Goal: Task Accomplishment & Management: Manage account settings

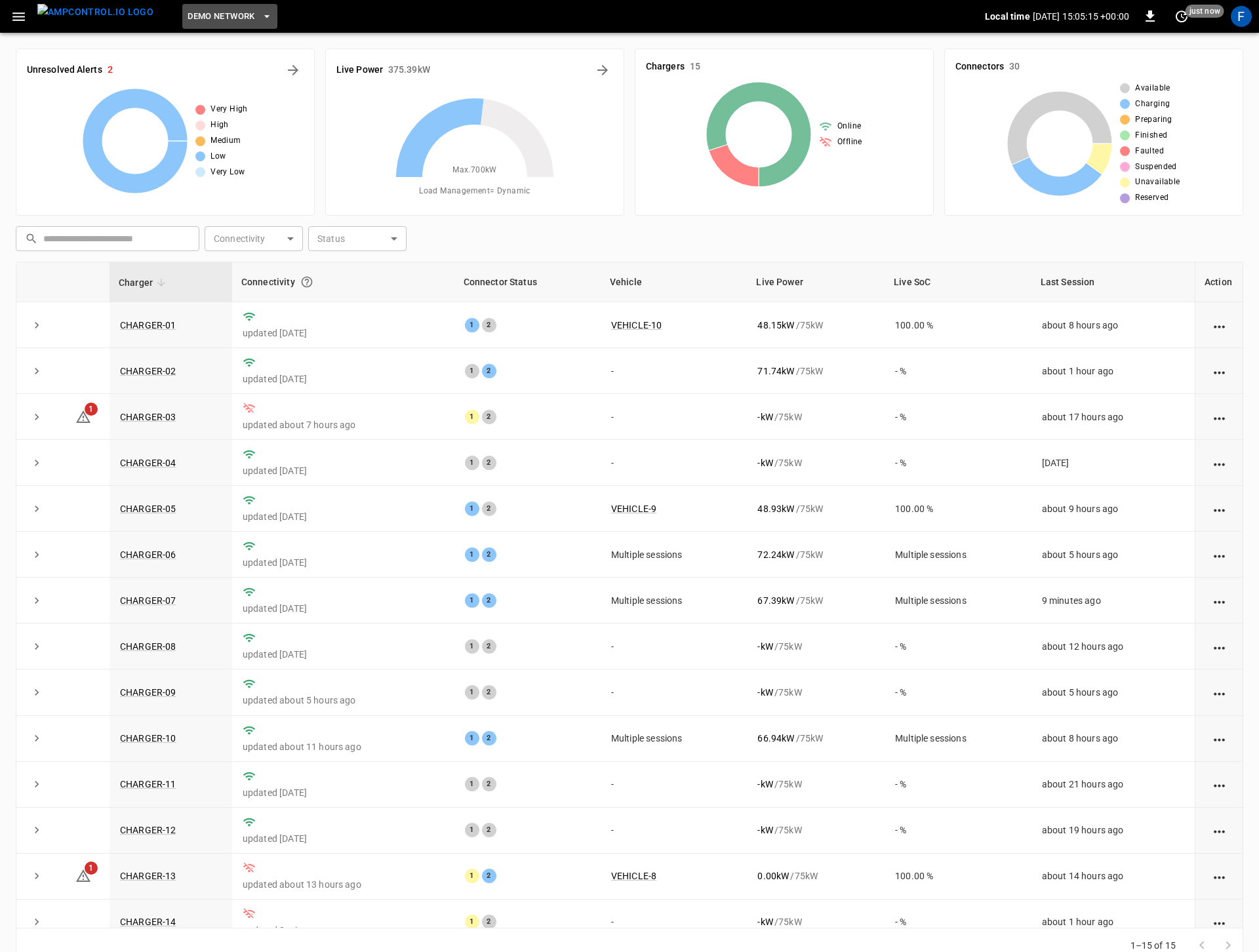
click at [203, 13] on span "DEMO NETWORK" at bounding box center [221, 17] width 67 height 15
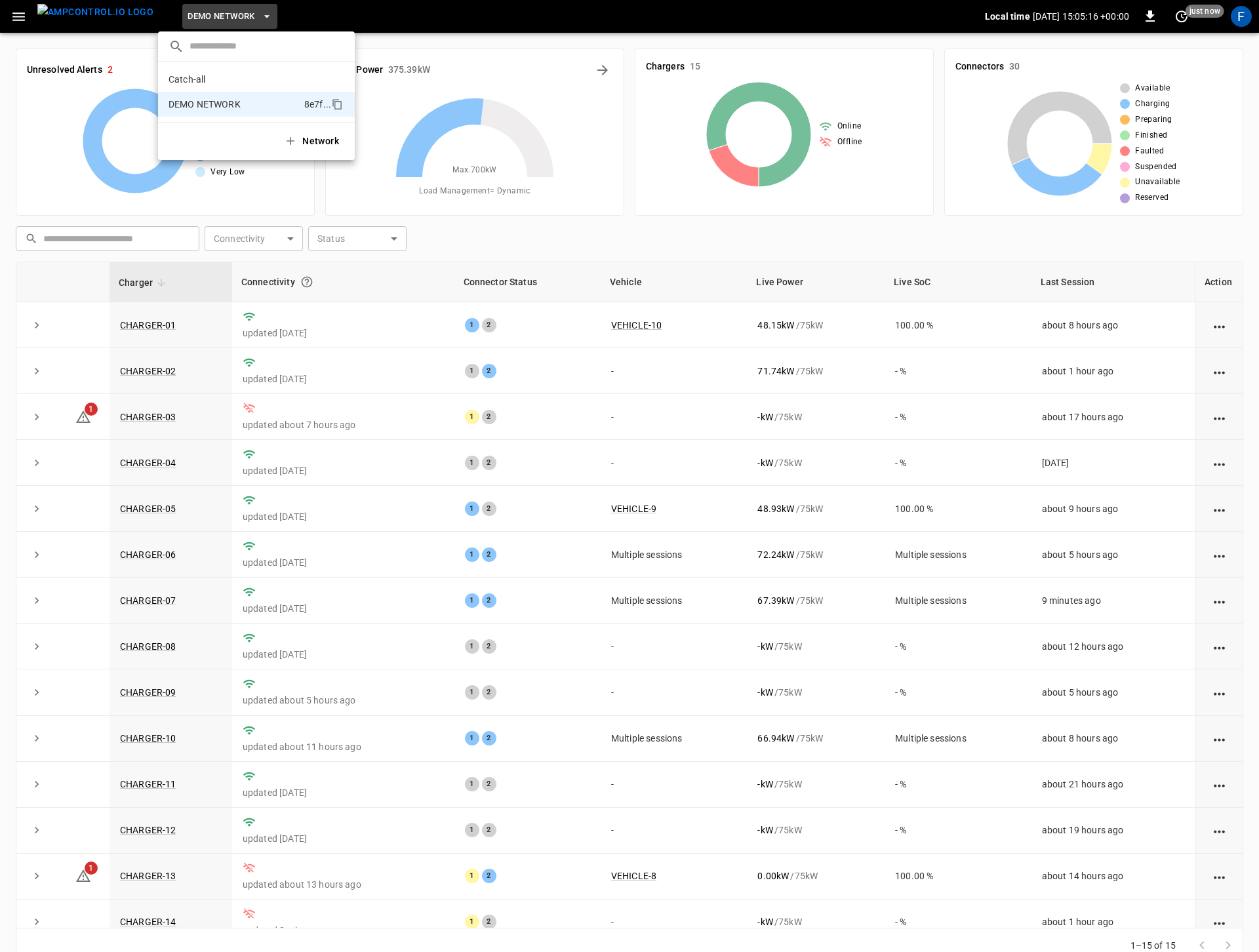
click at [1227, 9] on div at bounding box center [629, 476] width 1259 height 952
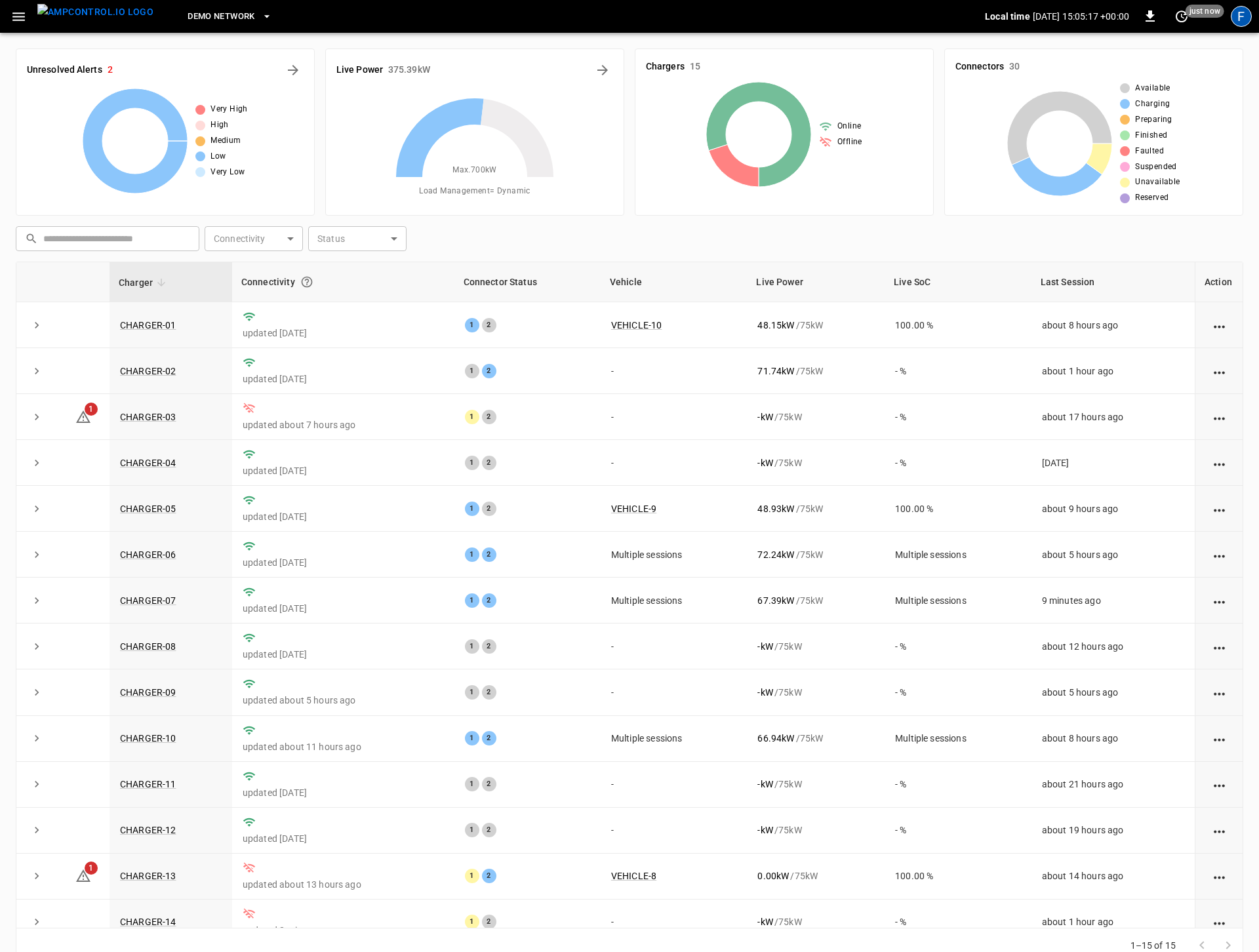
click at [1241, 17] on div "F" at bounding box center [1241, 16] width 21 height 21
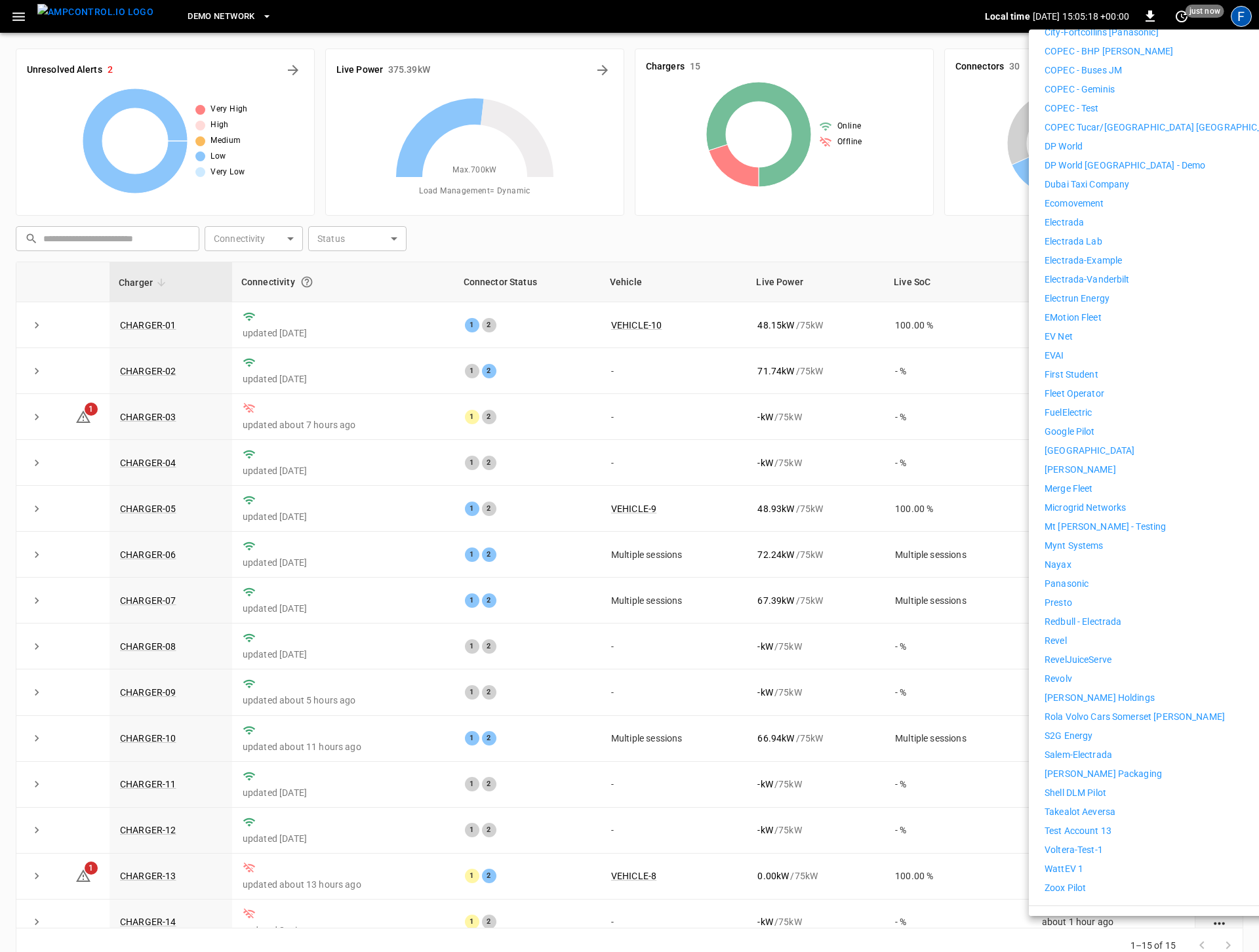
scroll to position [441, 0]
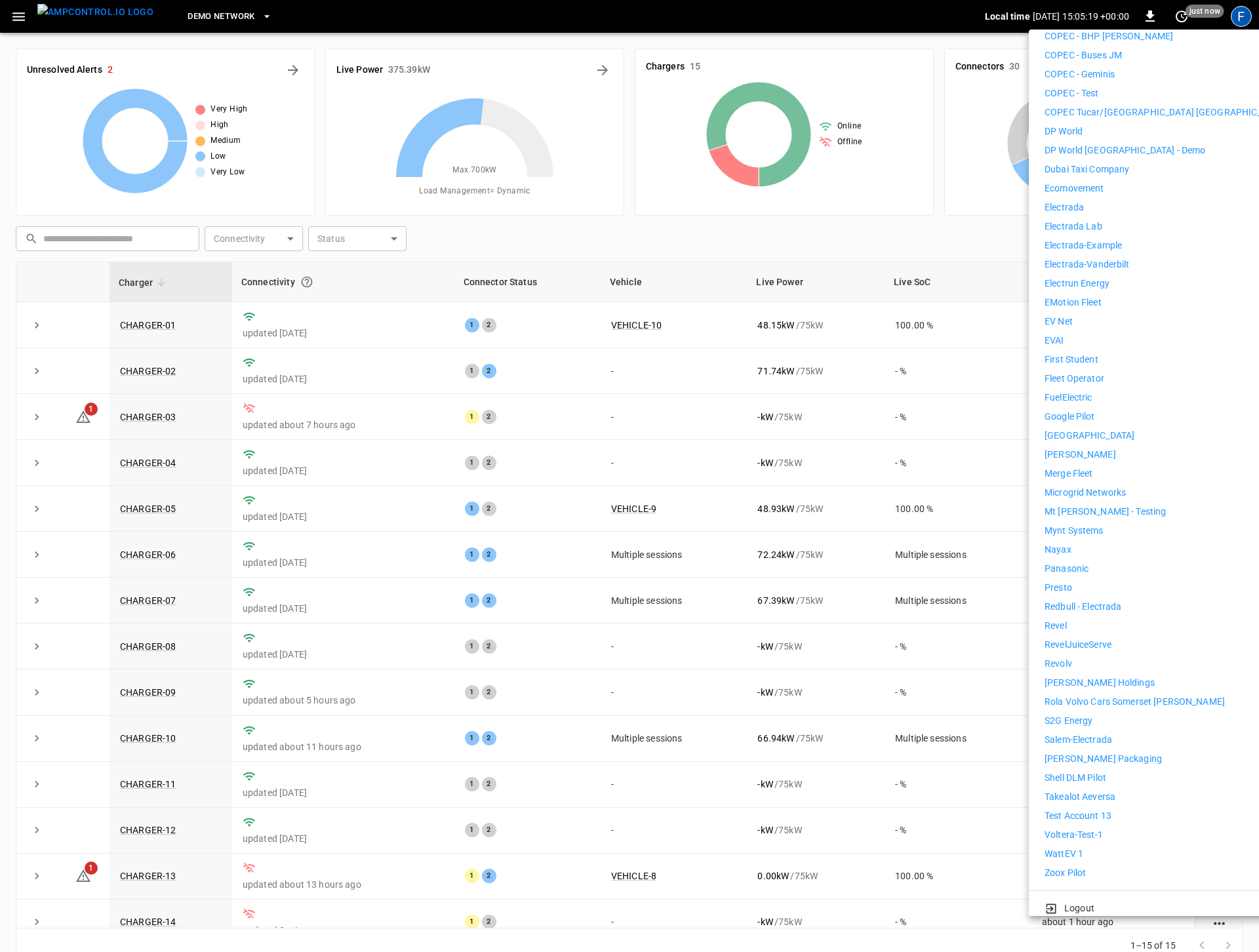
click at [1079, 619] on li "Revel" at bounding box center [1165, 625] width 242 height 14
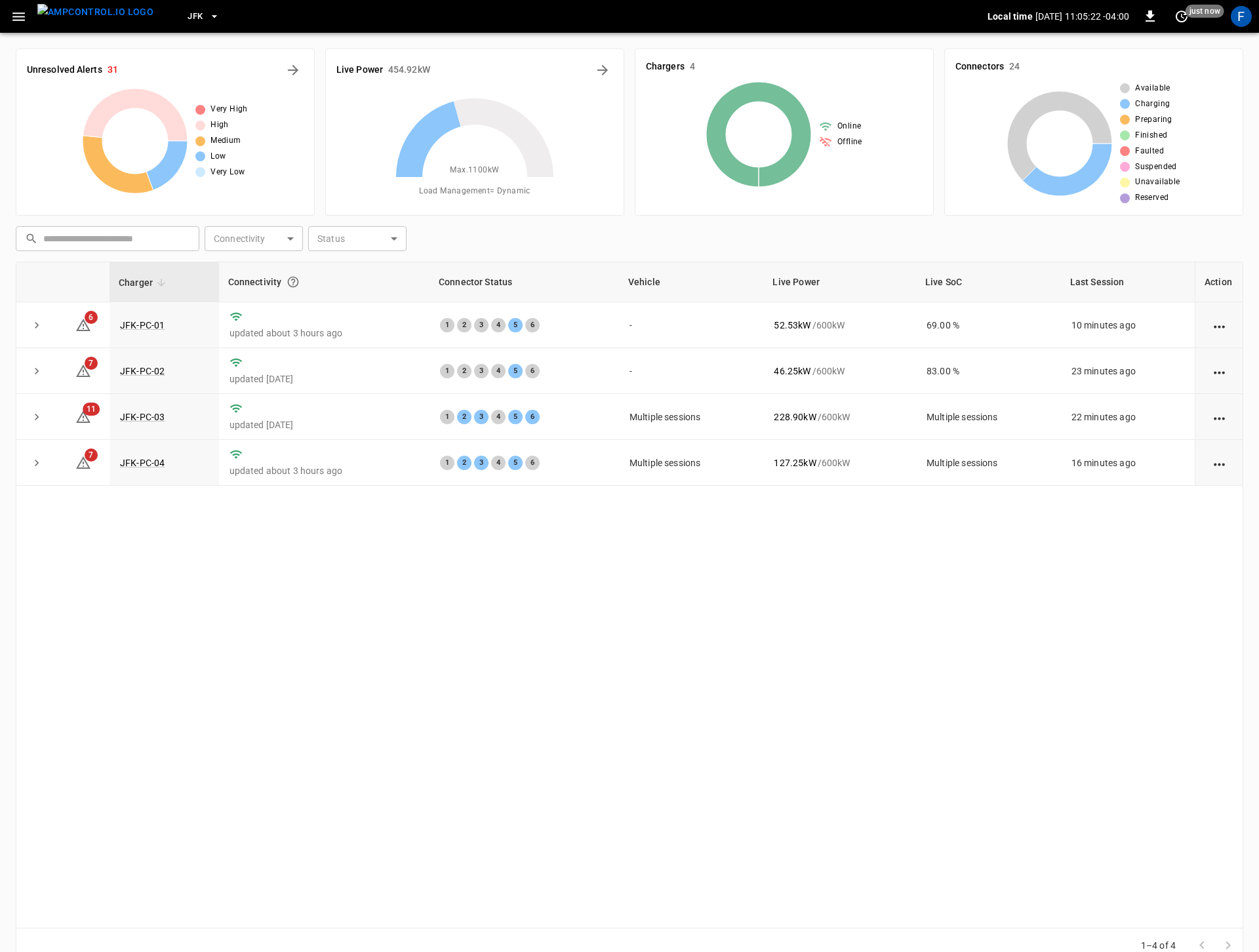
click at [187, 22] on span "JFK" at bounding box center [195, 17] width 15 height 15
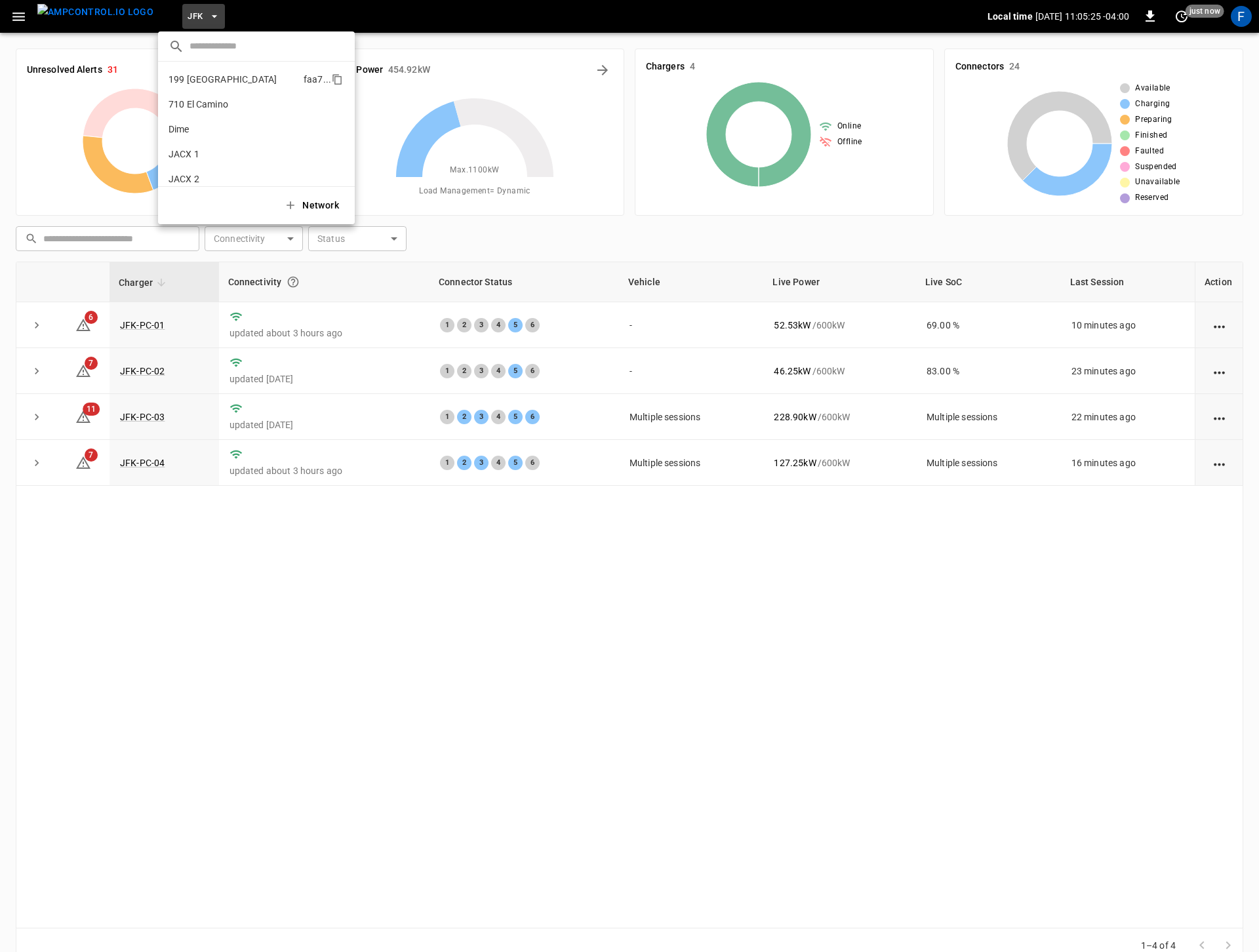
click at [227, 88] on li "199 Erie faa7 ..." at bounding box center [256, 79] width 197 height 25
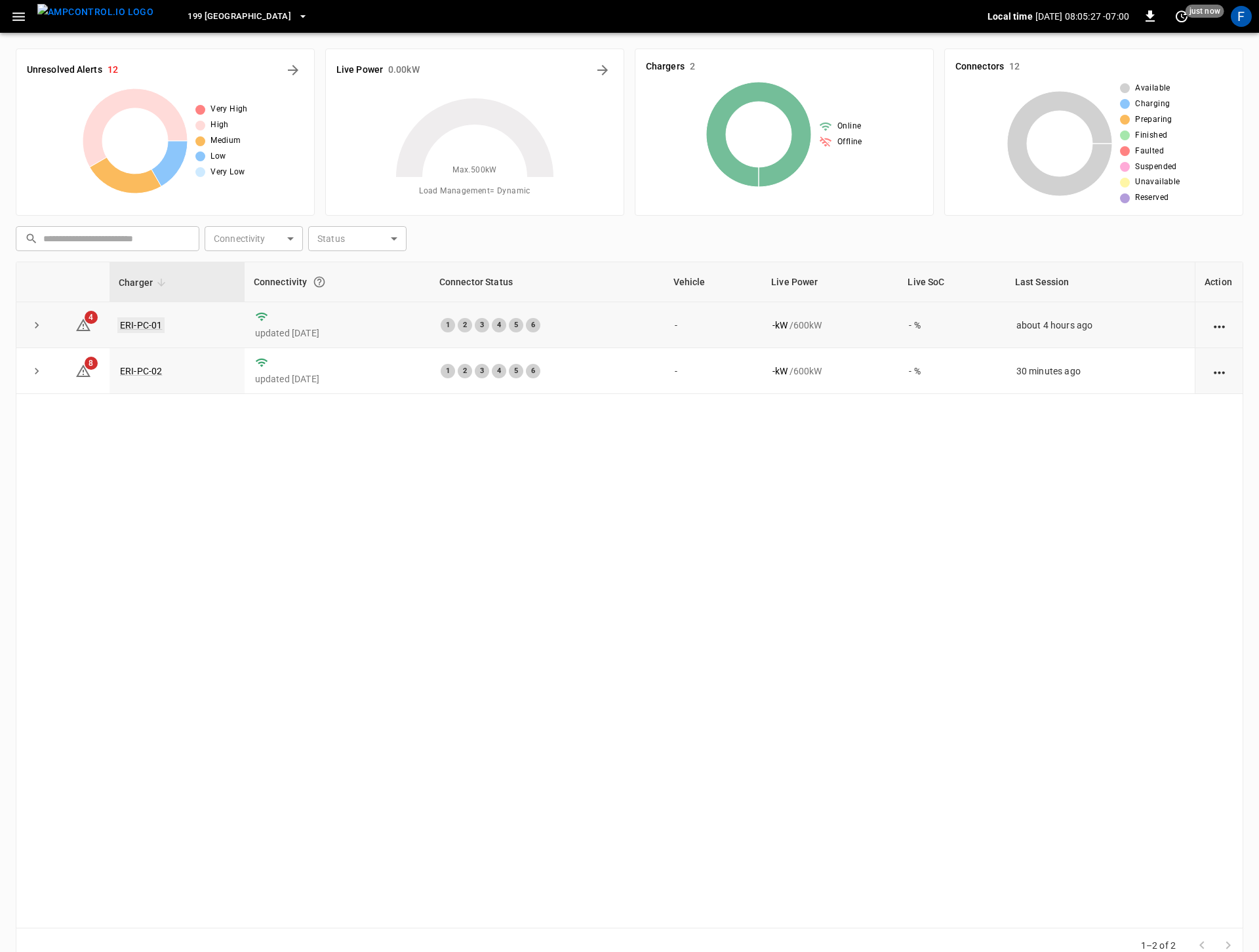
click at [144, 331] on link "ERI-PC-01" at bounding box center [140, 325] width 47 height 16
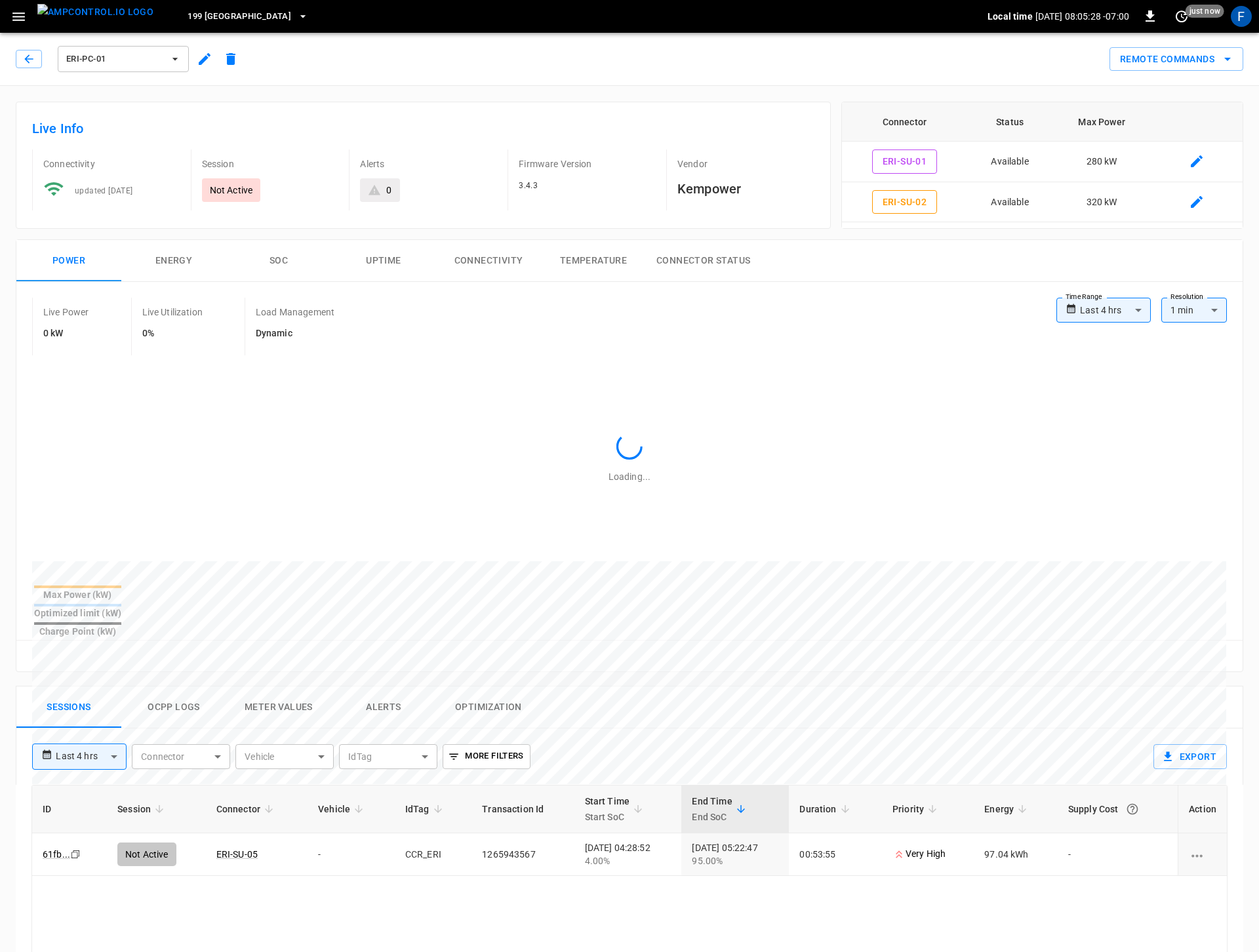
click at [204, 65] on icon "button" at bounding box center [205, 59] width 16 height 16
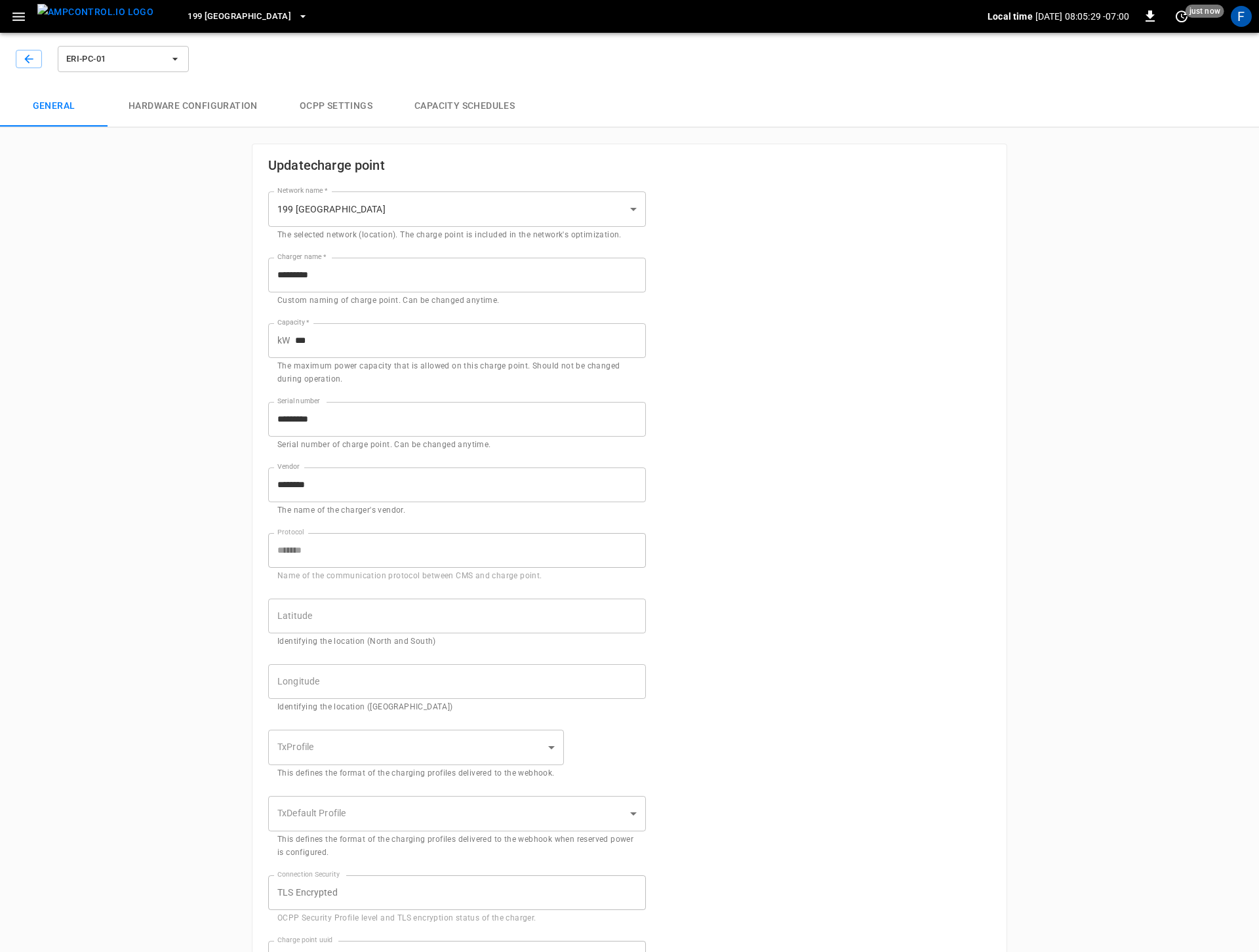
click at [198, 114] on button "Hardware configuration" at bounding box center [193, 106] width 171 height 42
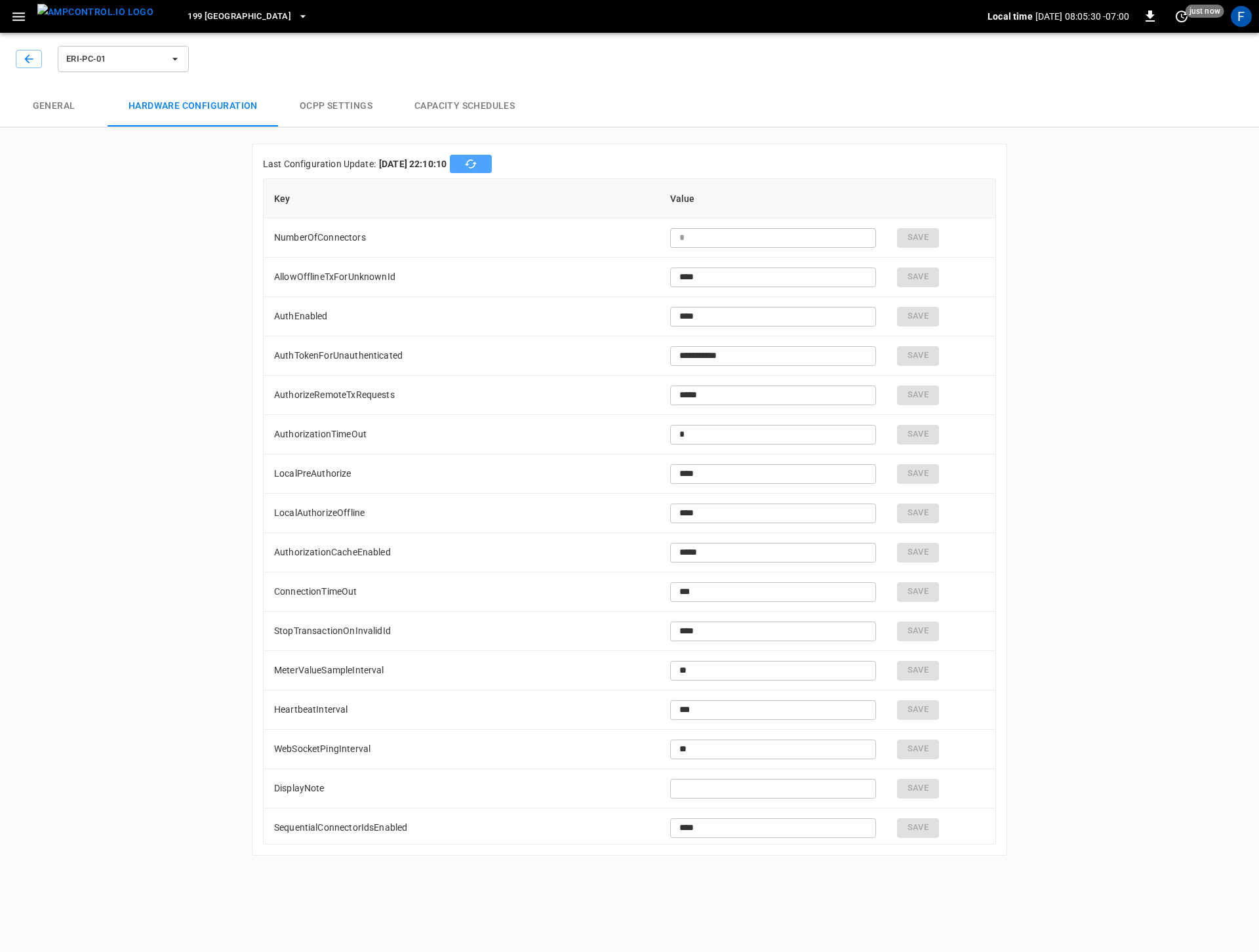
click at [478, 169] on icon "button" at bounding box center [470, 163] width 13 height 13
click at [471, 355] on td "AuthTokenForUnauthenticated" at bounding box center [462, 356] width 396 height 39
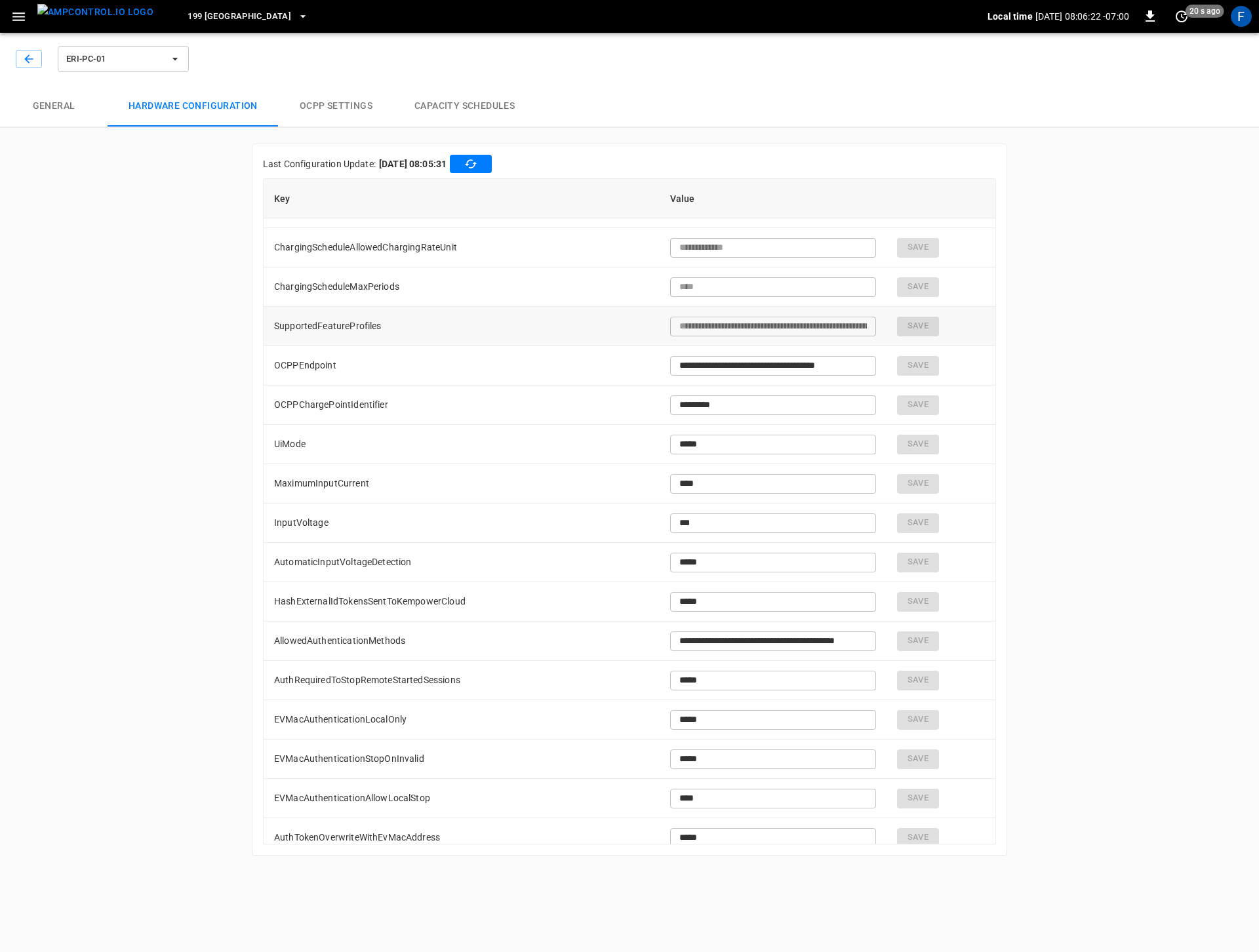
scroll to position [1454, 0]
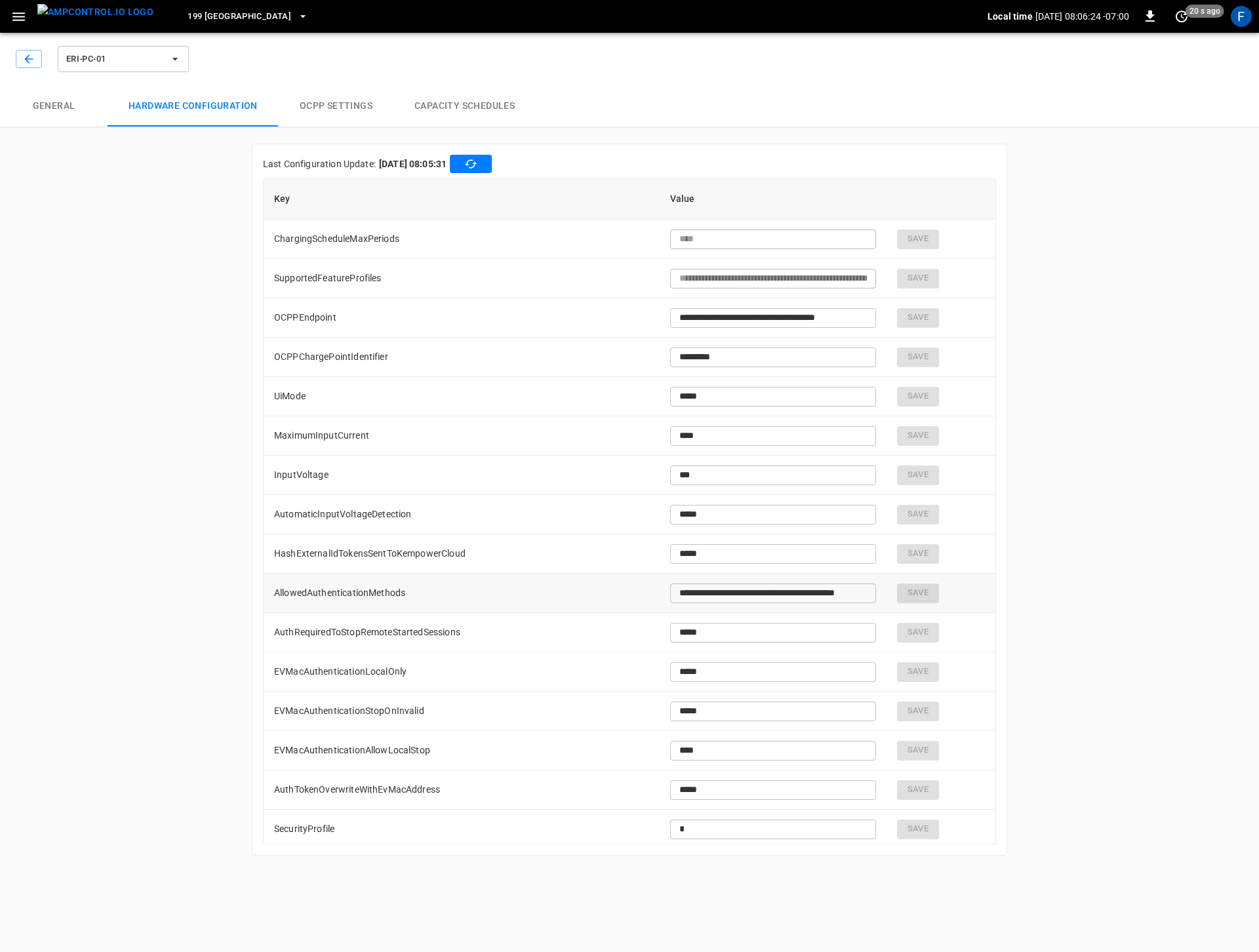
click at [706, 592] on input "**********" at bounding box center [773, 593] width 206 height 24
click at [364, 627] on td "AuthRequiredToStopRemoteStartedSessions" at bounding box center [462, 632] width 396 height 39
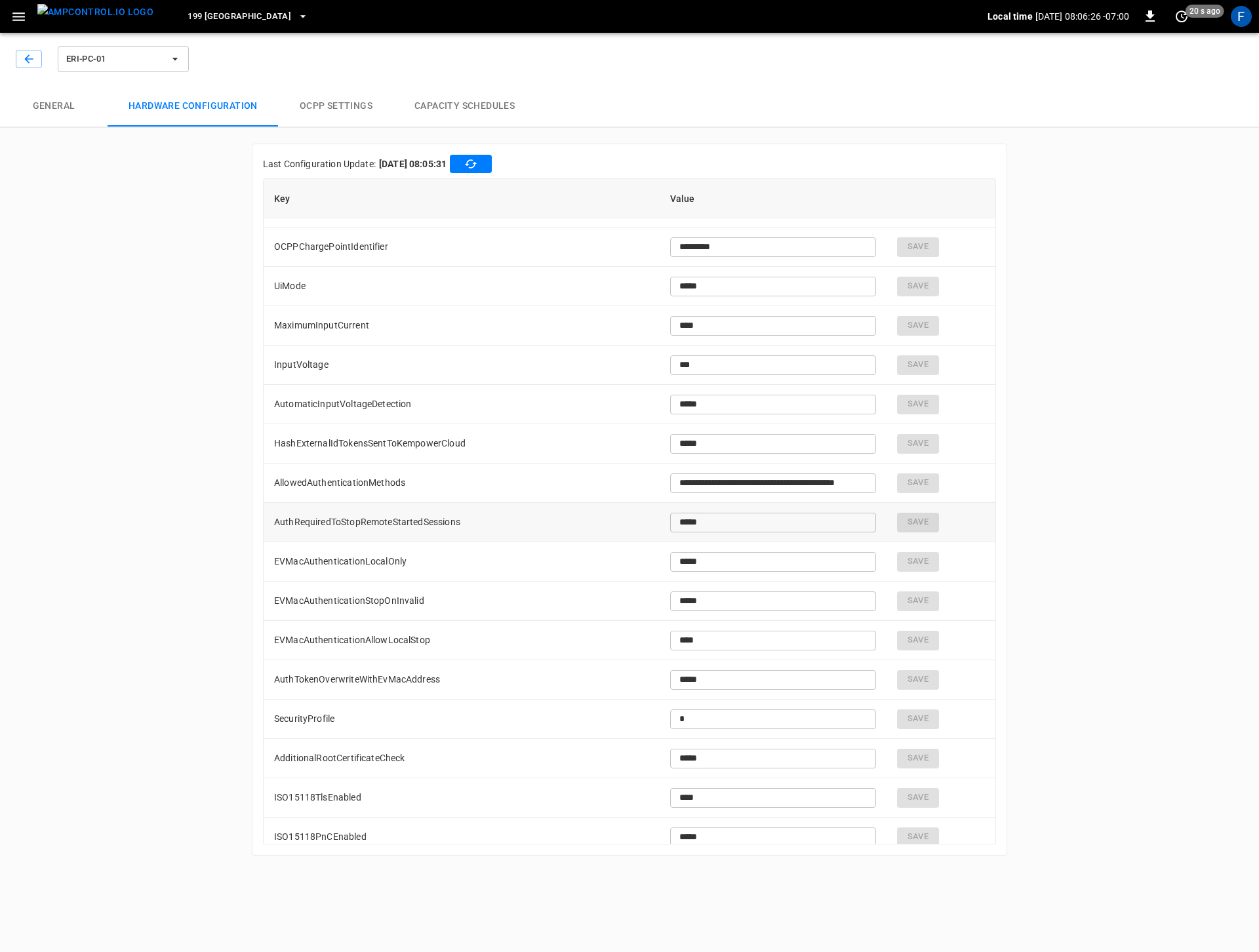
scroll to position [1752, 0]
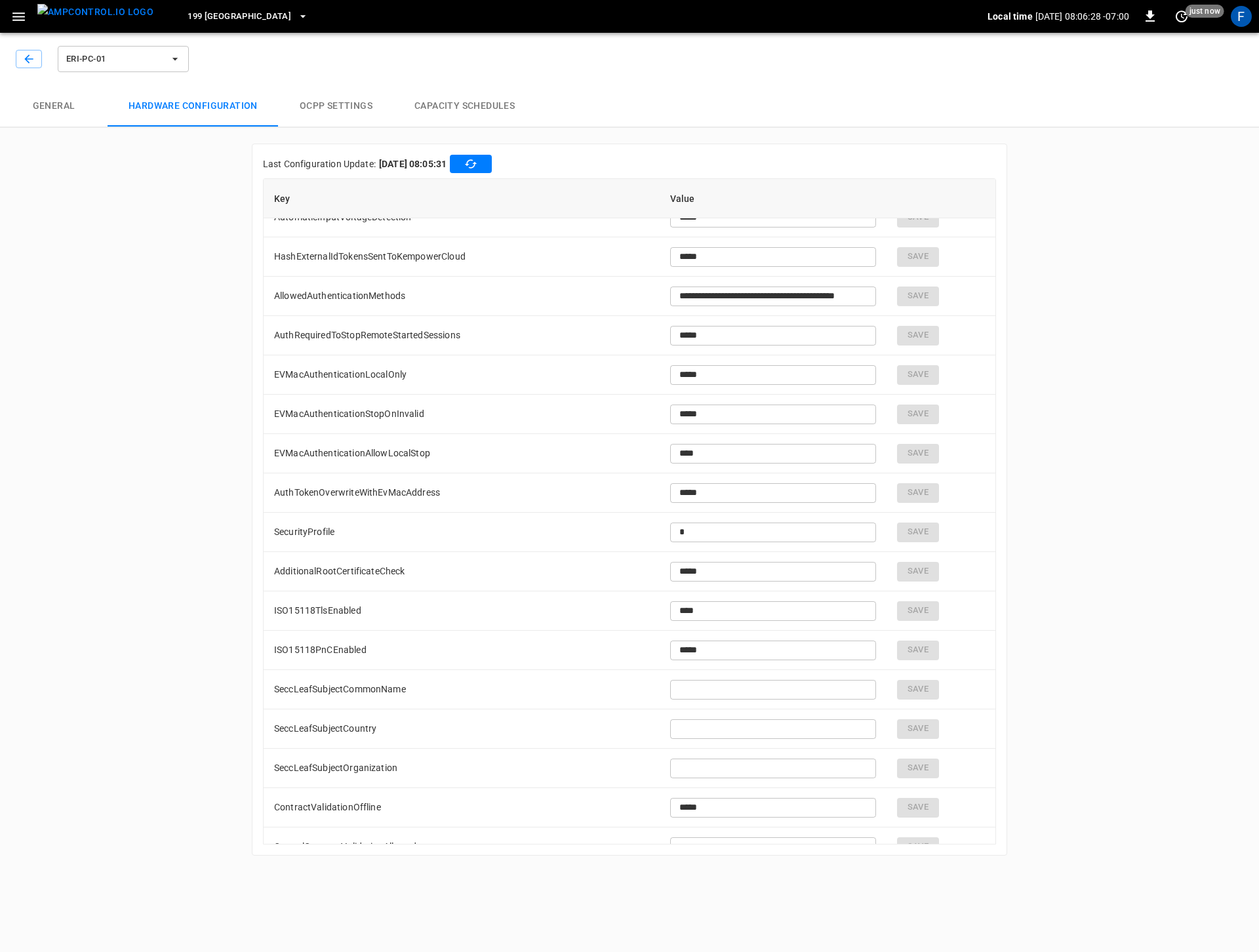
click at [32, 70] on div "ERI-PC-01" at bounding box center [104, 58] width 175 height 31
click at [32, 61] on icon "button" at bounding box center [29, 59] width 13 height 13
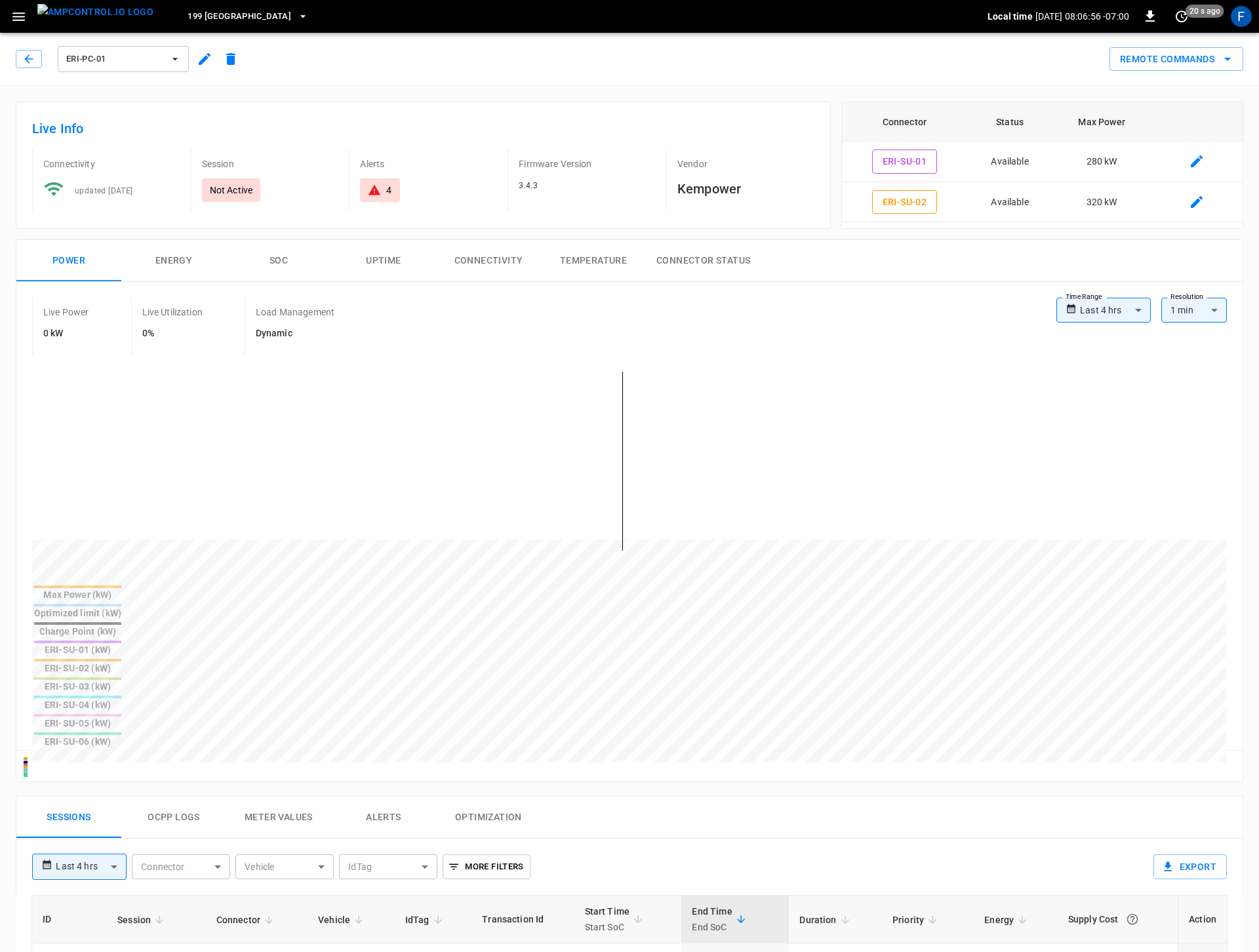
click at [202, 62] on icon "button" at bounding box center [204, 59] width 12 height 12
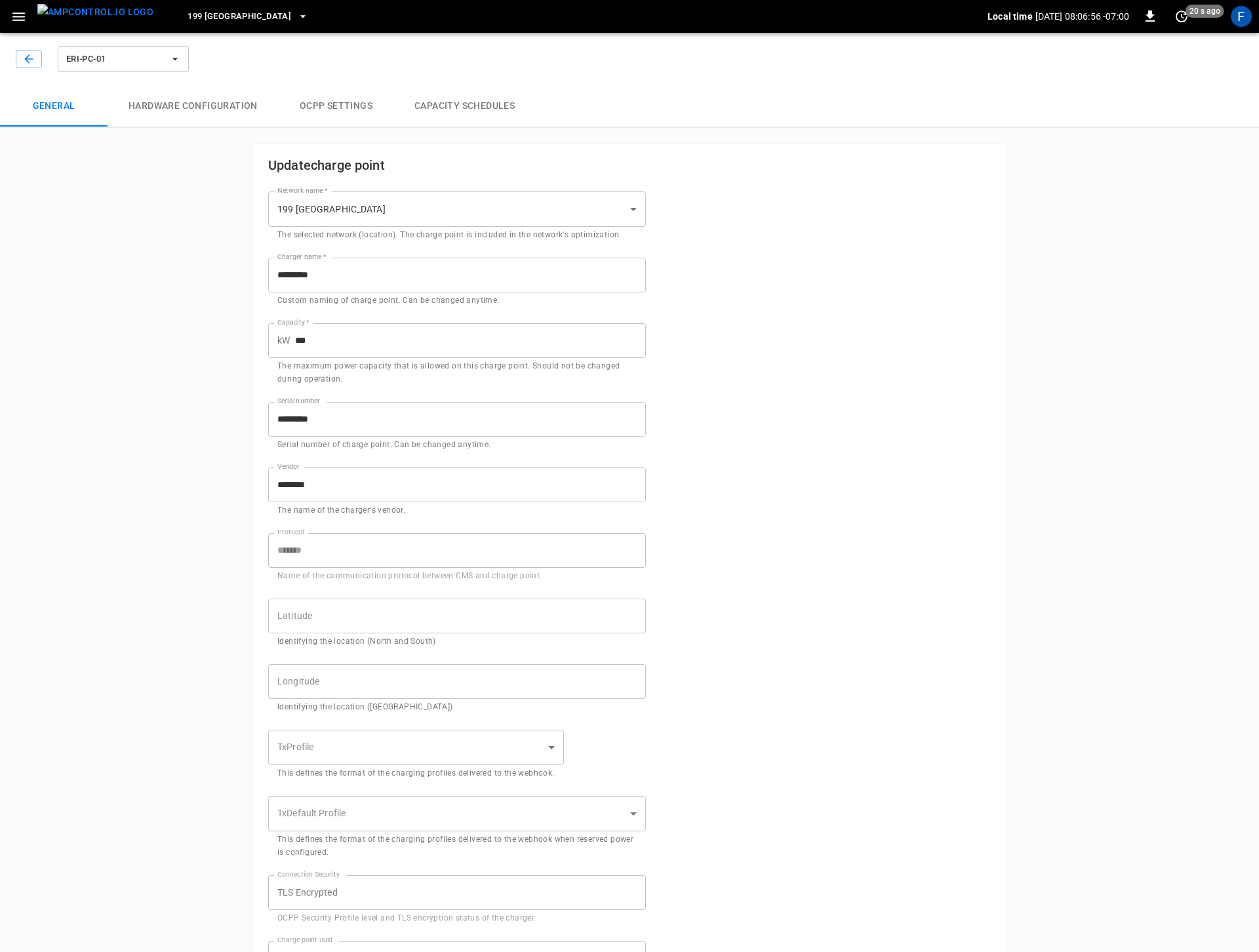
click at [202, 62] on div "ERI-PC-01" at bounding box center [627, 57] width 1265 height 57
click at [231, 114] on button "Hardware configuration" at bounding box center [193, 106] width 171 height 42
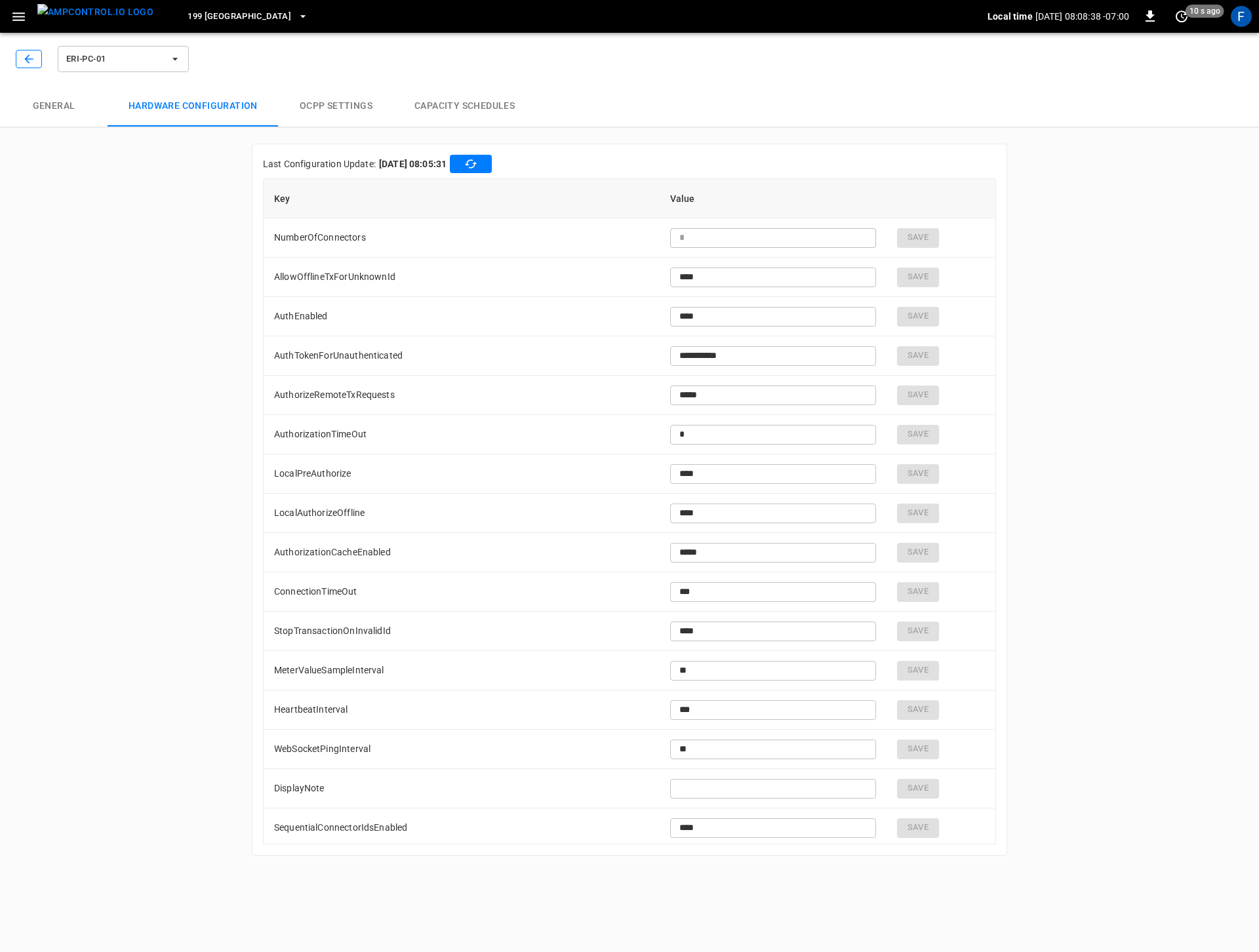
click at [24, 63] on icon "button" at bounding box center [29, 59] width 13 height 13
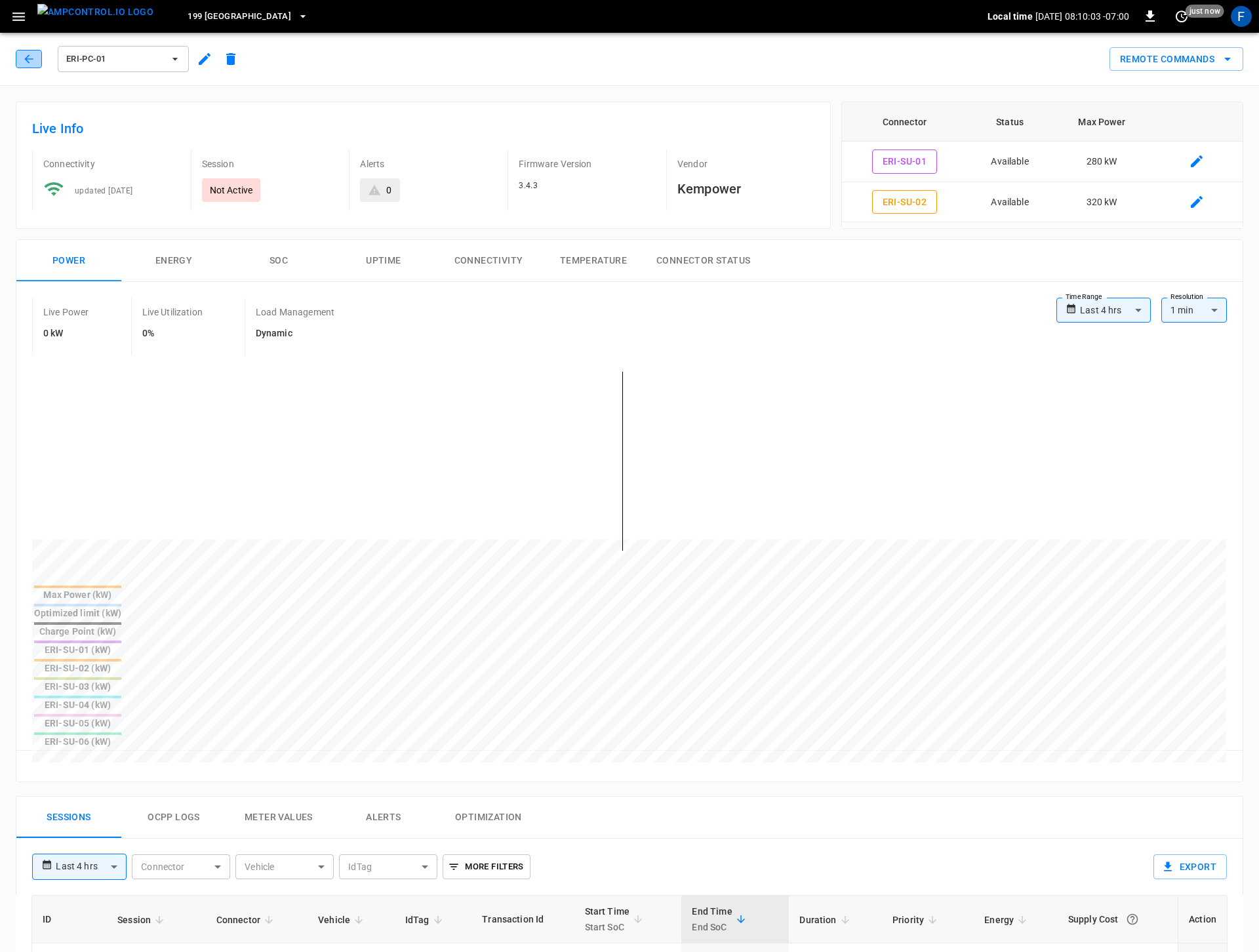
click at [32, 60] on icon "button" at bounding box center [29, 59] width 13 height 13
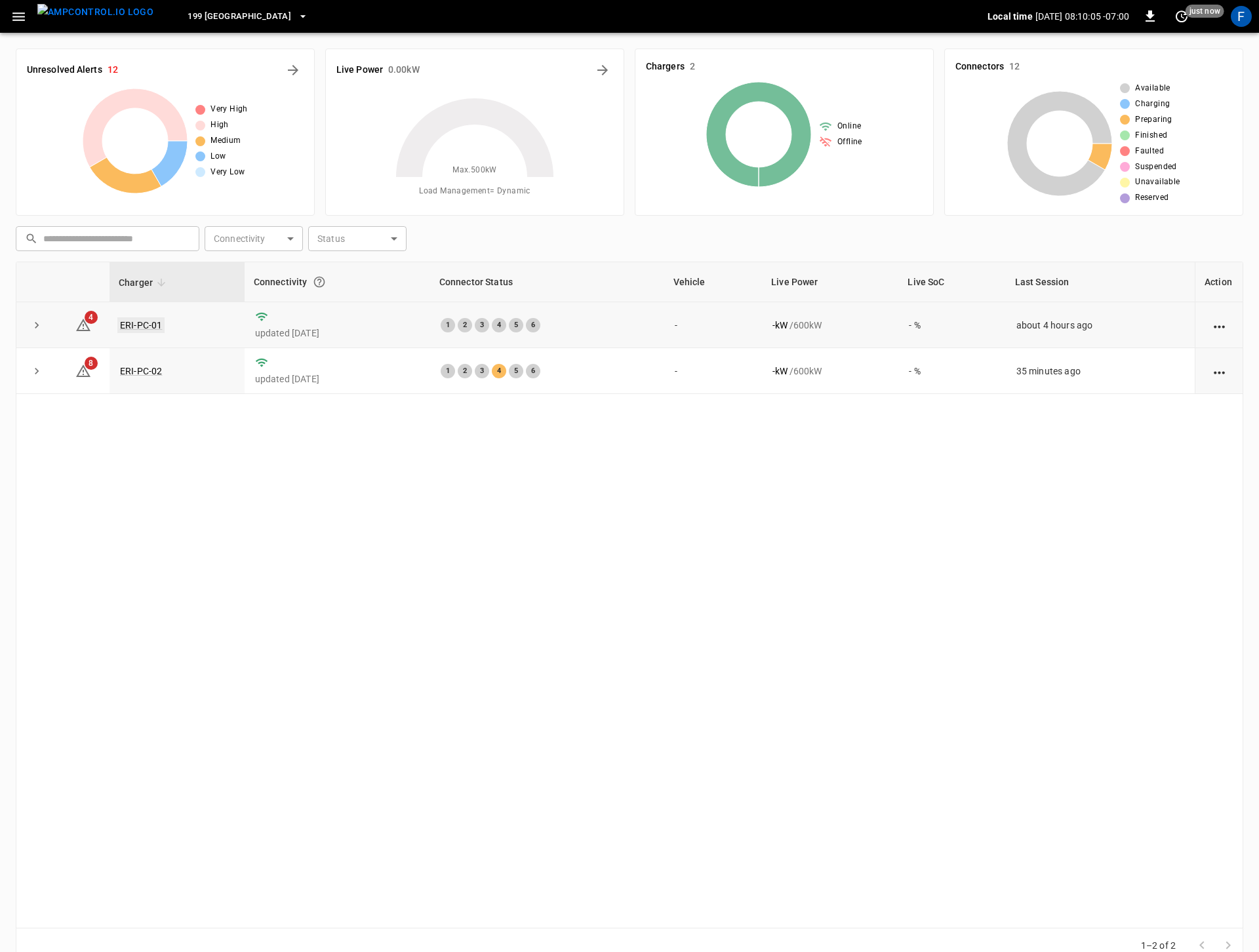
click at [144, 325] on link "ERI-PC-01" at bounding box center [140, 325] width 47 height 16
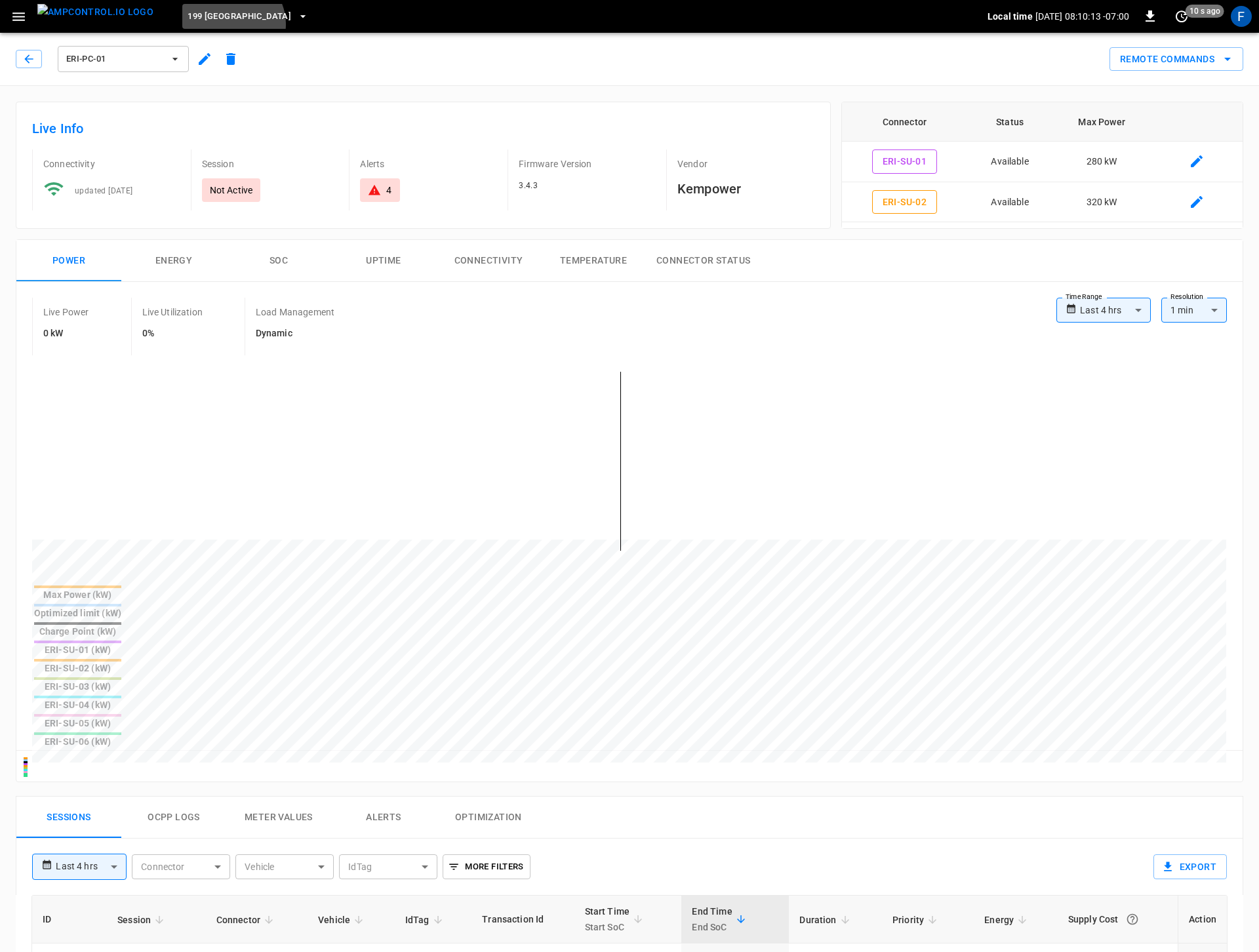
click at [207, 24] on button "199 Erie" at bounding box center [248, 17] width 131 height 26
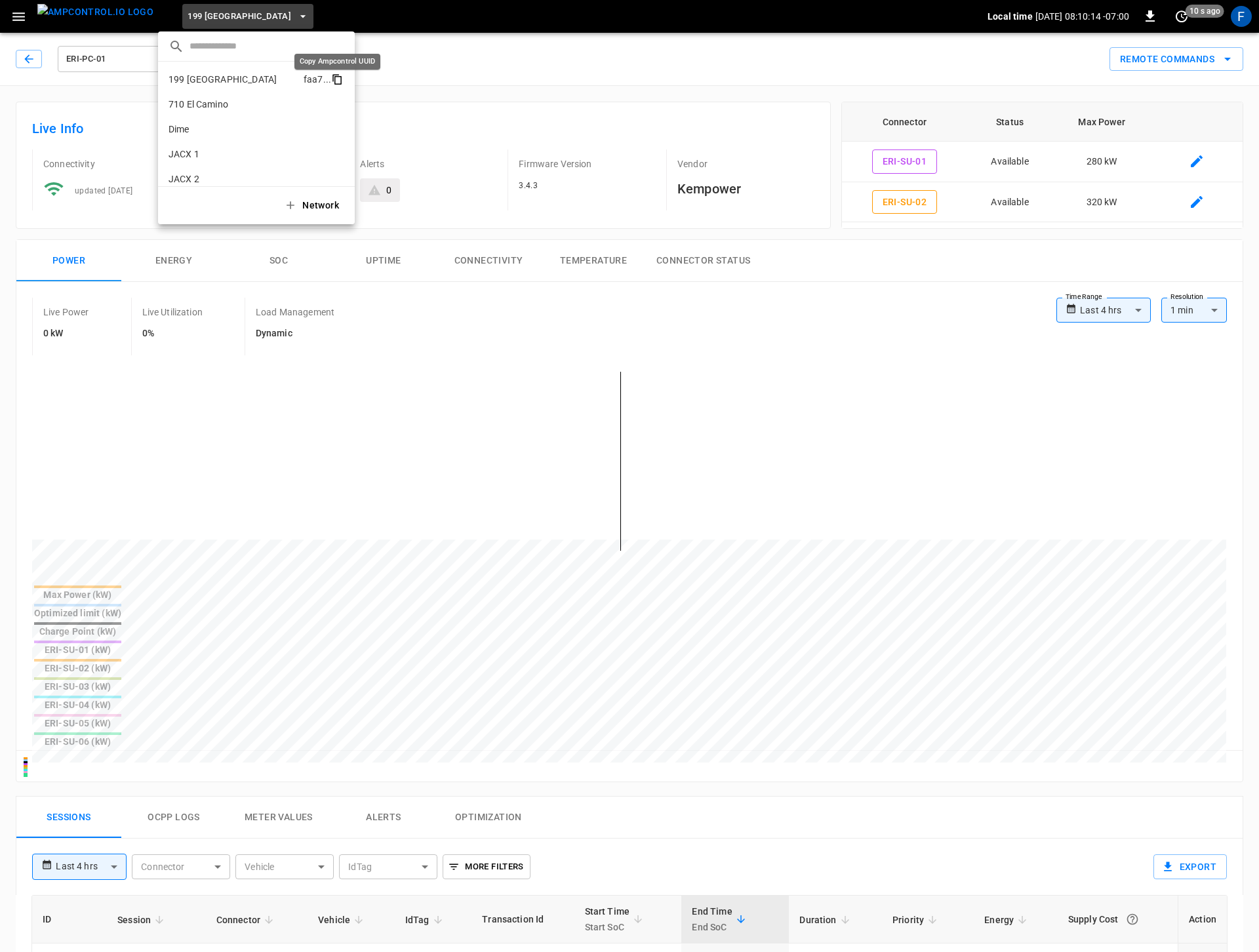
click at [336, 77] on icon "copy" at bounding box center [336, 79] width 12 height 12
click at [187, 23] on div at bounding box center [629, 476] width 1259 height 952
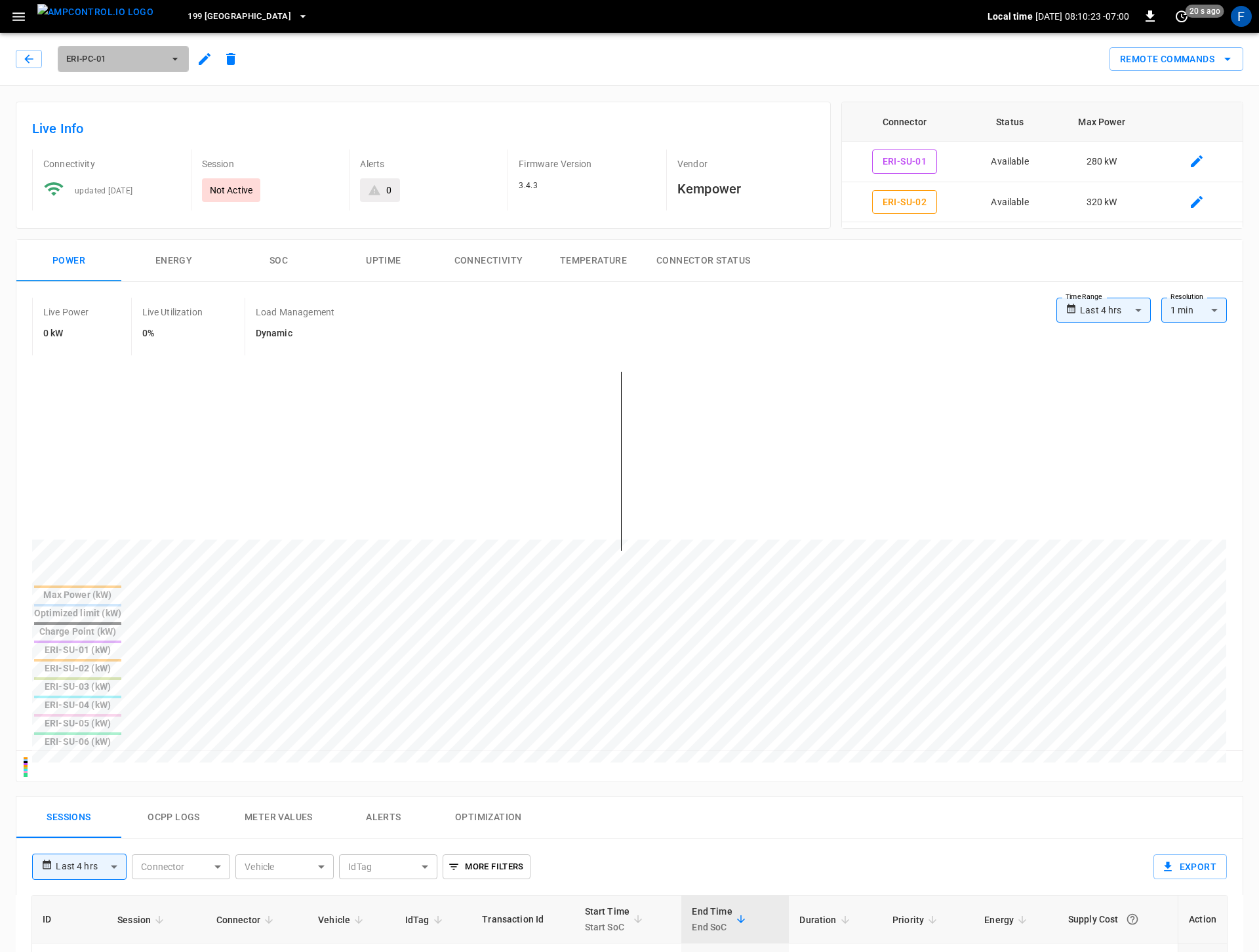
click at [147, 56] on span "ERI-PC-01" at bounding box center [115, 59] width 97 height 15
click at [235, 118] on icon "copy" at bounding box center [238, 121] width 7 height 9
click at [30, 54] on div at bounding box center [629, 476] width 1259 height 952
click at [28, 67] on button "button" at bounding box center [29, 59] width 26 height 18
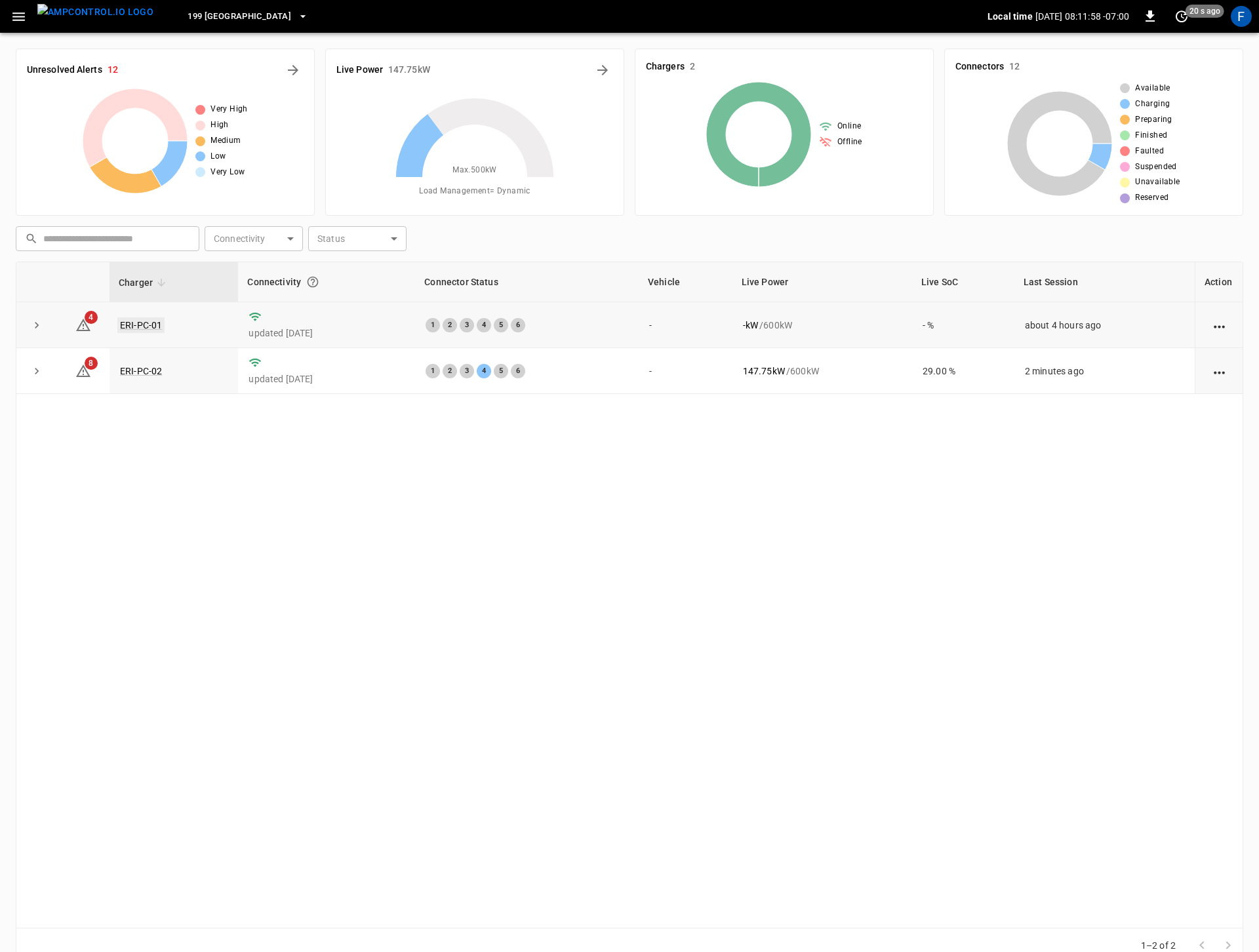
click at [128, 328] on link "ERI-PC-01" at bounding box center [140, 325] width 47 height 16
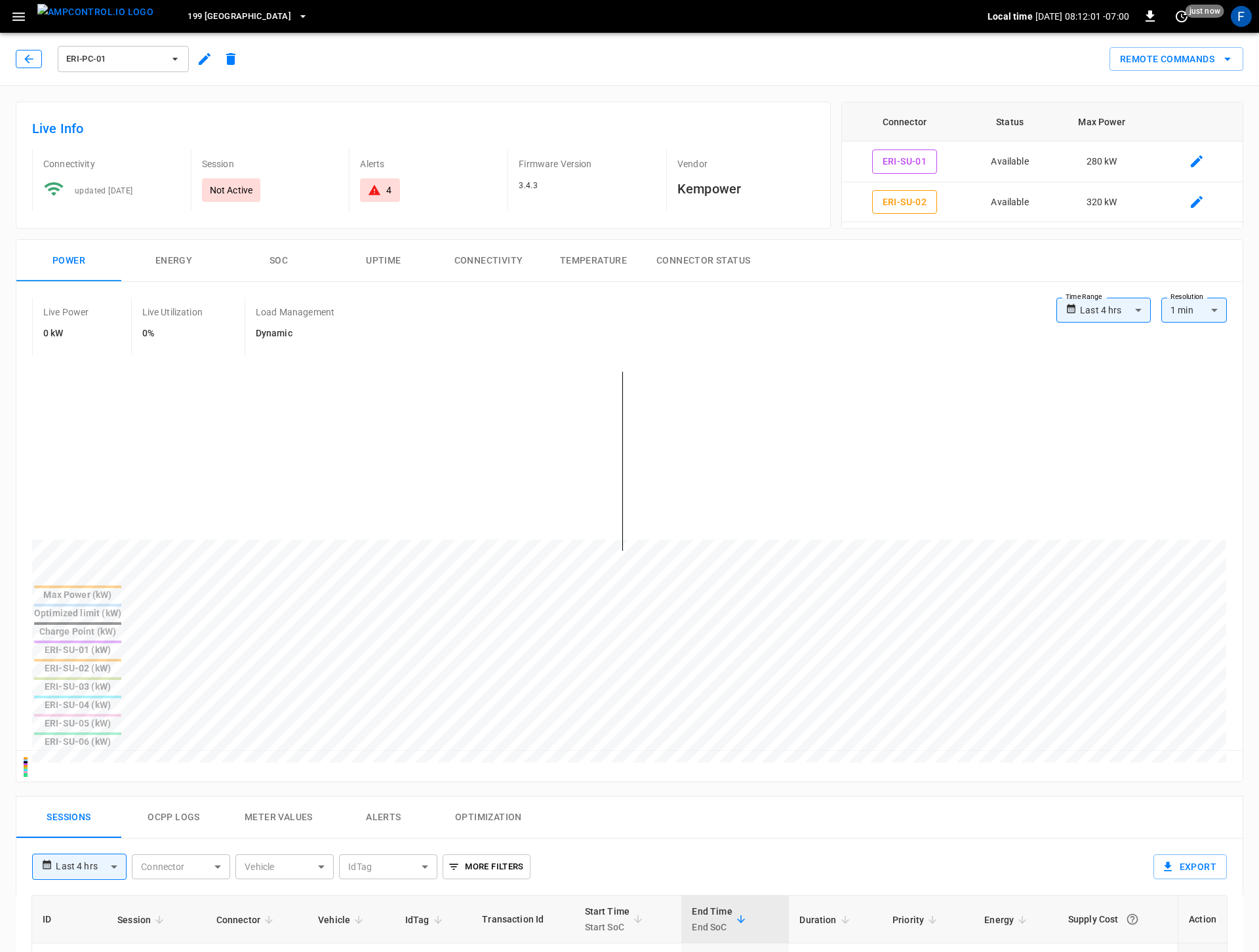
click at [35, 61] on icon "button" at bounding box center [29, 59] width 13 height 13
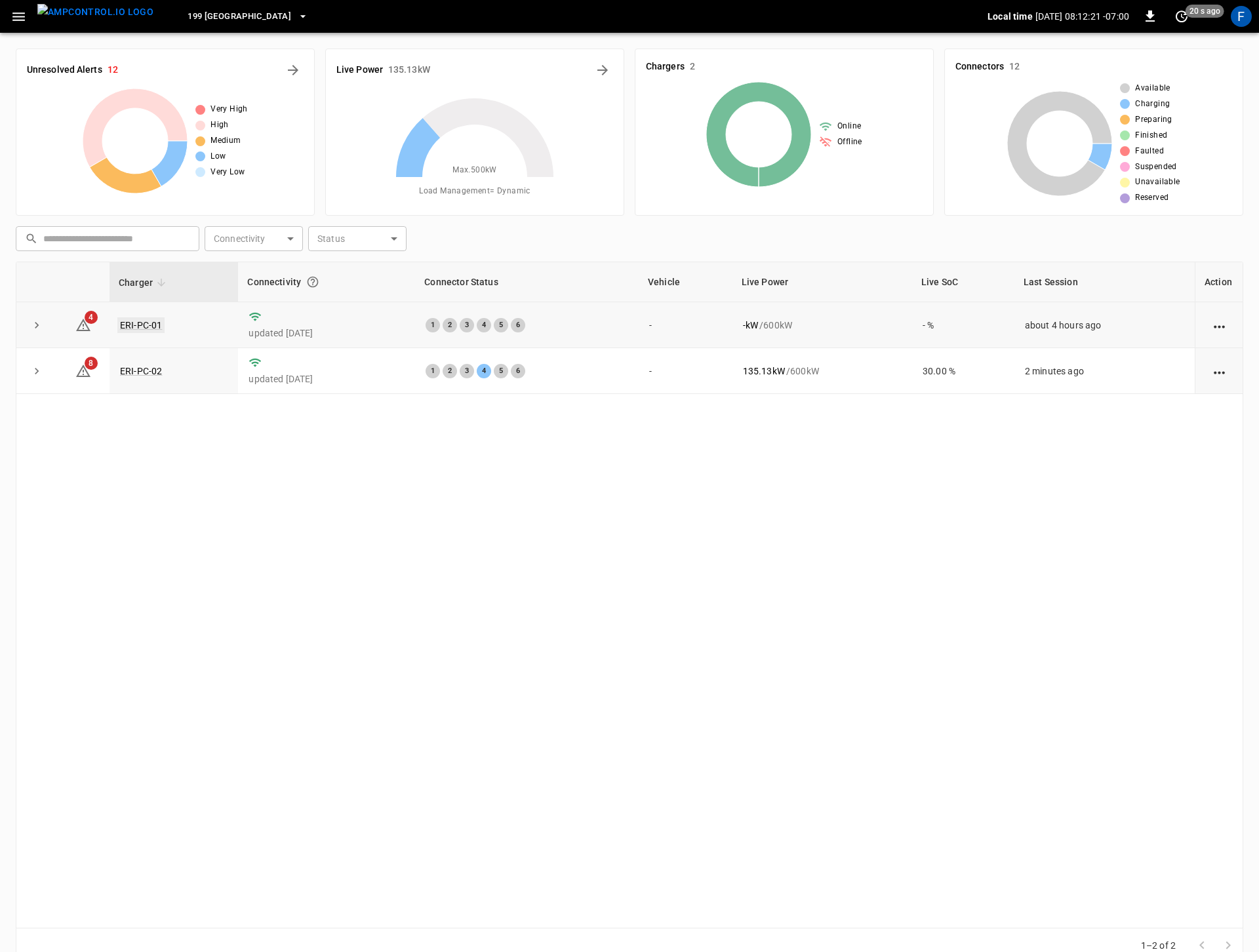
click at [132, 323] on link "ERI-PC-01" at bounding box center [140, 325] width 47 height 16
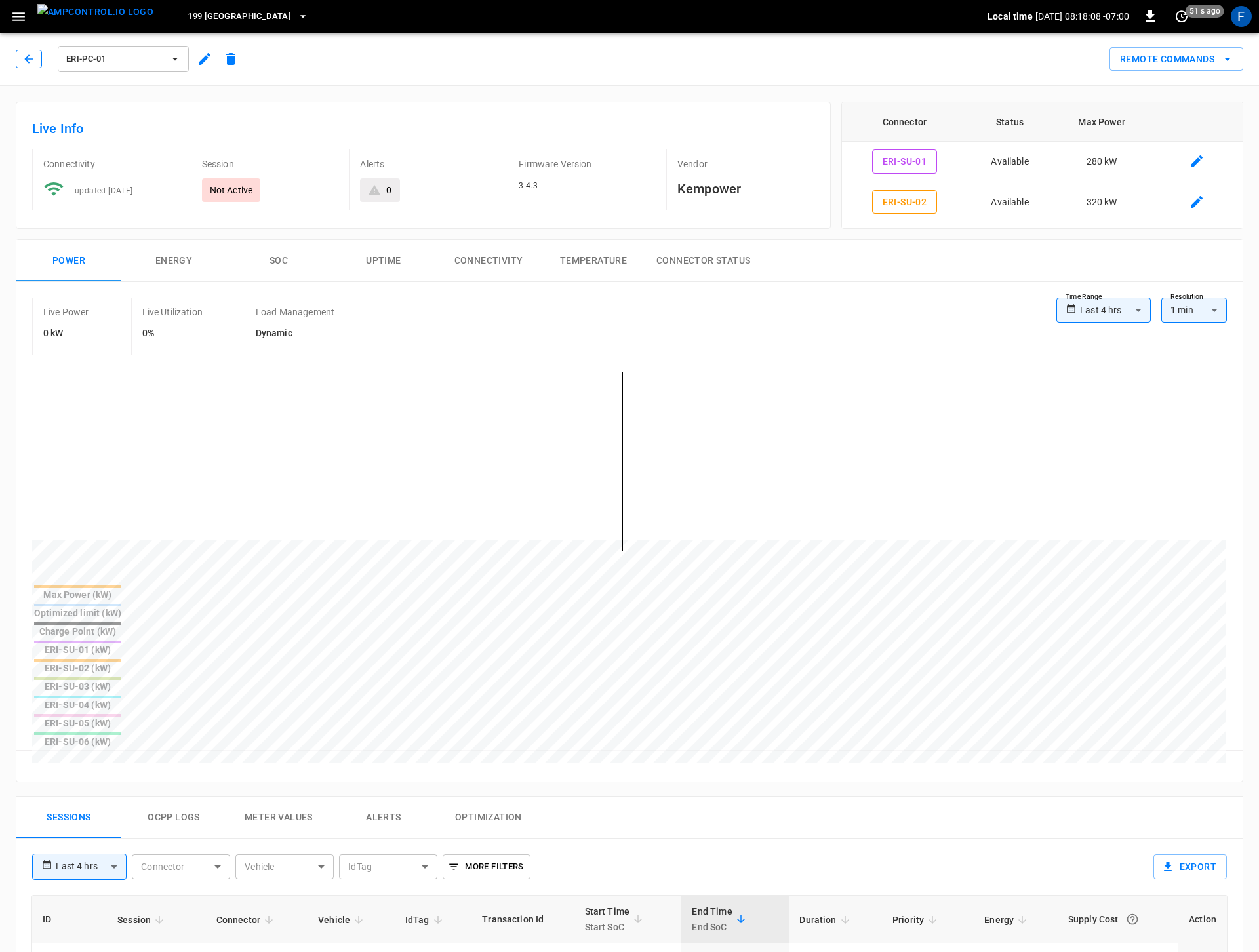
click at [25, 54] on icon "button" at bounding box center [29, 59] width 13 height 13
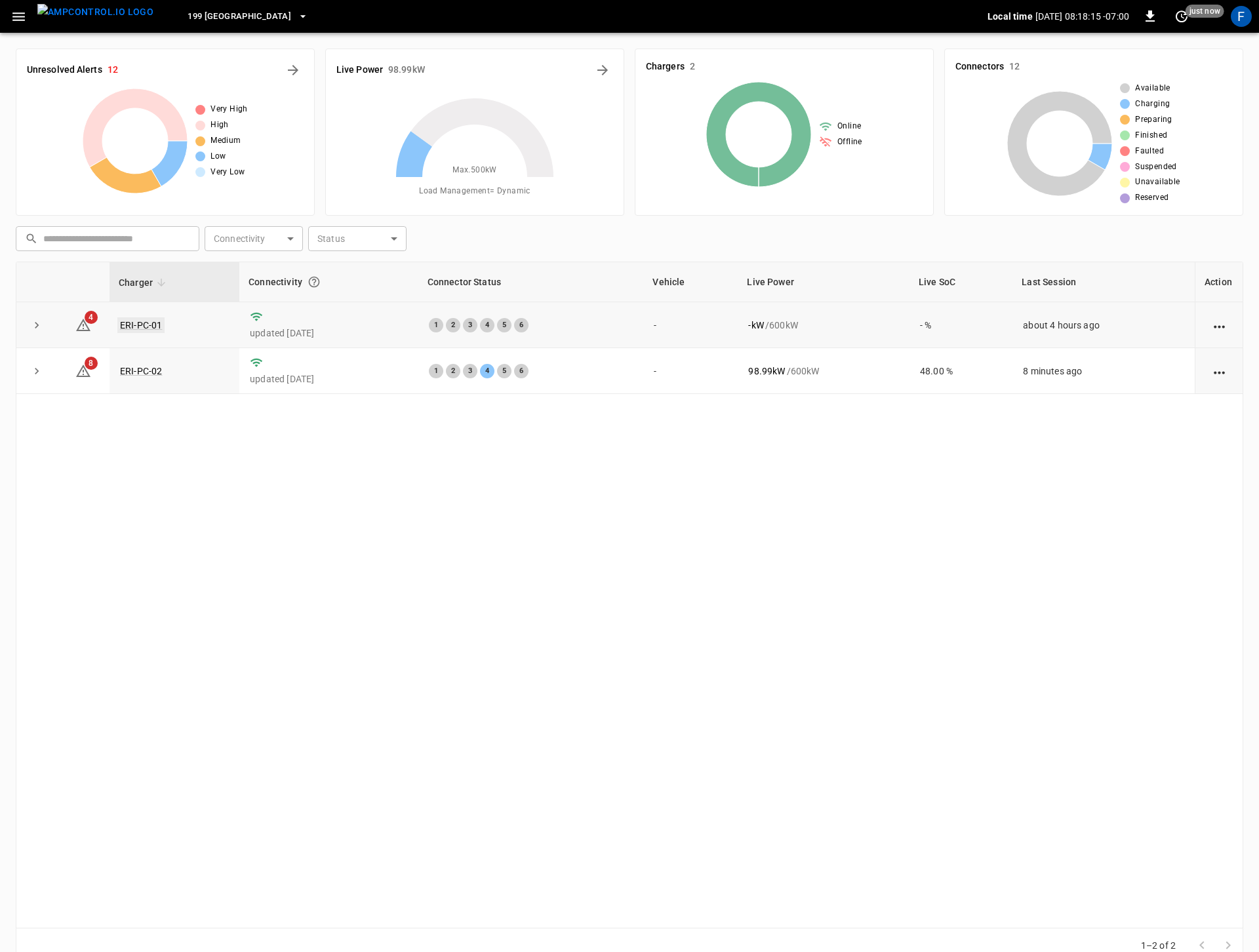
click at [139, 328] on link "ERI-PC-01" at bounding box center [140, 325] width 47 height 16
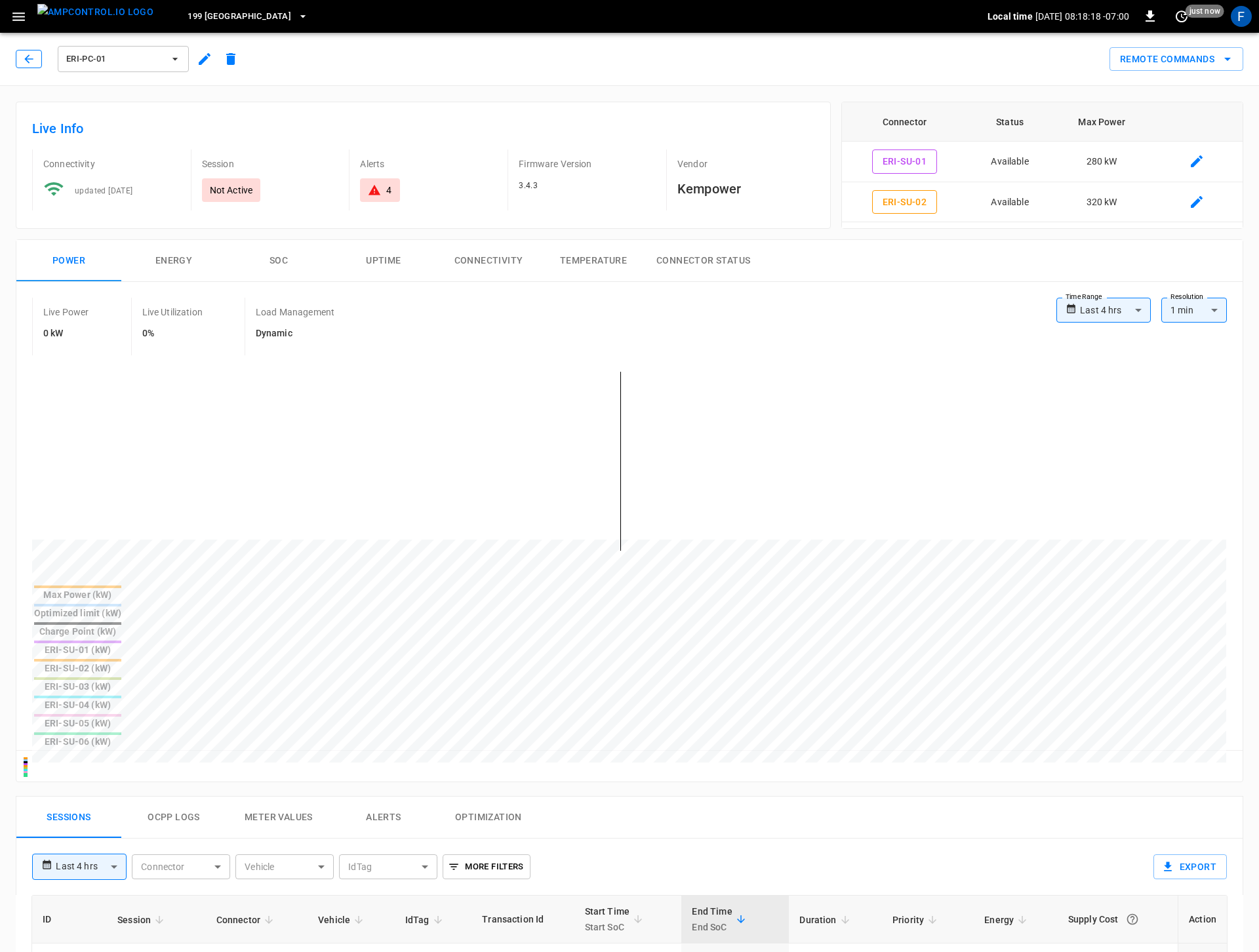
click at [29, 60] on icon "button" at bounding box center [29, 59] width 13 height 13
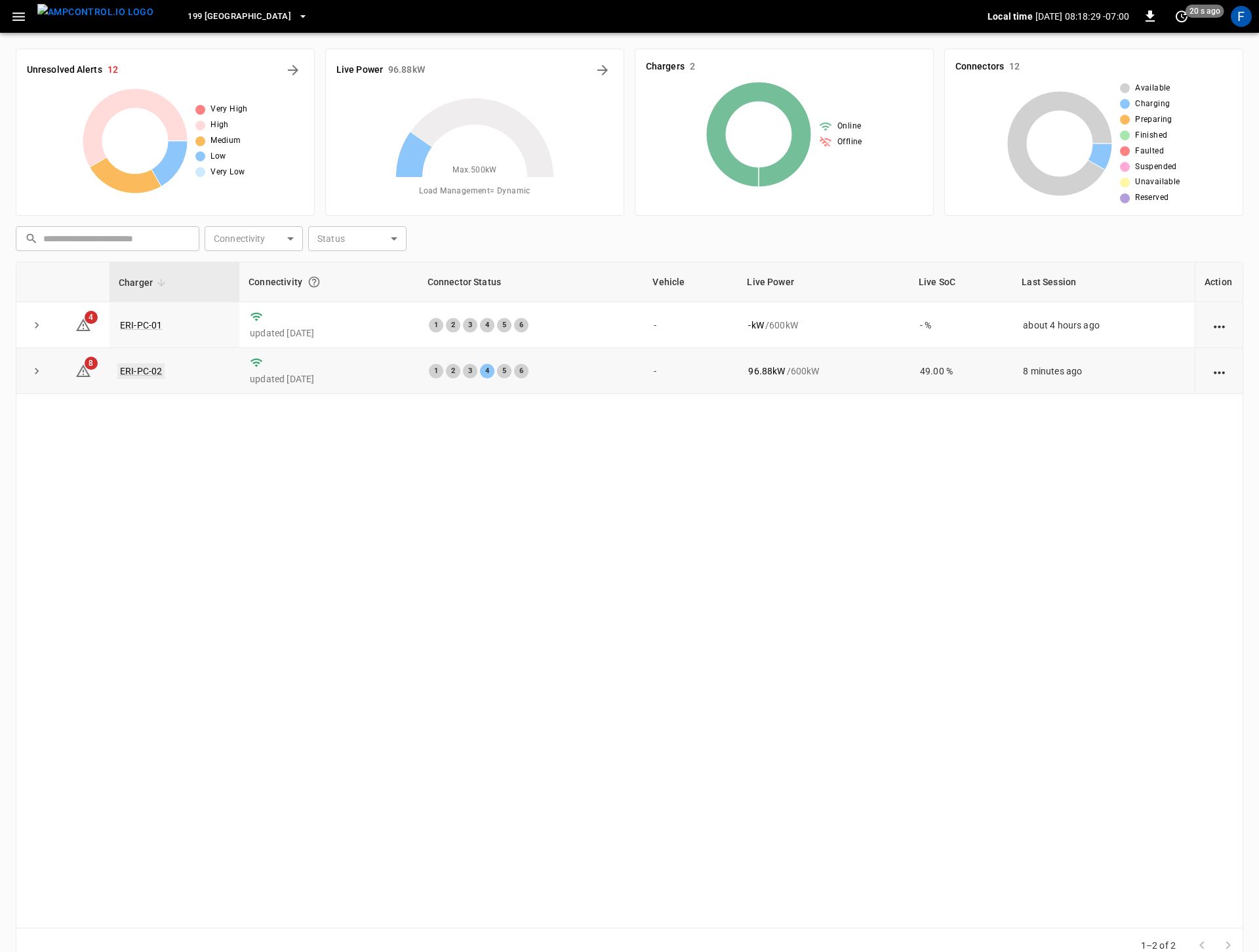
click at [140, 371] on link "ERI-PC-02" at bounding box center [140, 372] width 47 height 16
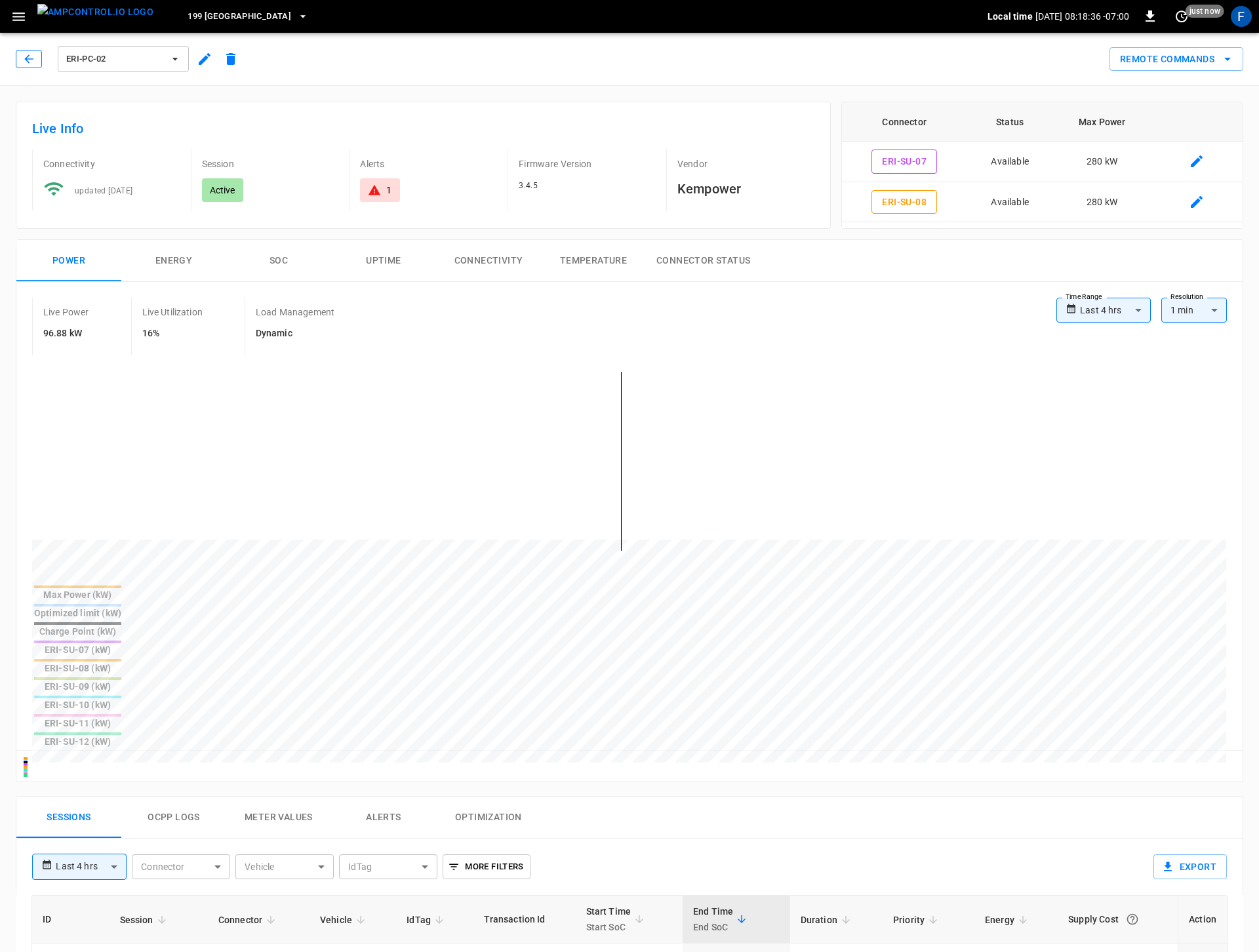
click at [24, 58] on icon "button" at bounding box center [29, 59] width 13 height 13
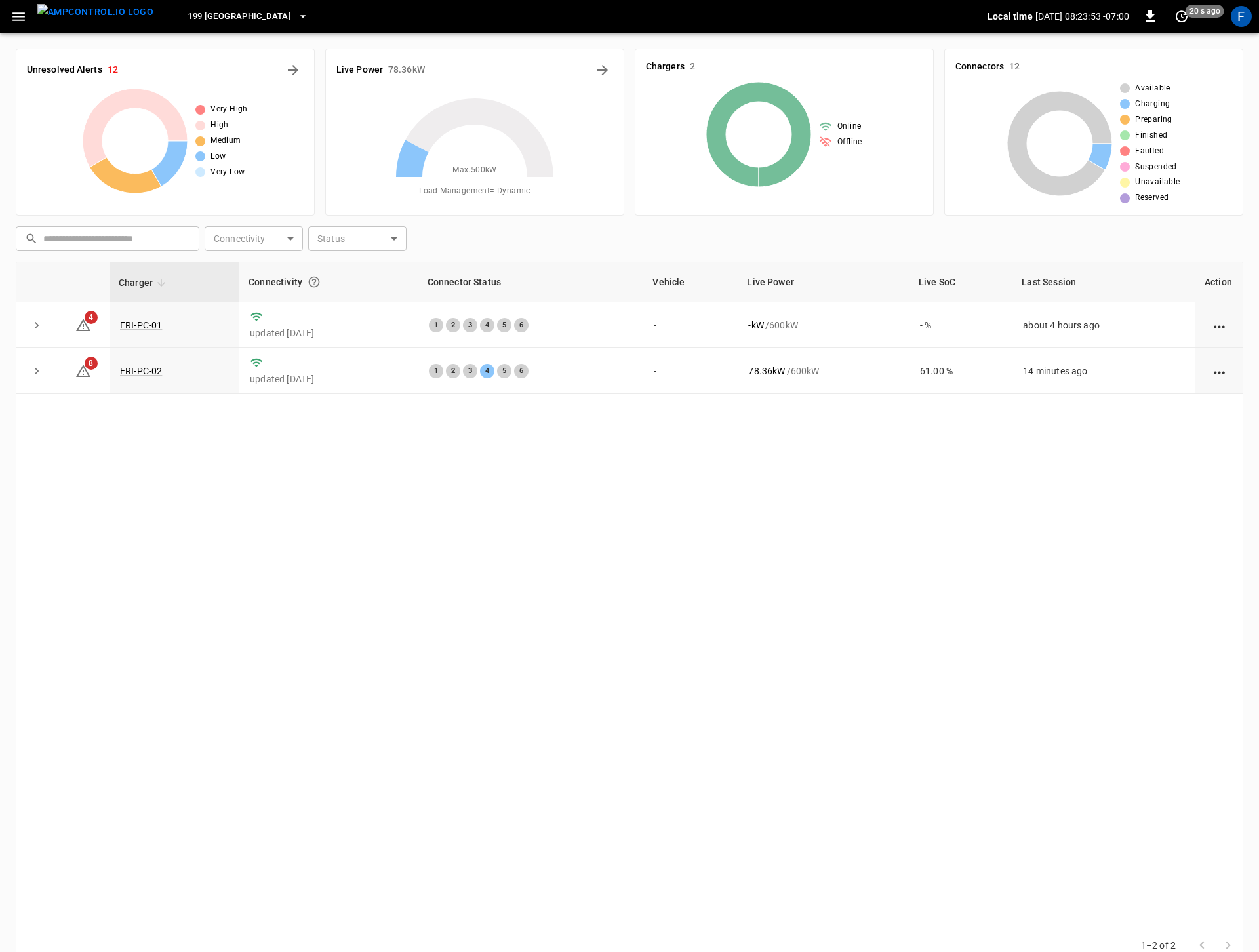
click at [75, 16] on img "menu" at bounding box center [96, 12] width 116 height 17
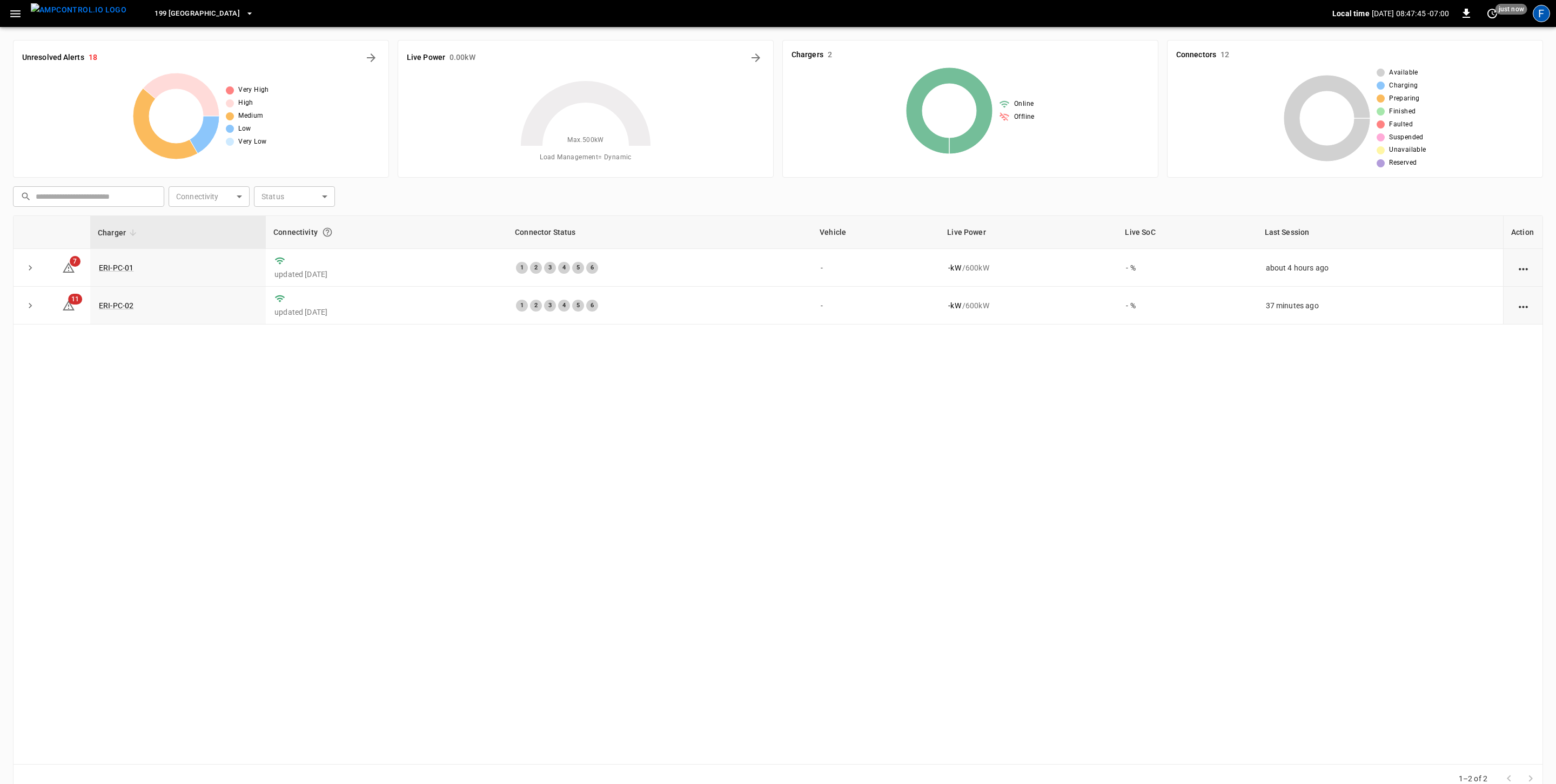
click at [1036, 20] on div "F" at bounding box center [1541, 13] width 17 height 17
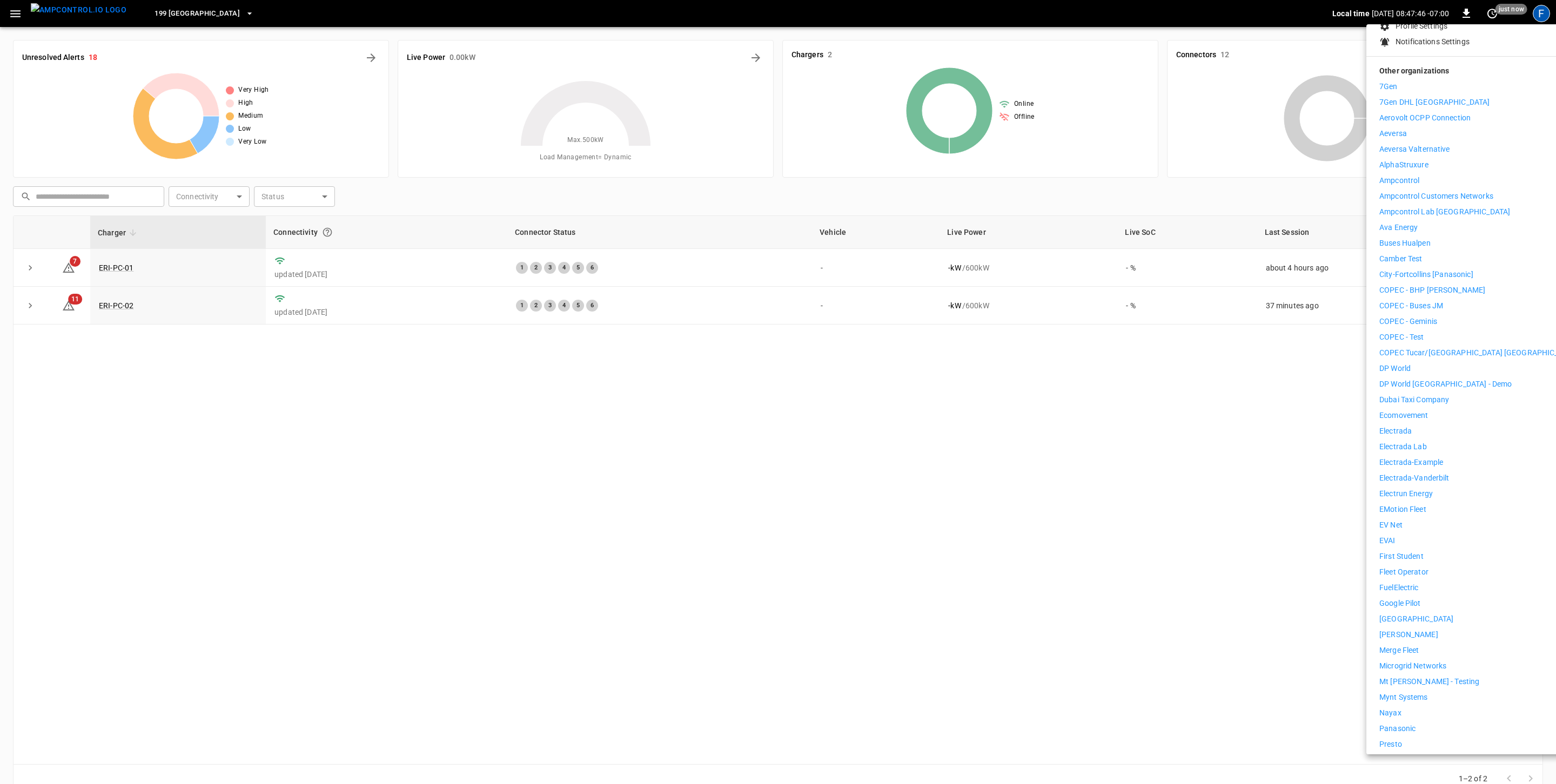
scroll to position [363, 0]
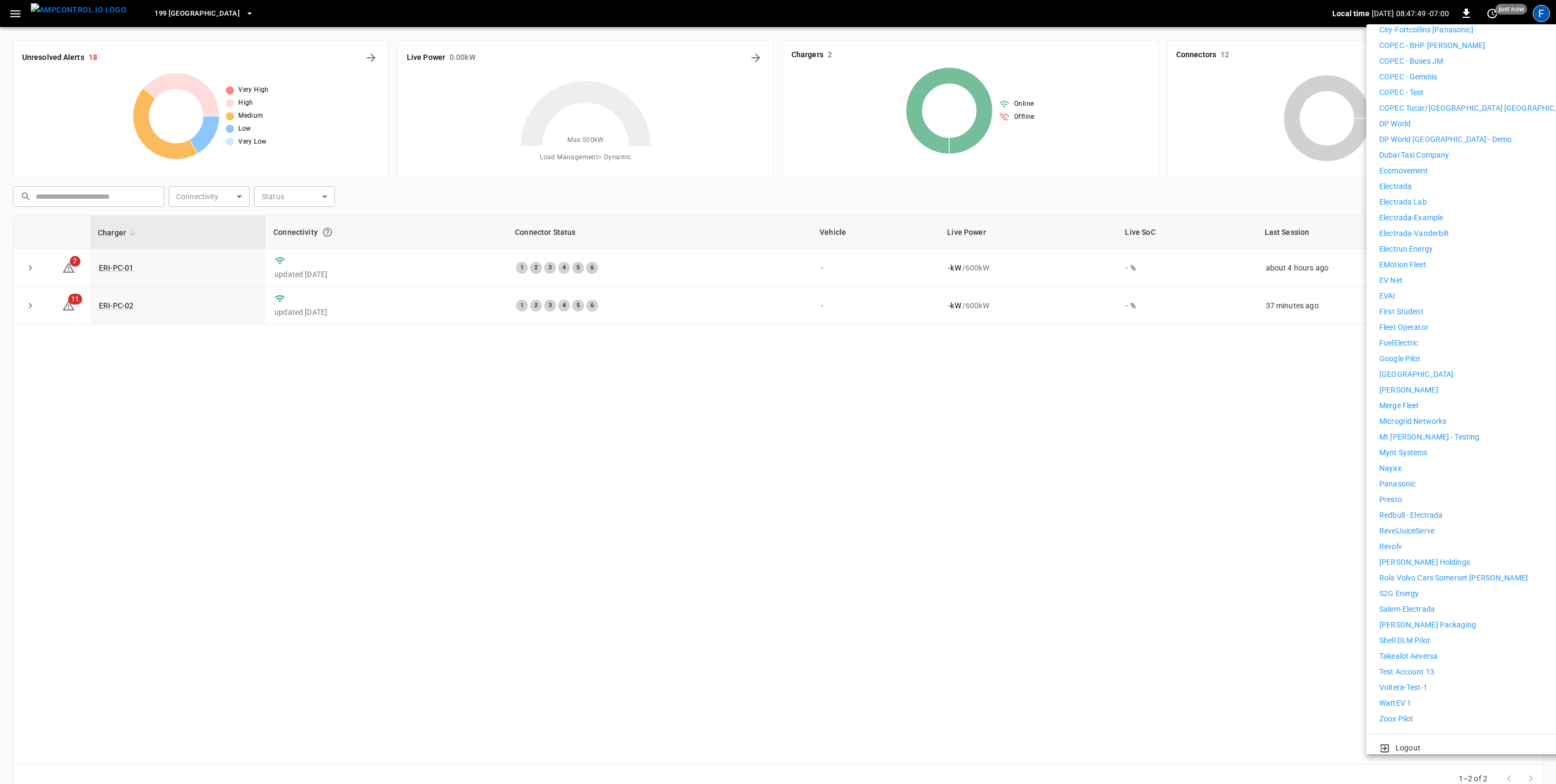
click at [1036, 306] on li "First Student" at bounding box center [1478, 311] width 199 height 11
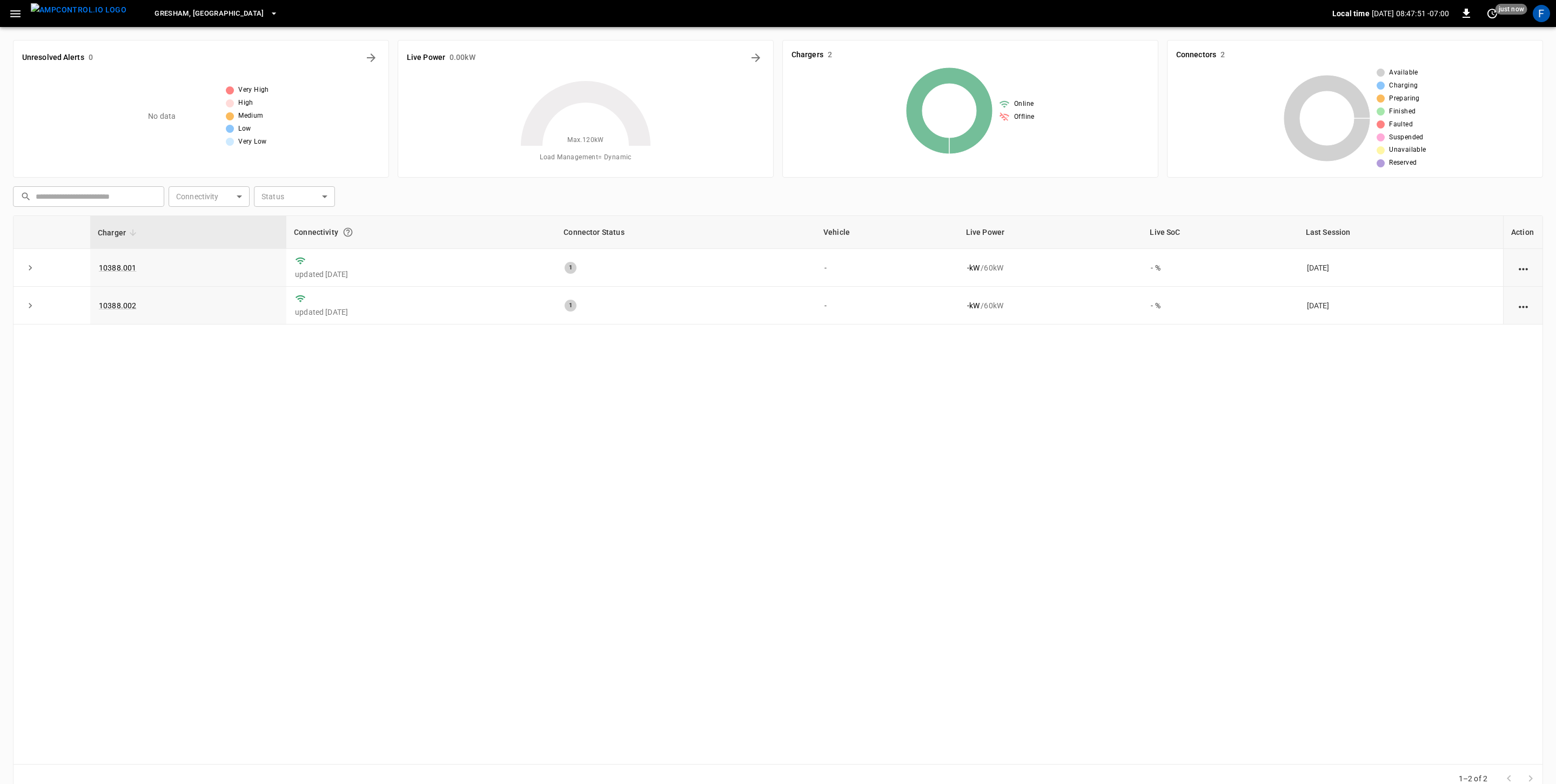
click at [11, 9] on icon "button" at bounding box center [15, 14] width 14 height 14
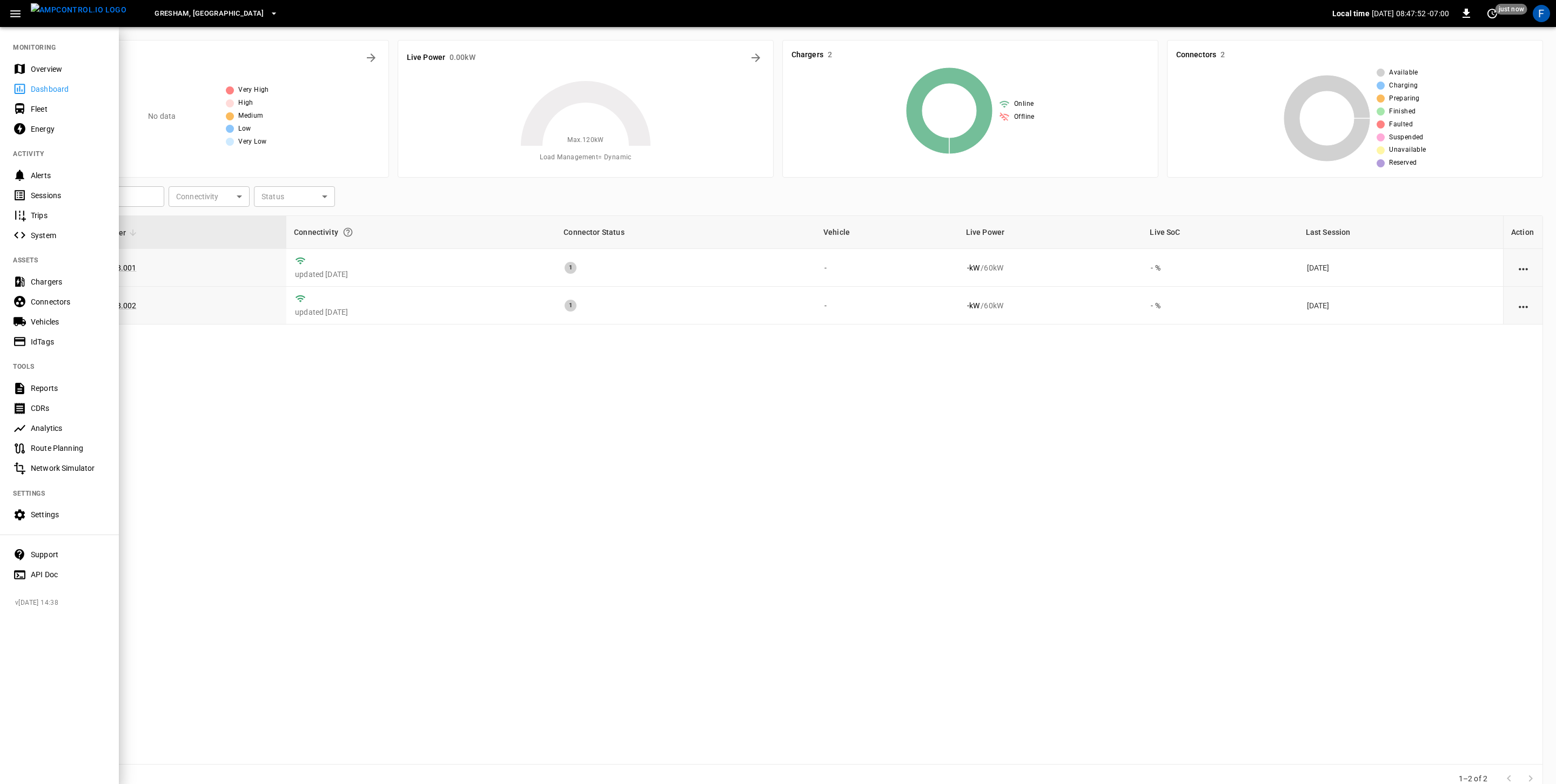
click at [66, 326] on div "Vehicles" at bounding box center [68, 322] width 75 height 11
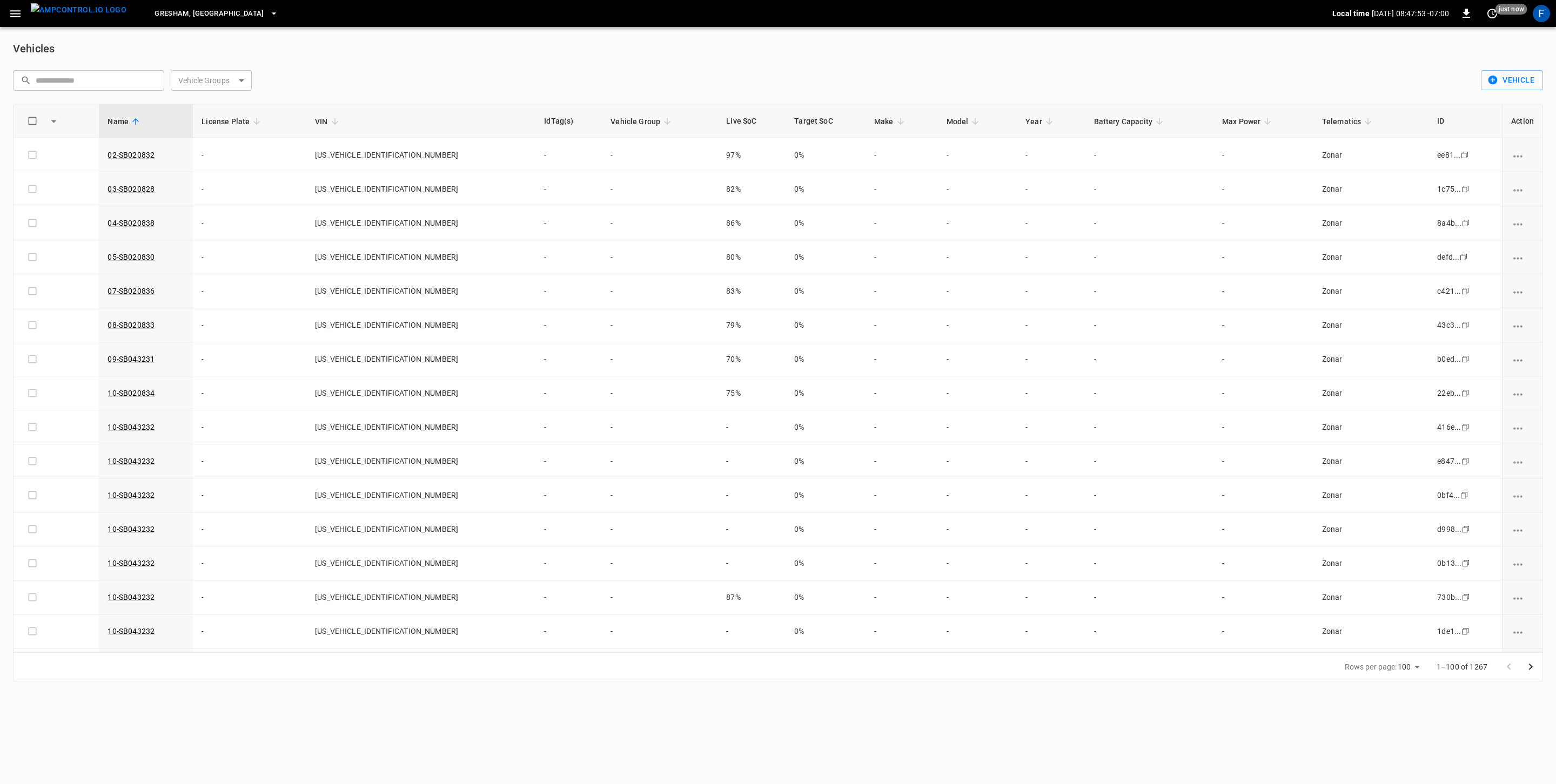
click at [101, 82] on input "text" at bounding box center [96, 80] width 121 height 20
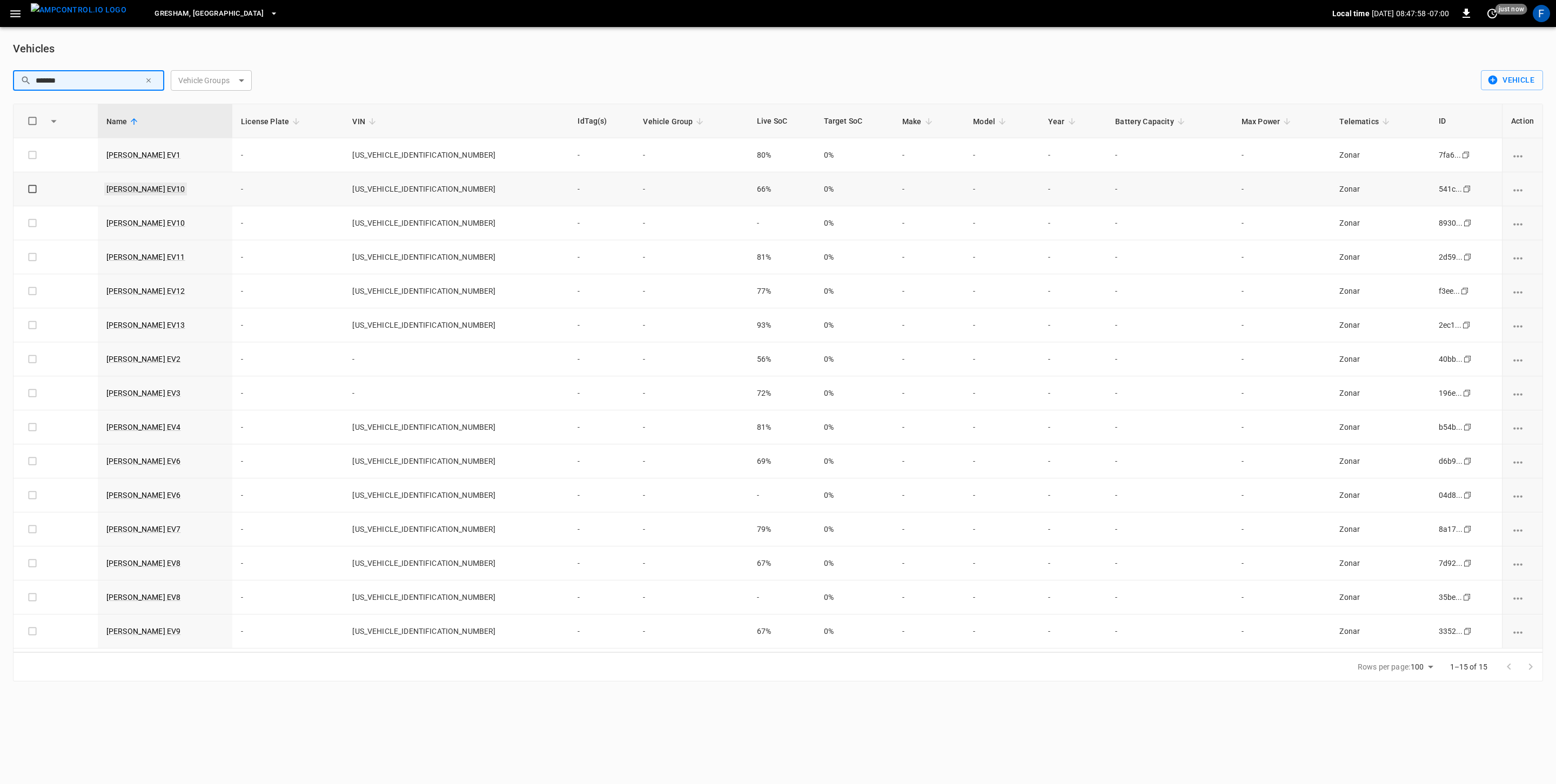
type input "*******"
click at [139, 192] on link "Eldo EV10" at bounding box center [146, 189] width 83 height 13
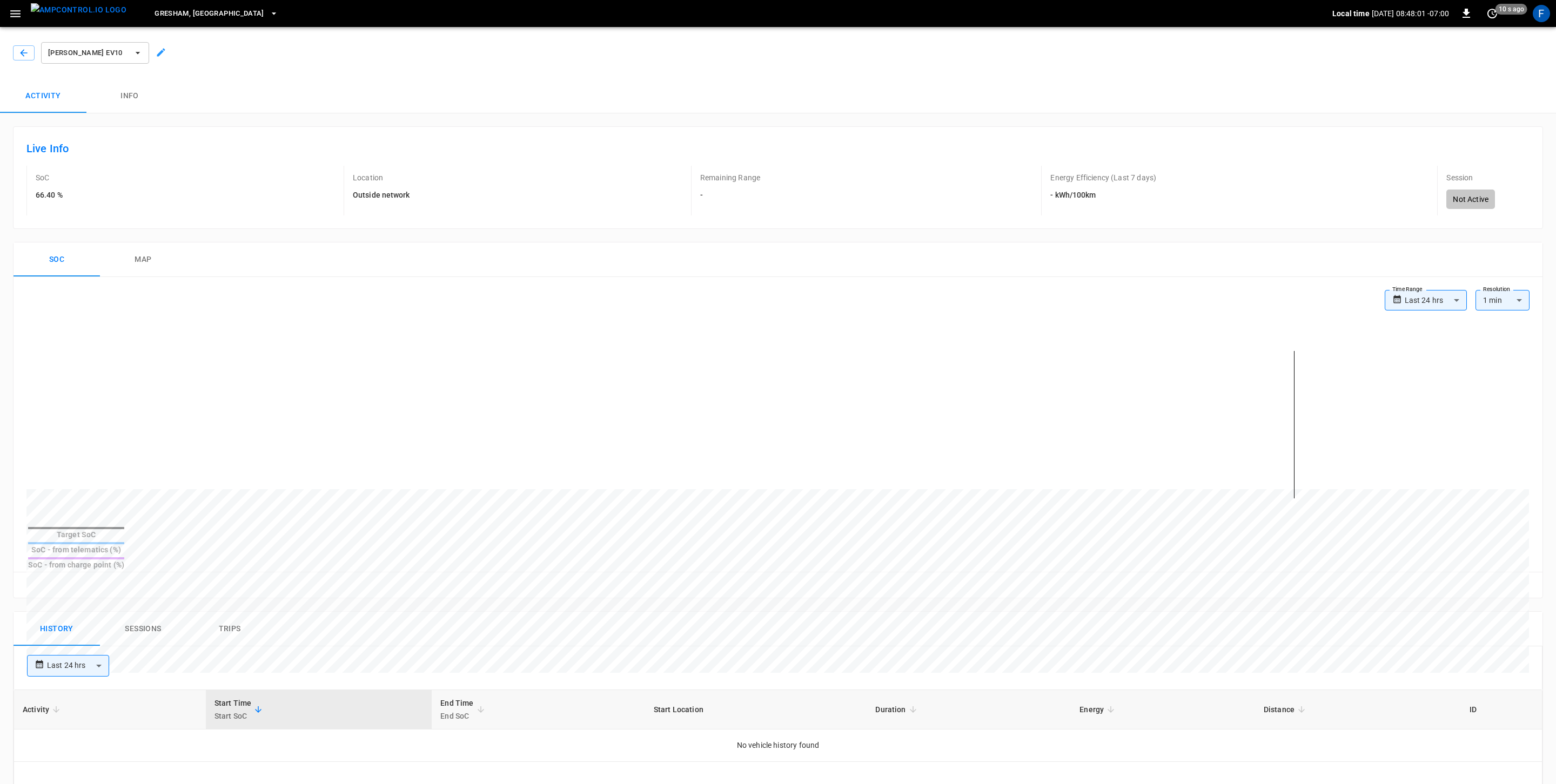
click at [141, 50] on icon "button" at bounding box center [138, 53] width 11 height 11
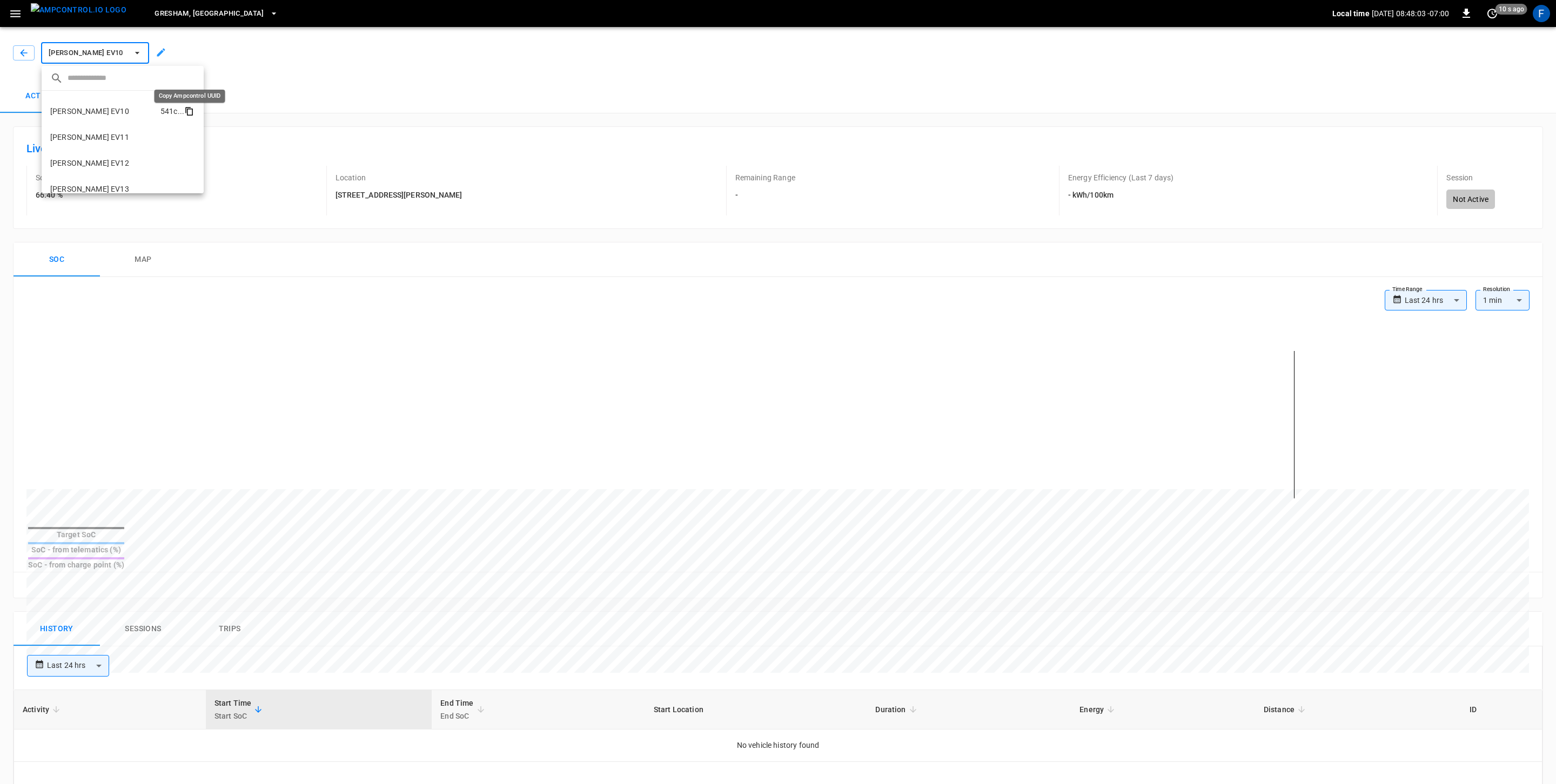
click at [190, 110] on icon "copy" at bounding box center [189, 111] width 10 height 10
click at [47, 15] on div at bounding box center [778, 392] width 1556 height 784
click at [55, 12] on div at bounding box center [778, 392] width 1556 height 784
click at [1540, 13] on div "F" at bounding box center [1541, 13] width 17 height 17
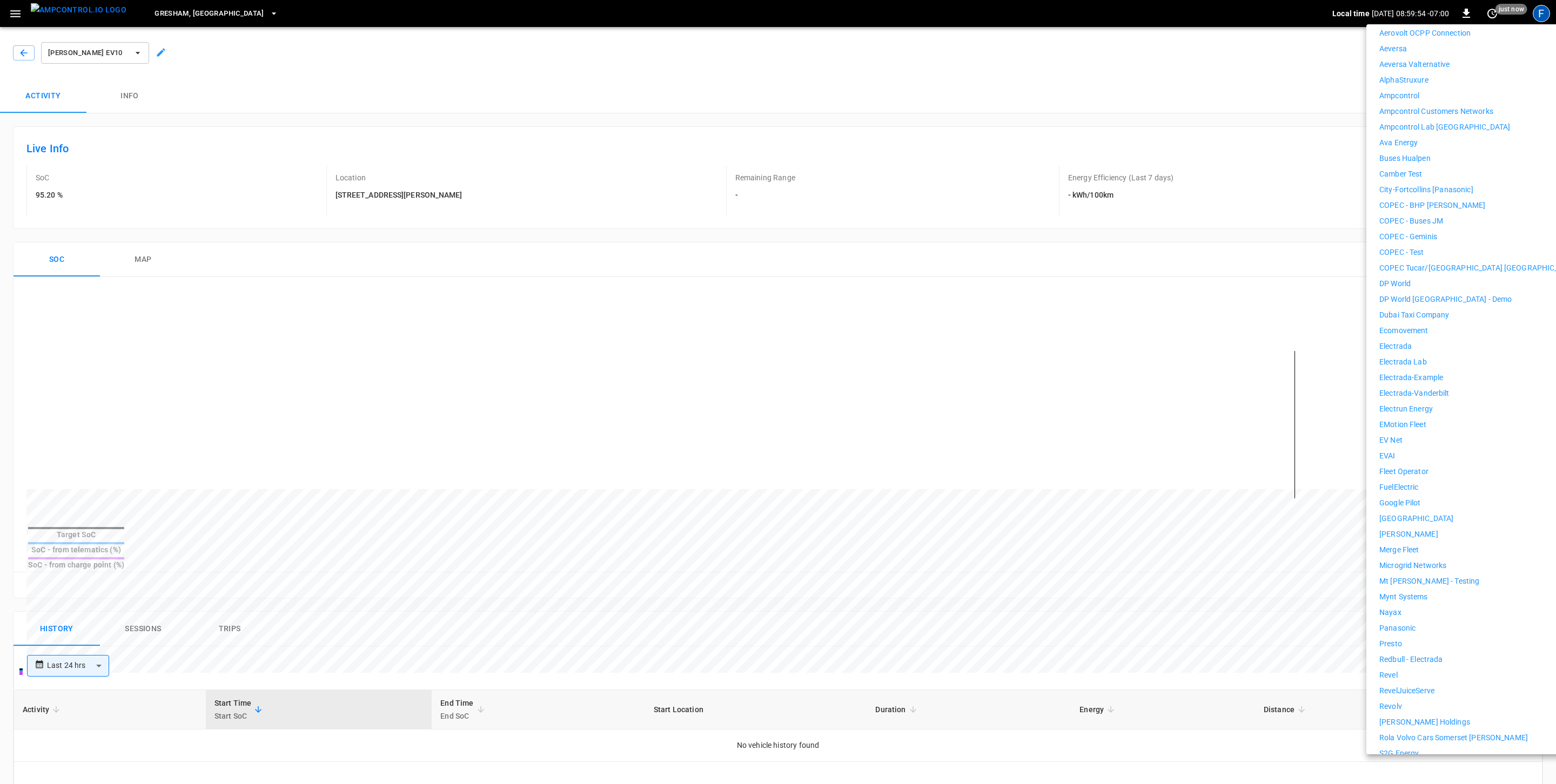
scroll to position [363, 0]
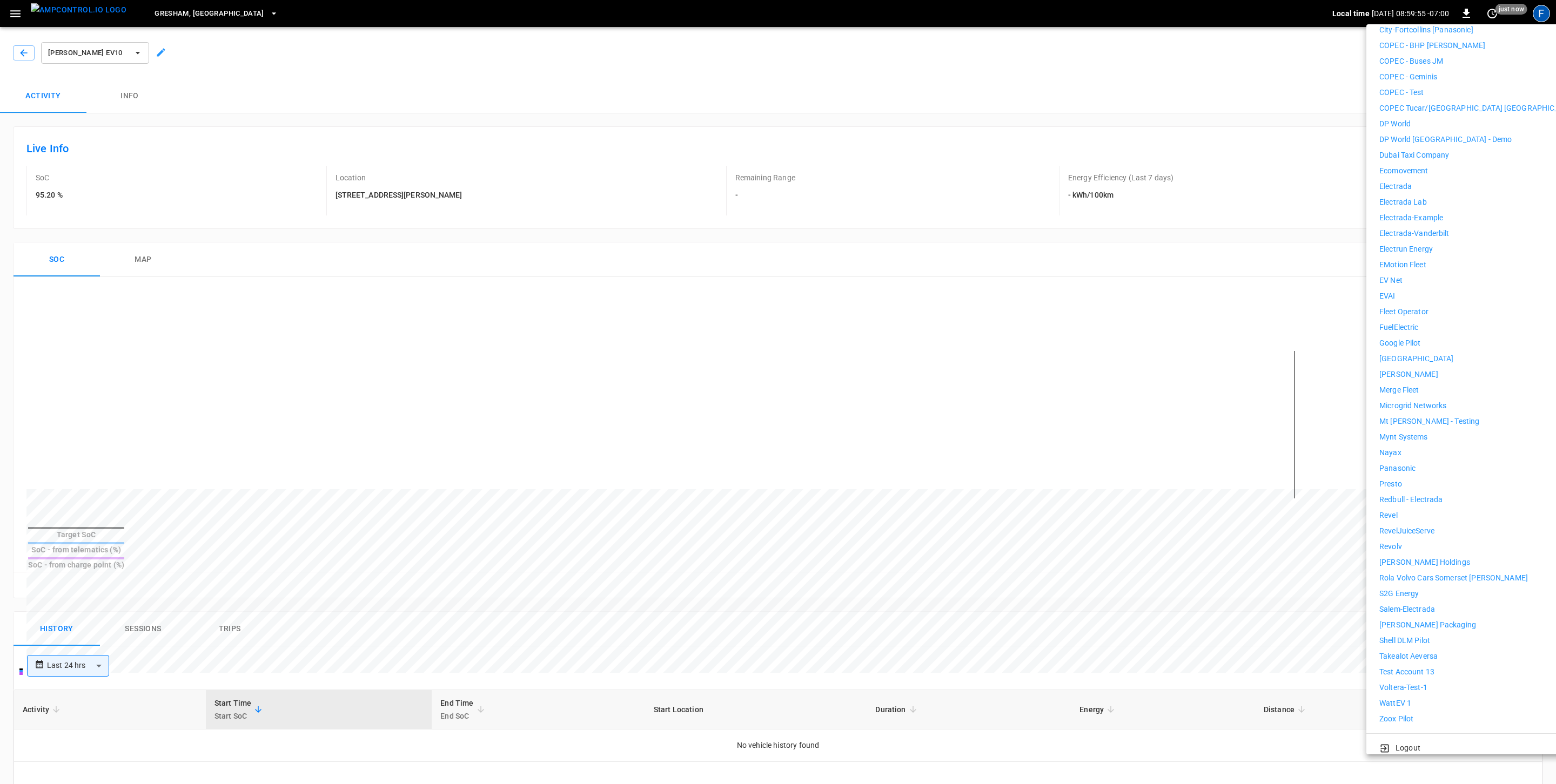
click at [1393, 699] on p "WattEV 1" at bounding box center [1395, 703] width 32 height 11
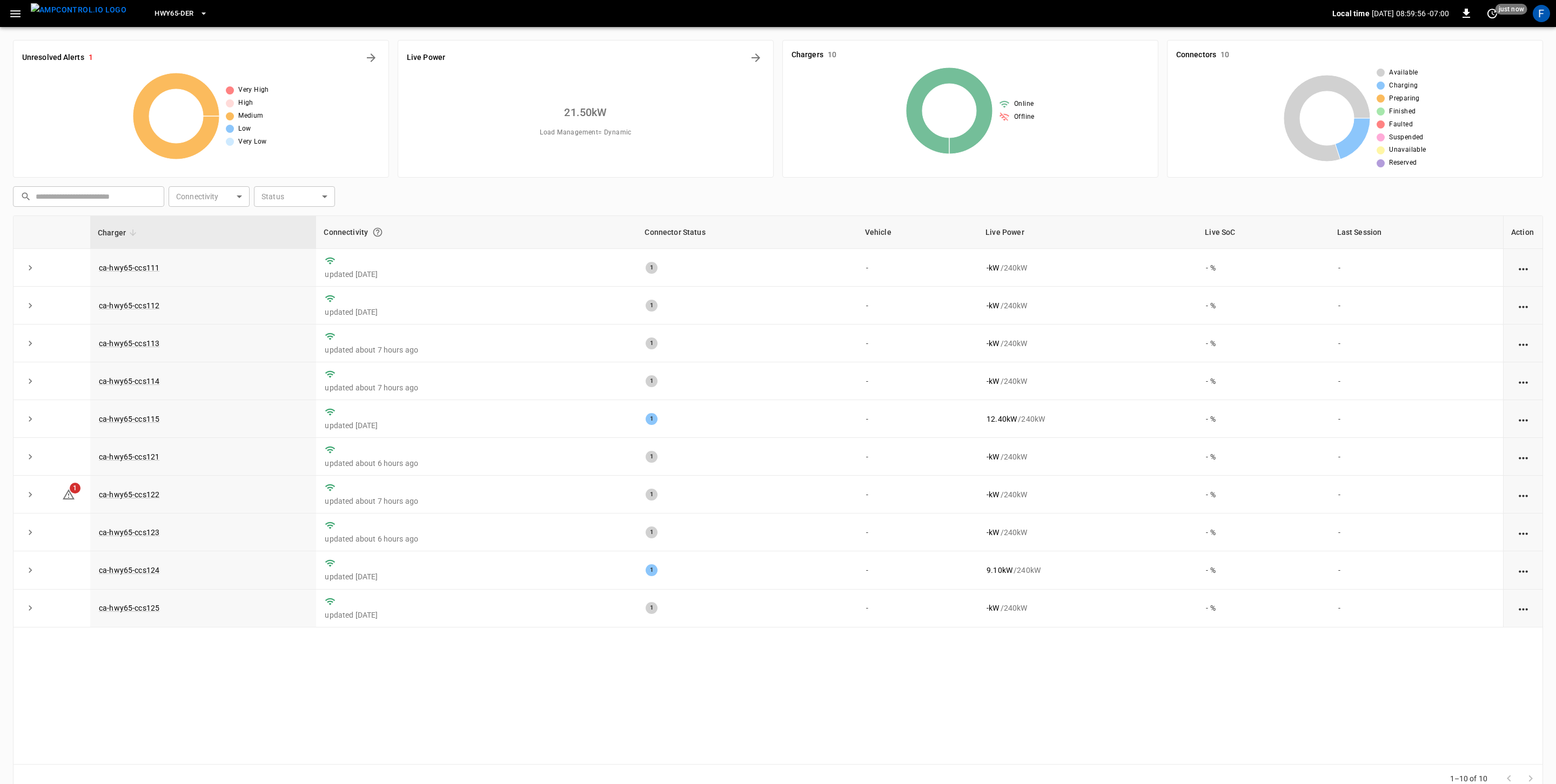
click at [22, 11] on button "button" at bounding box center [16, 14] width 22 height 20
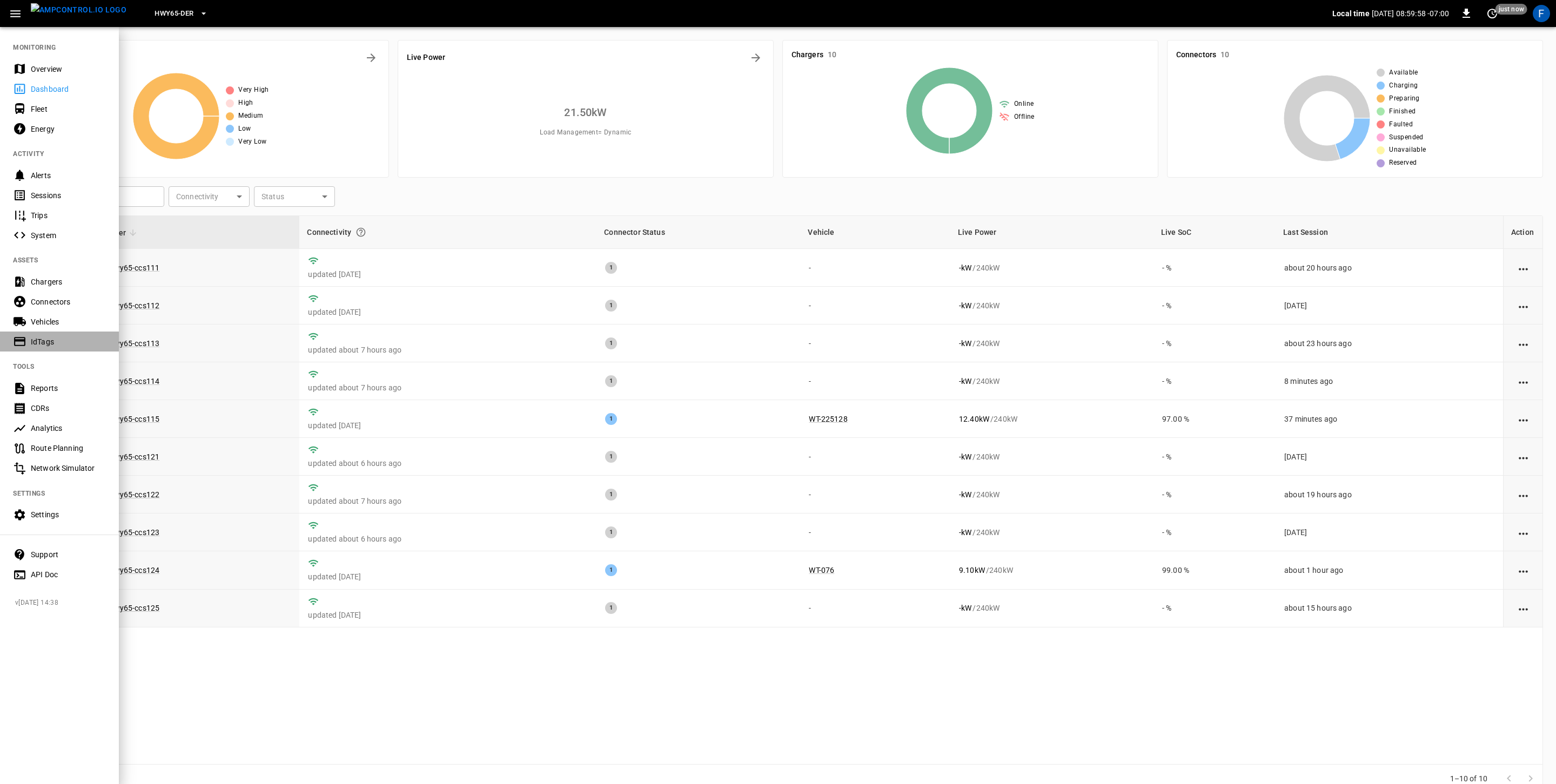
click at [58, 343] on div "IdTags" at bounding box center [68, 341] width 75 height 11
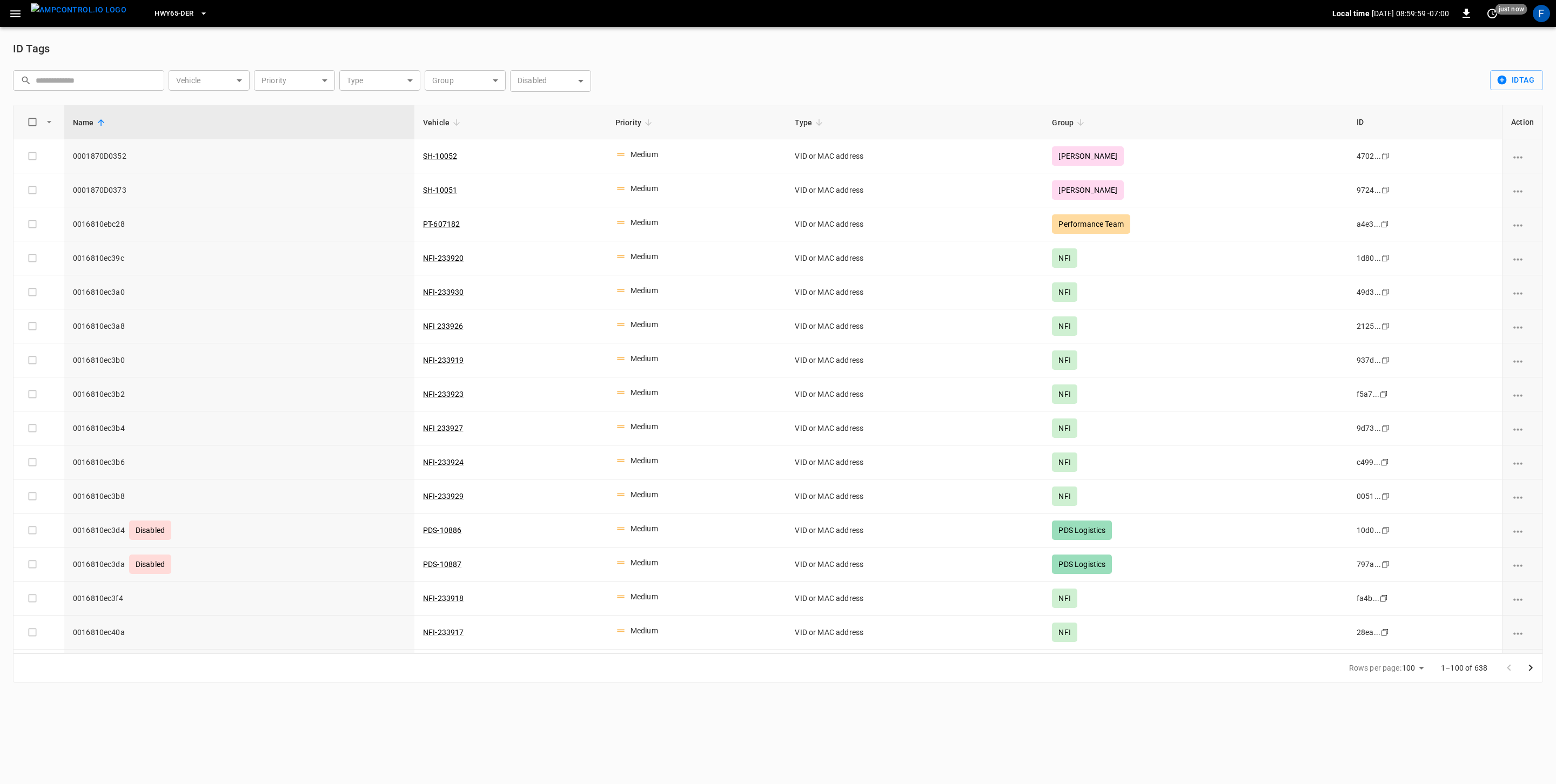
click at [474, 77] on body "HWY65-DER Local time 2025-09-08 08:59:59 -07:00 0 just now F ID Tags ​ ​ Vehicl…" at bounding box center [778, 347] width 1556 height 695
click at [886, 73] on div at bounding box center [778, 392] width 1556 height 784
click at [1545, 13] on div "F" at bounding box center [1541, 13] width 17 height 17
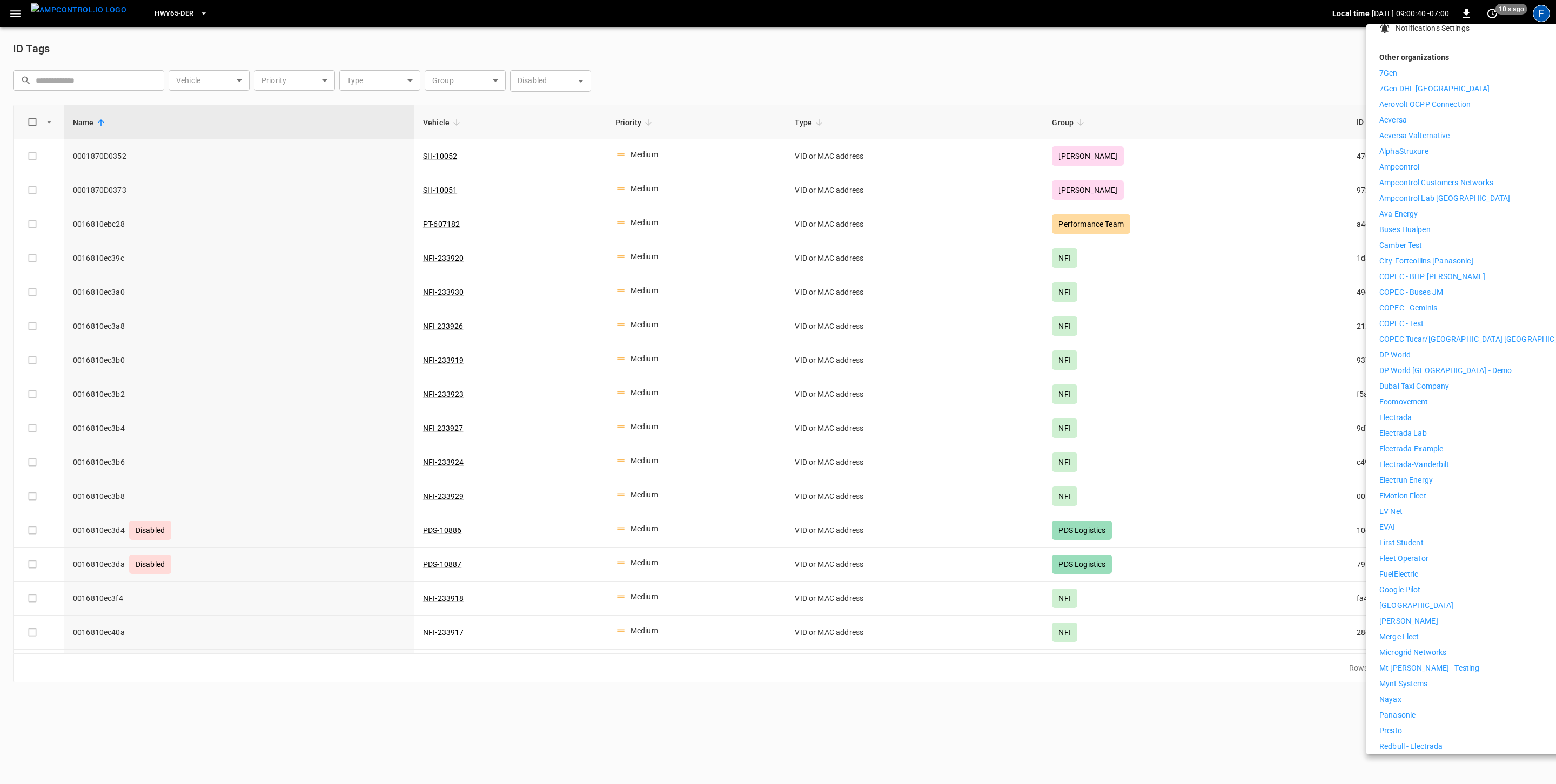
scroll to position [363, 0]
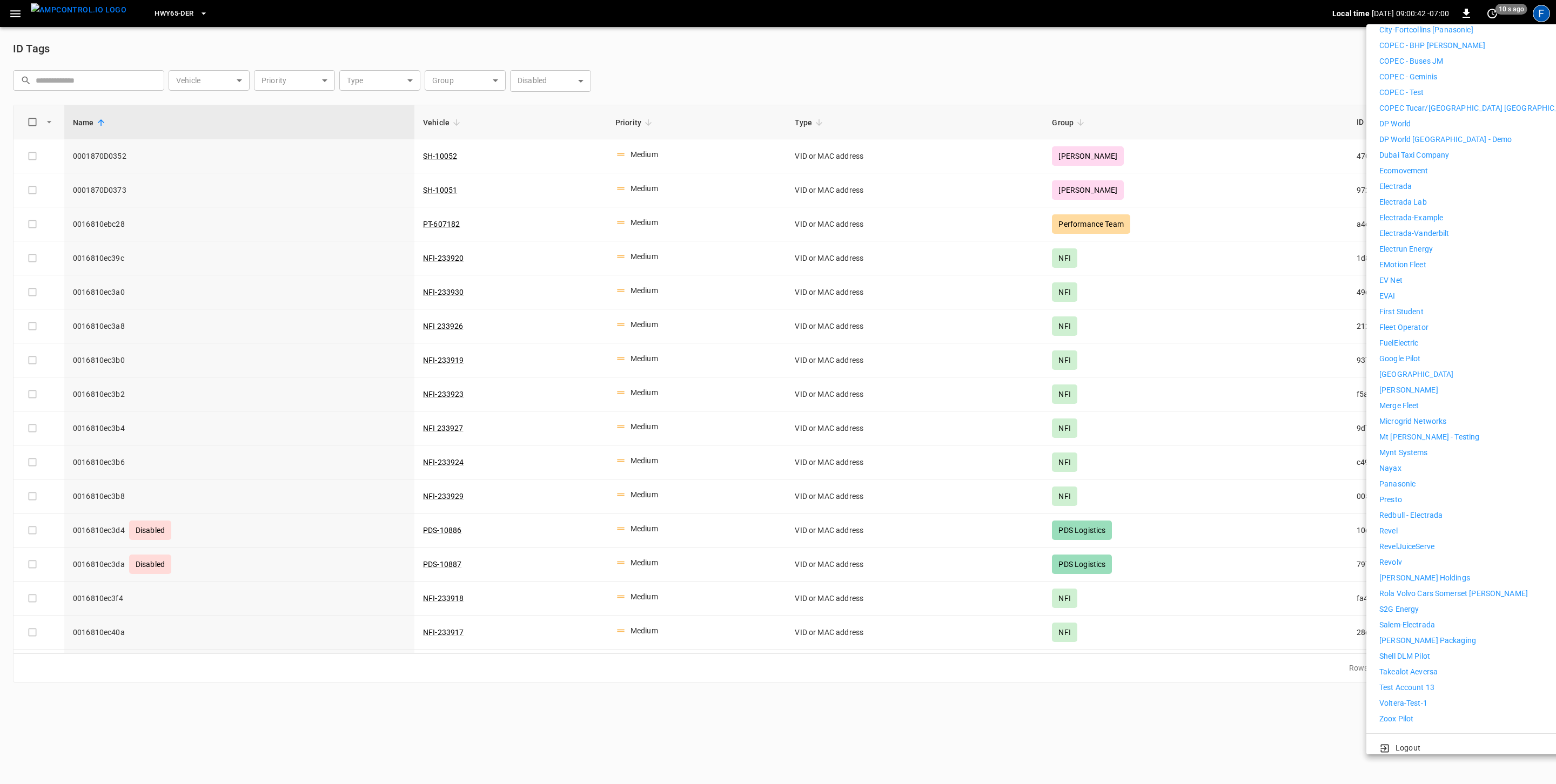
click at [1418, 525] on li "Revel" at bounding box center [1478, 531] width 199 height 11
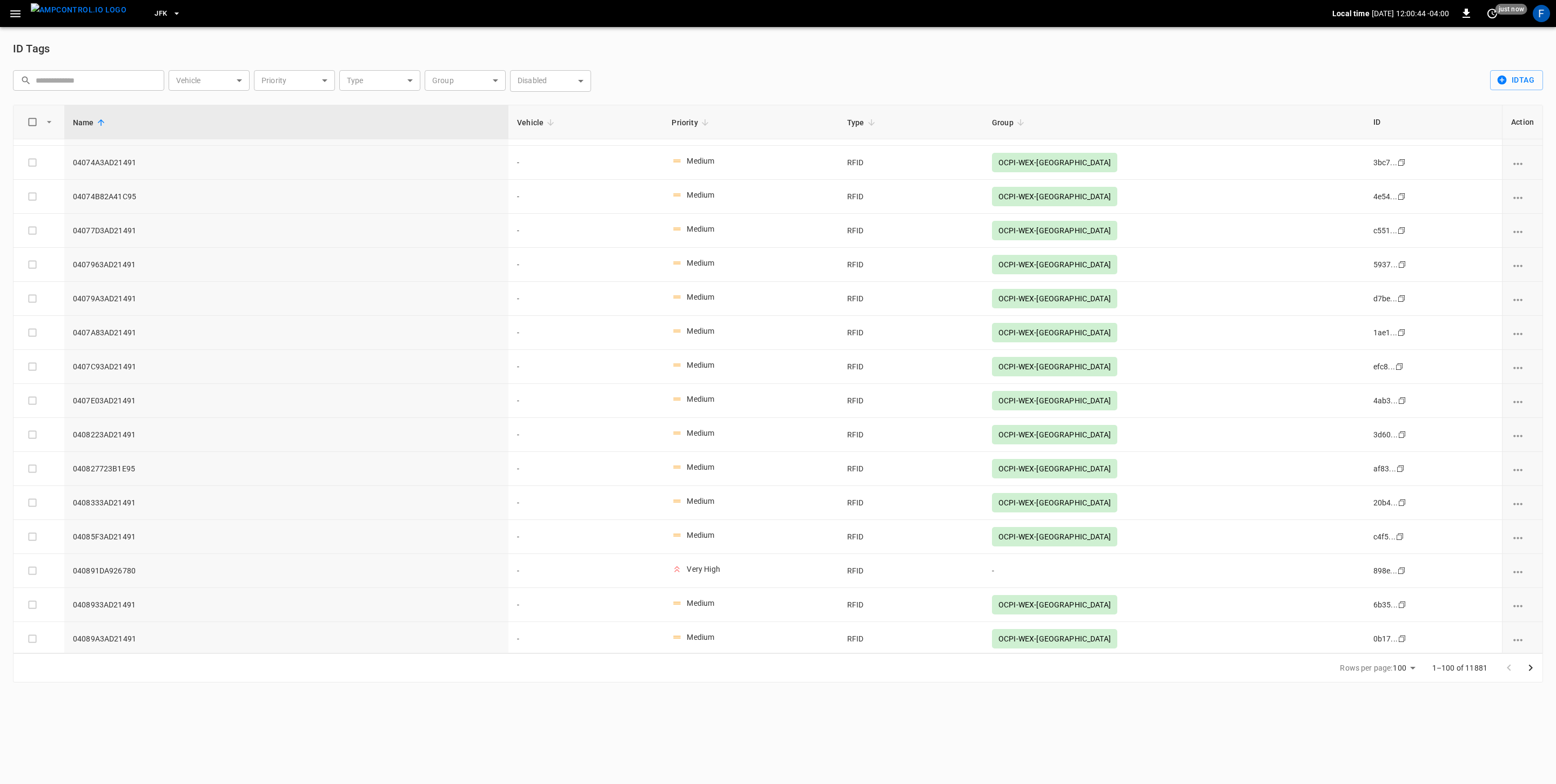
scroll to position [2915, 0]
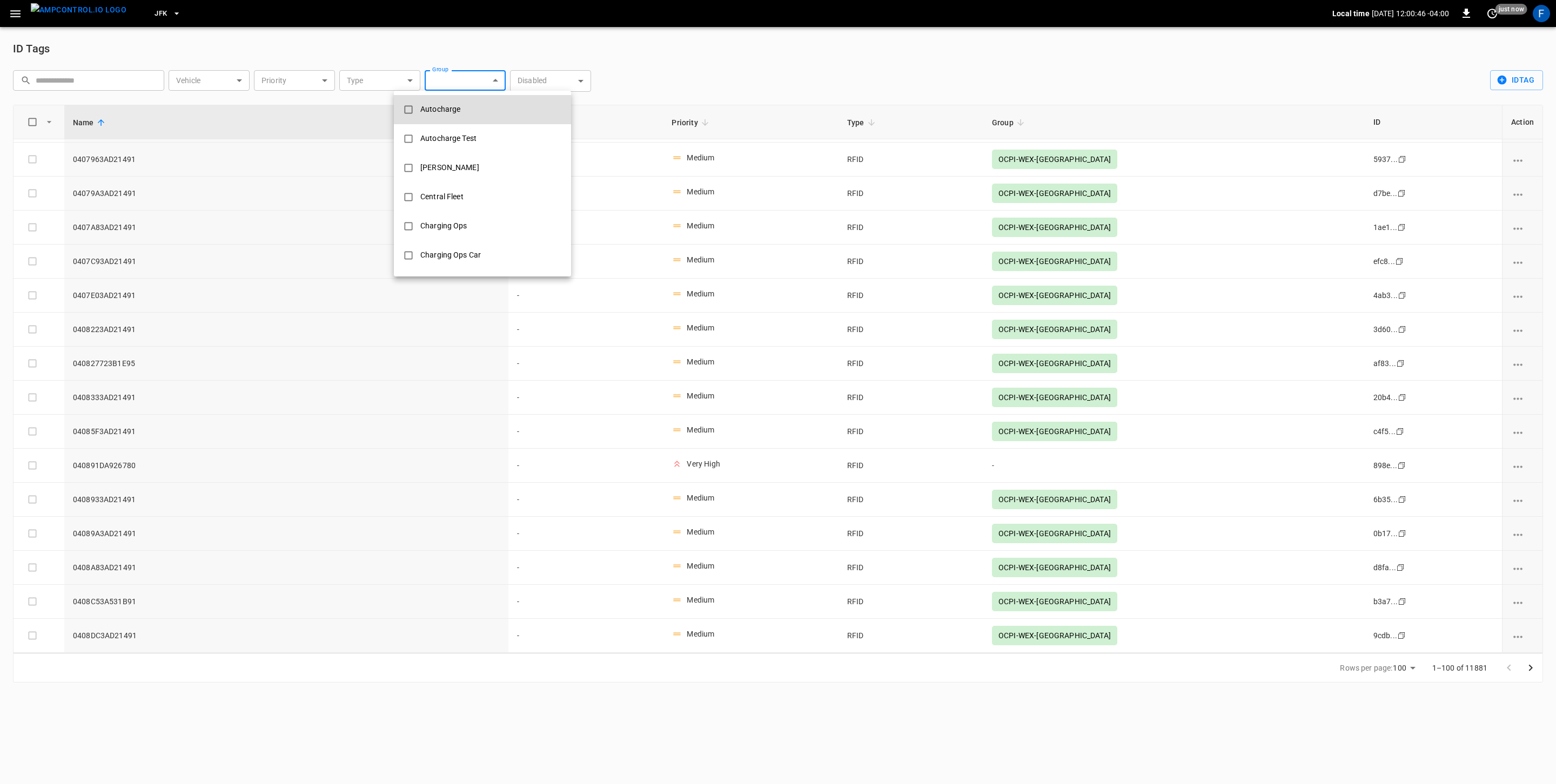
click at [451, 83] on body "JFK Local time [DATE] 12:00:46 -04:00 0 just now F ID Tags ​ ​ Vehicle ​ Vehicl…" at bounding box center [778, 347] width 1556 height 695
click at [249, 64] on div at bounding box center [778, 392] width 1556 height 784
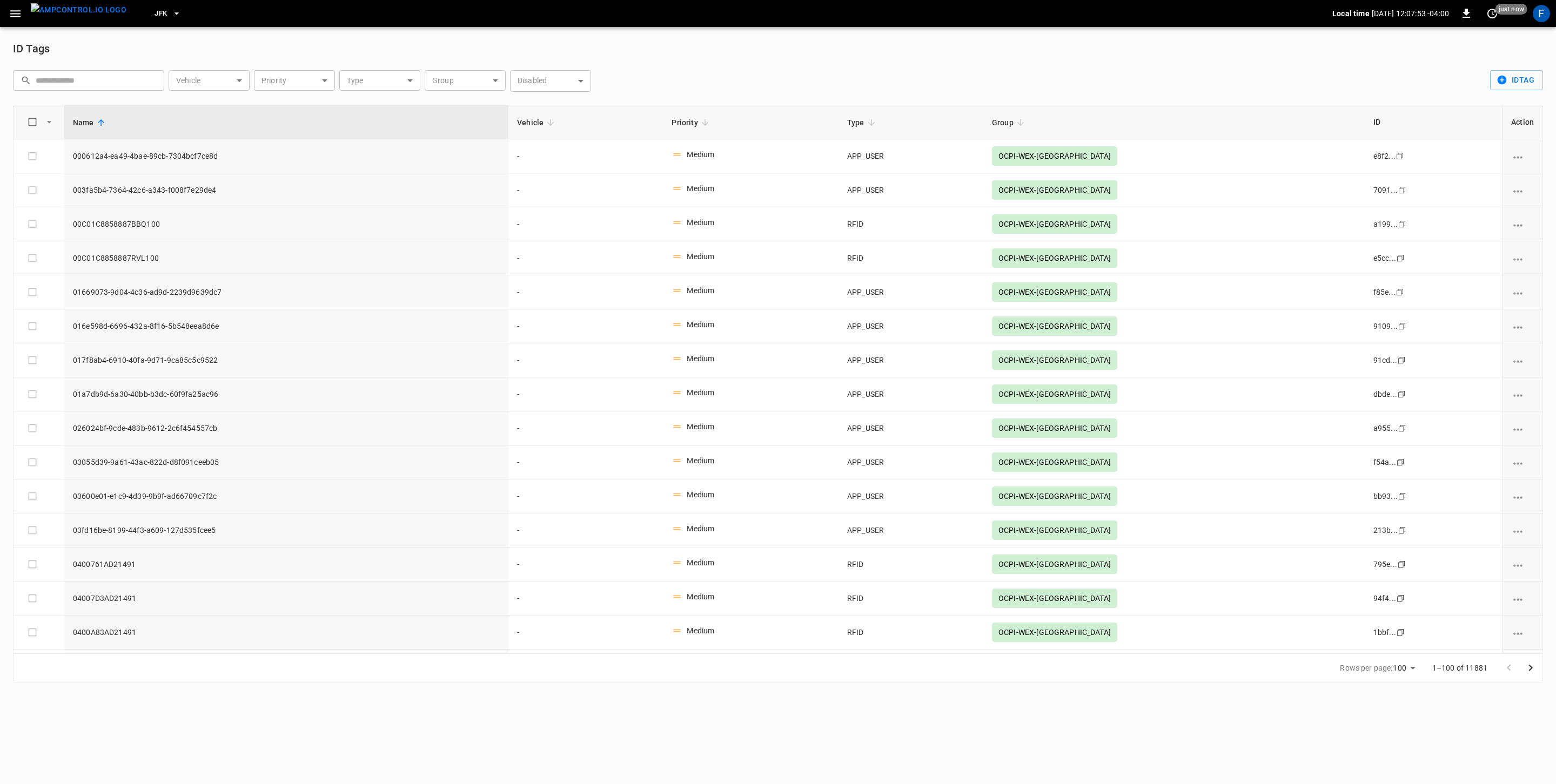
click at [15, 14] on icon "button" at bounding box center [16, 14] width 11 height 7
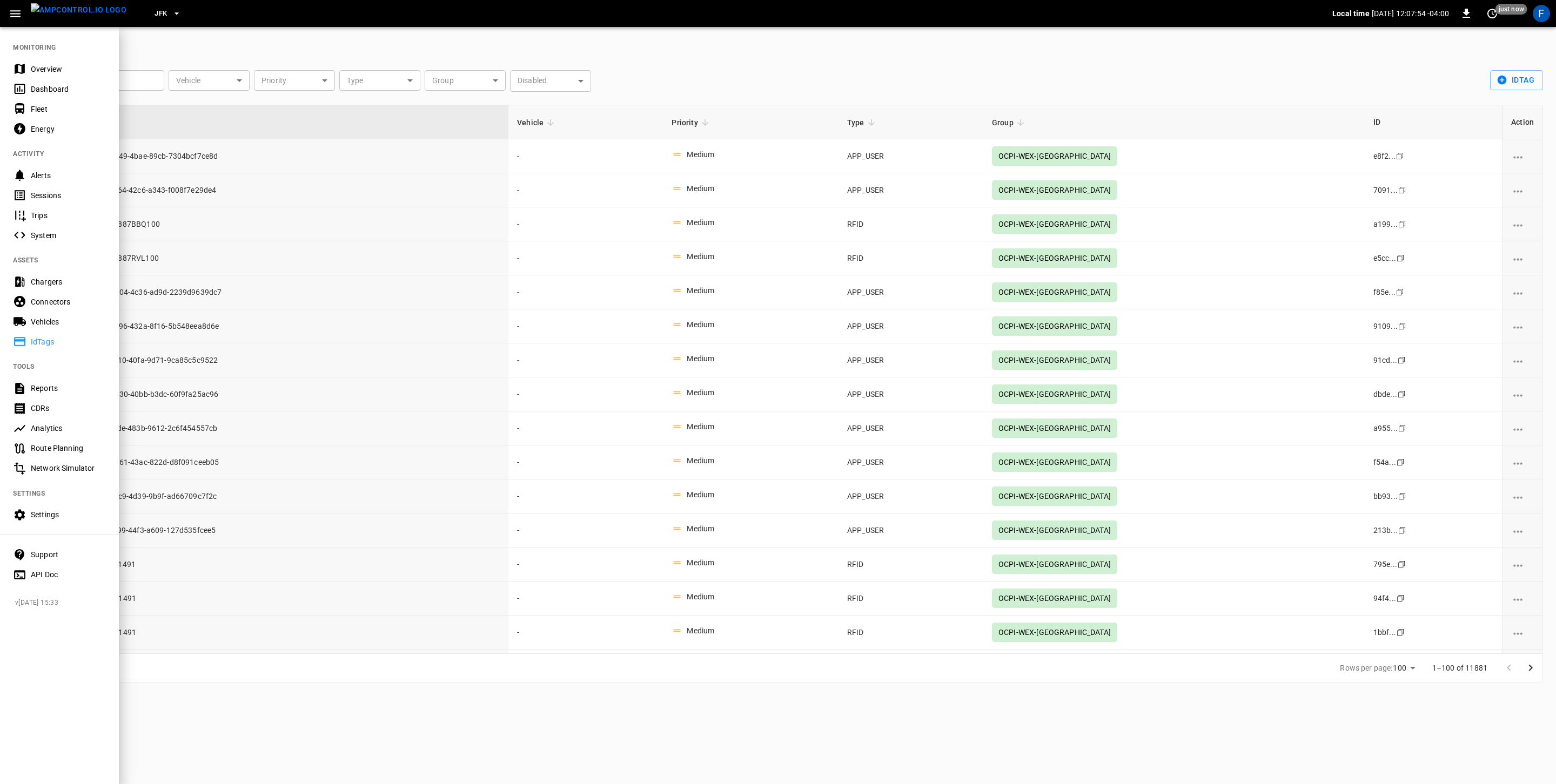
click at [250, 470] on div at bounding box center [778, 392] width 1556 height 784
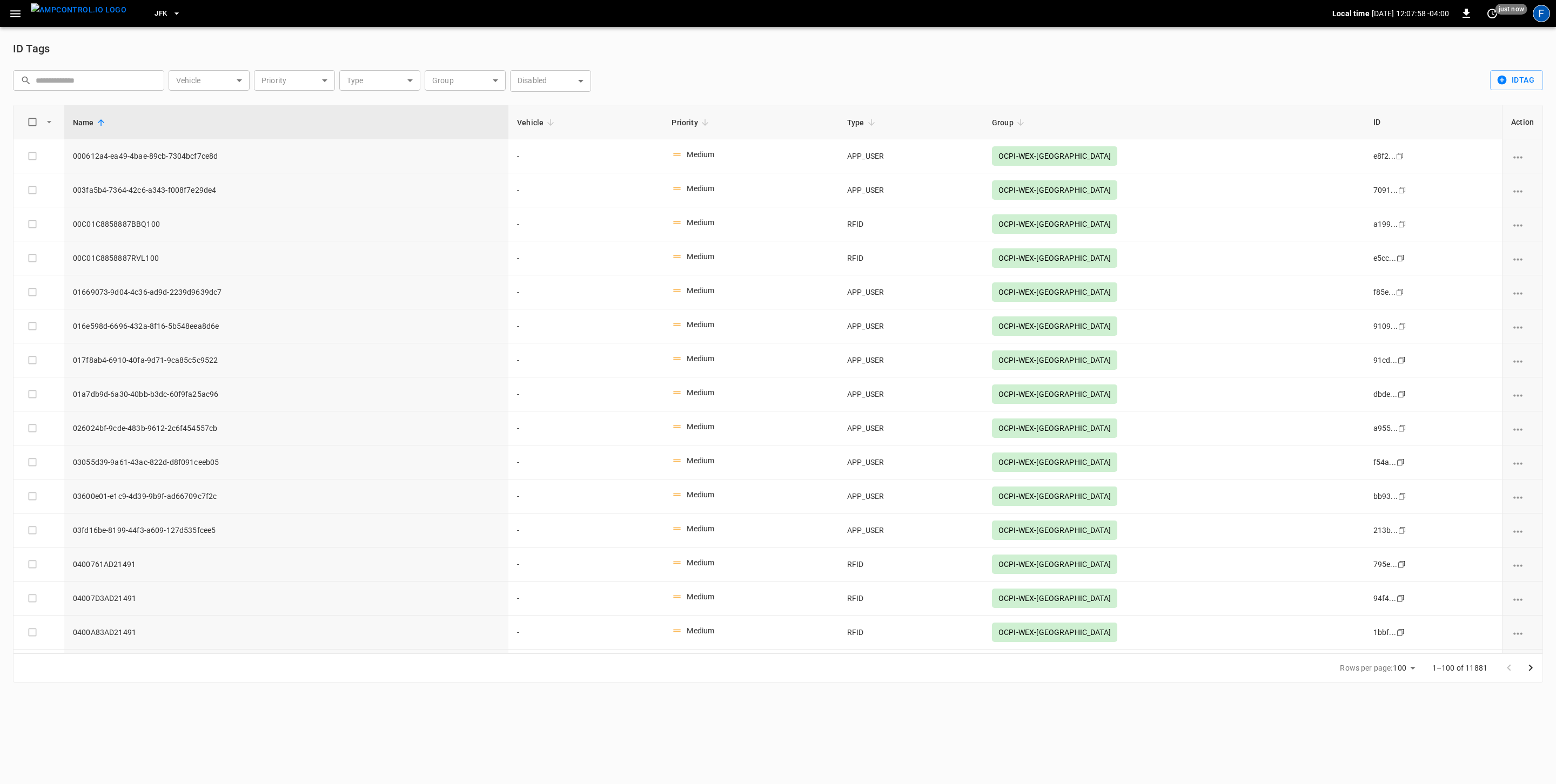
click at [1541, 9] on div "F" at bounding box center [1541, 13] width 17 height 17
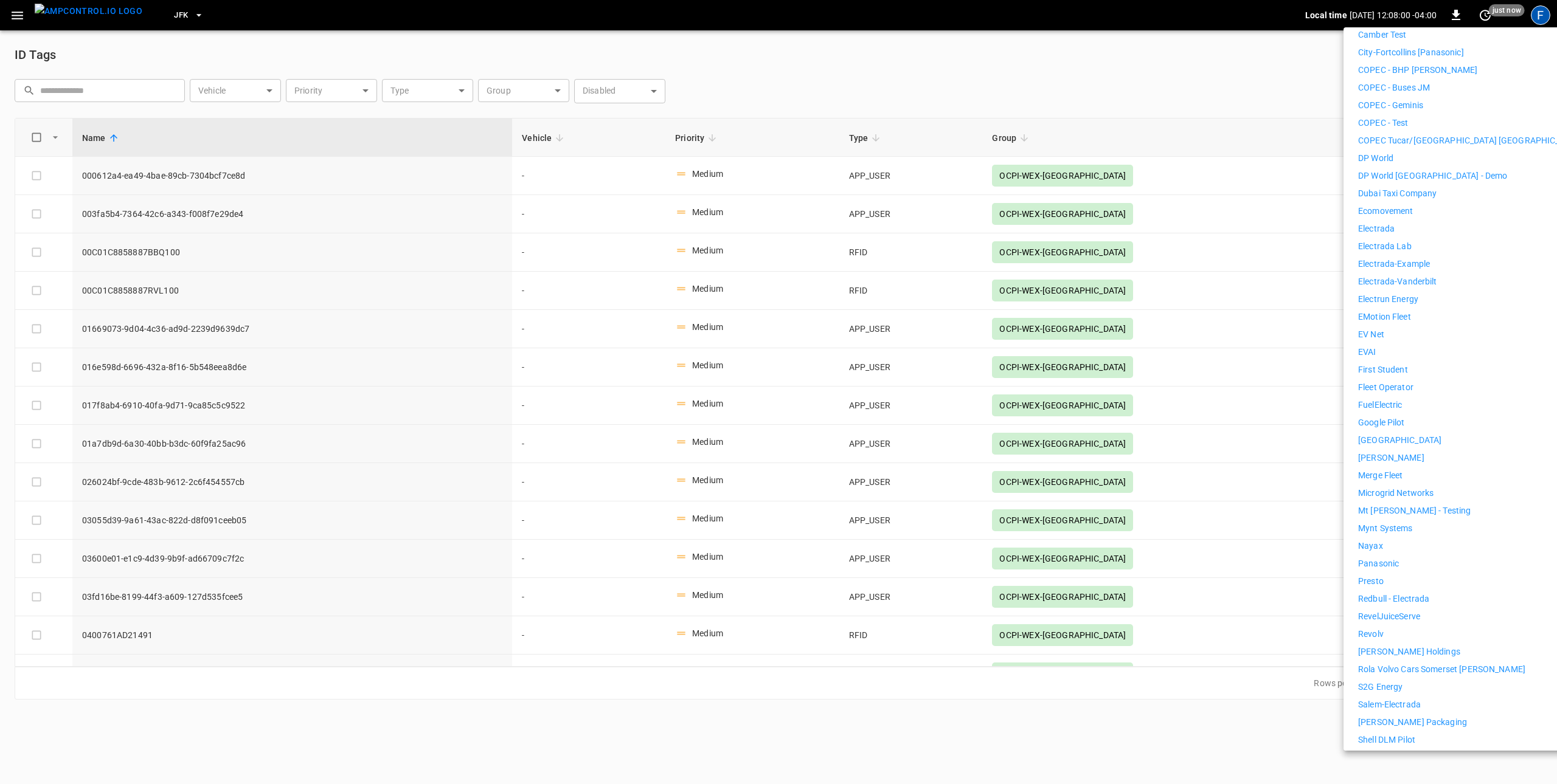
scroll to position [388, 0]
click at [1404, 365] on p "First Student" at bounding box center [1383, 371] width 50 height 13
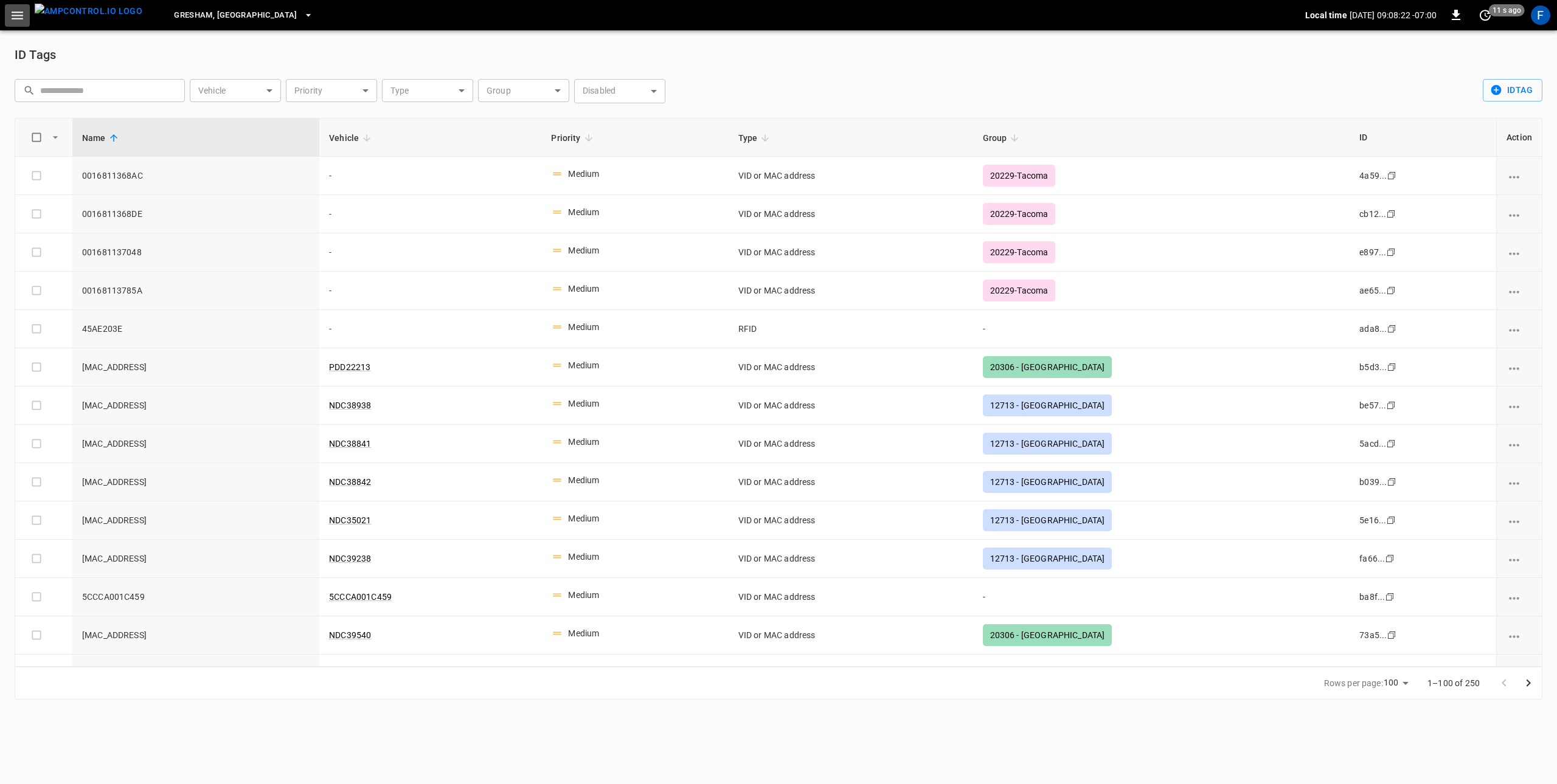
click at [16, 13] on icon "button" at bounding box center [17, 16] width 16 height 16
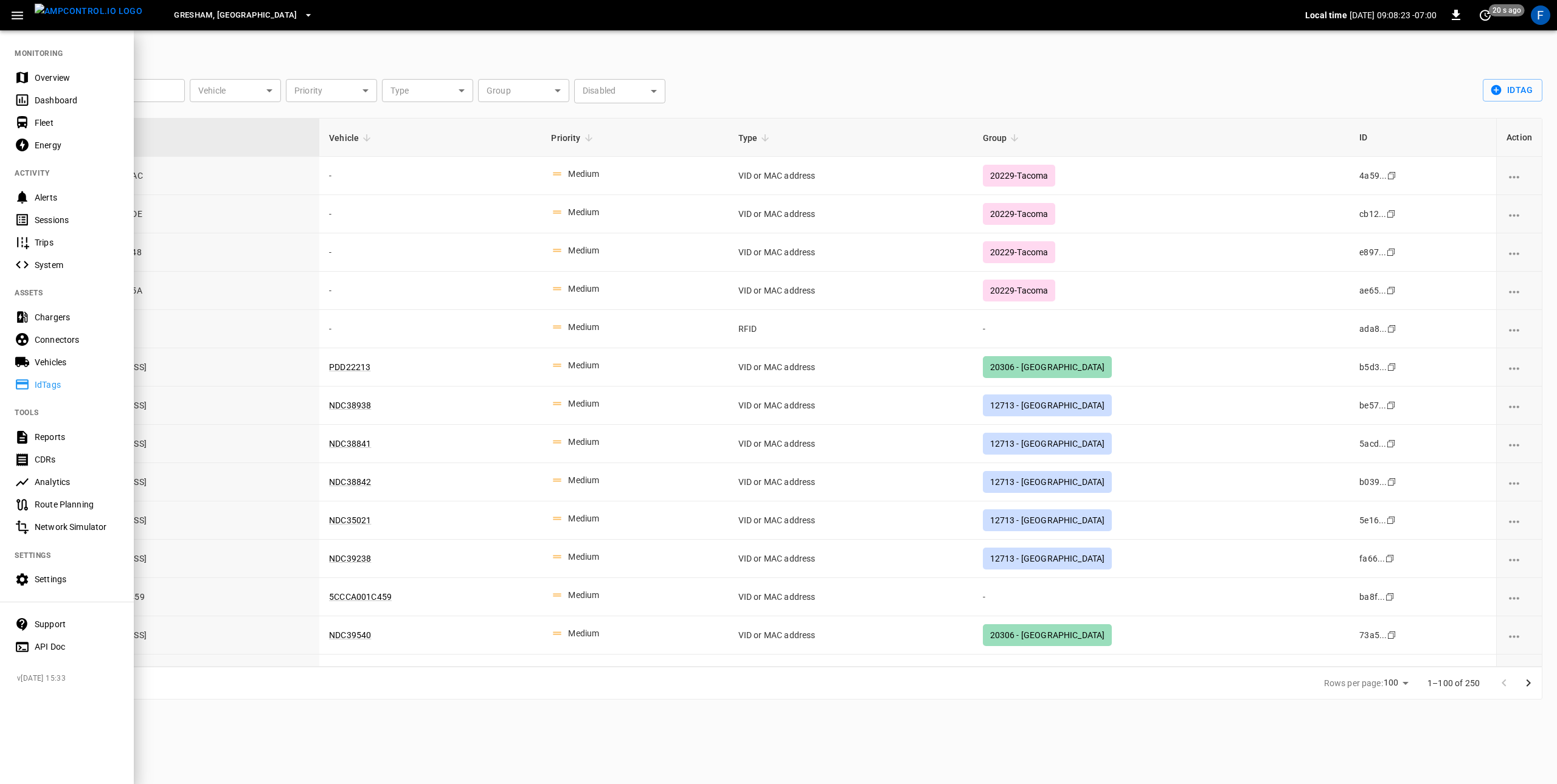
click at [45, 584] on div "Settings" at bounding box center [77, 579] width 84 height 12
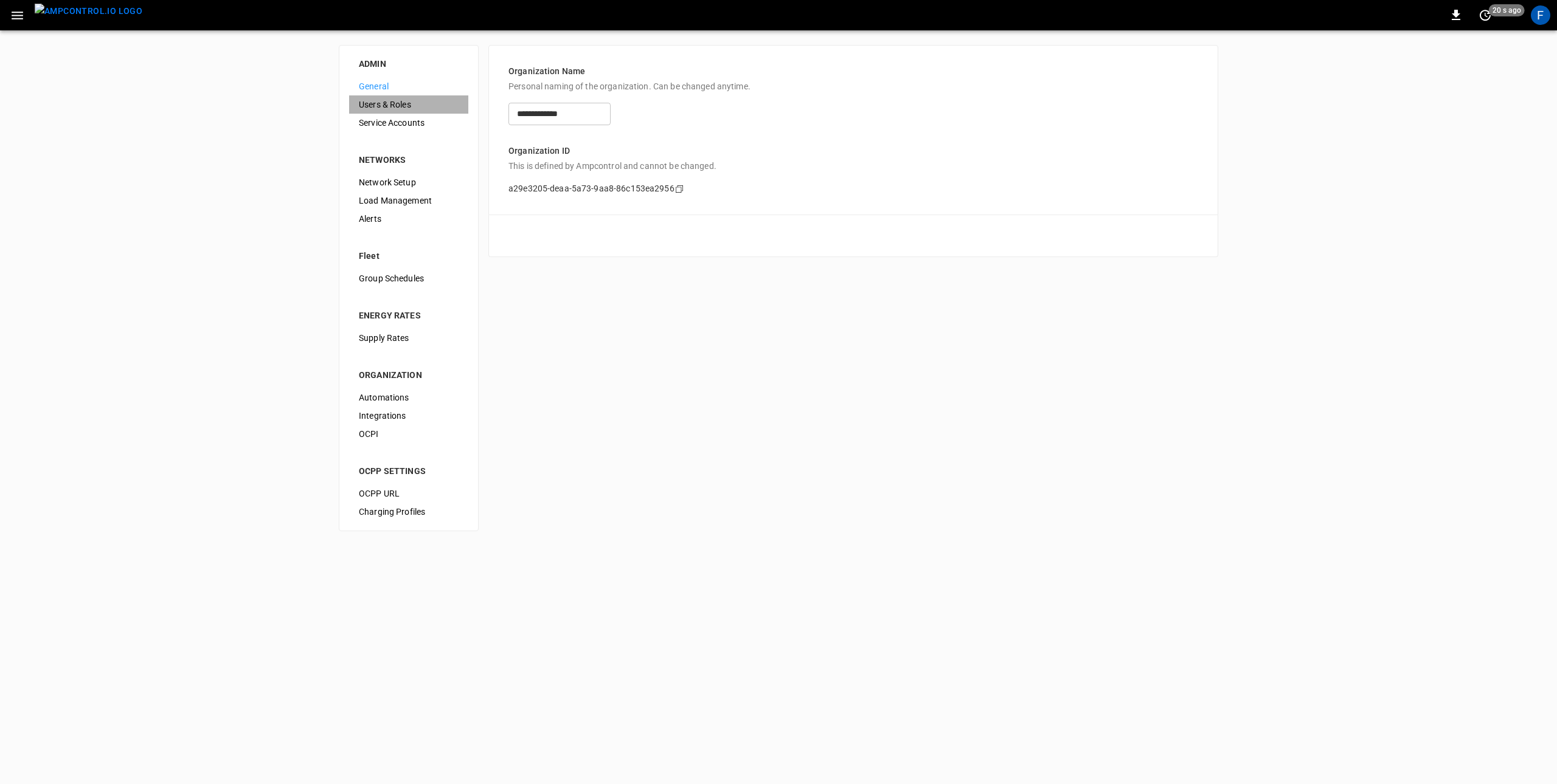
click at [409, 104] on span "Users & Roles" at bounding box center [408, 104] width 100 height 13
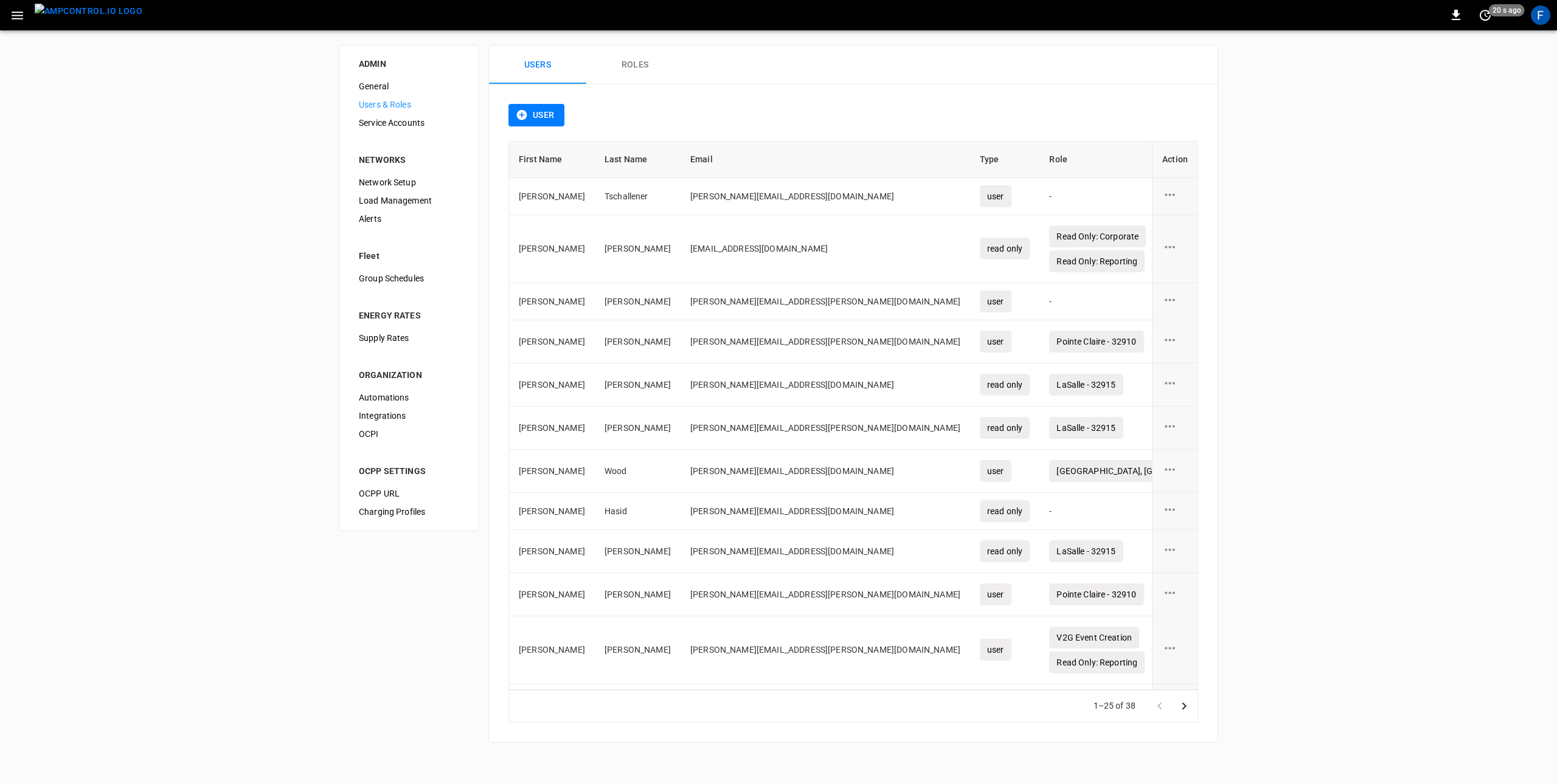
click at [614, 78] on button "Roles" at bounding box center [635, 65] width 98 height 39
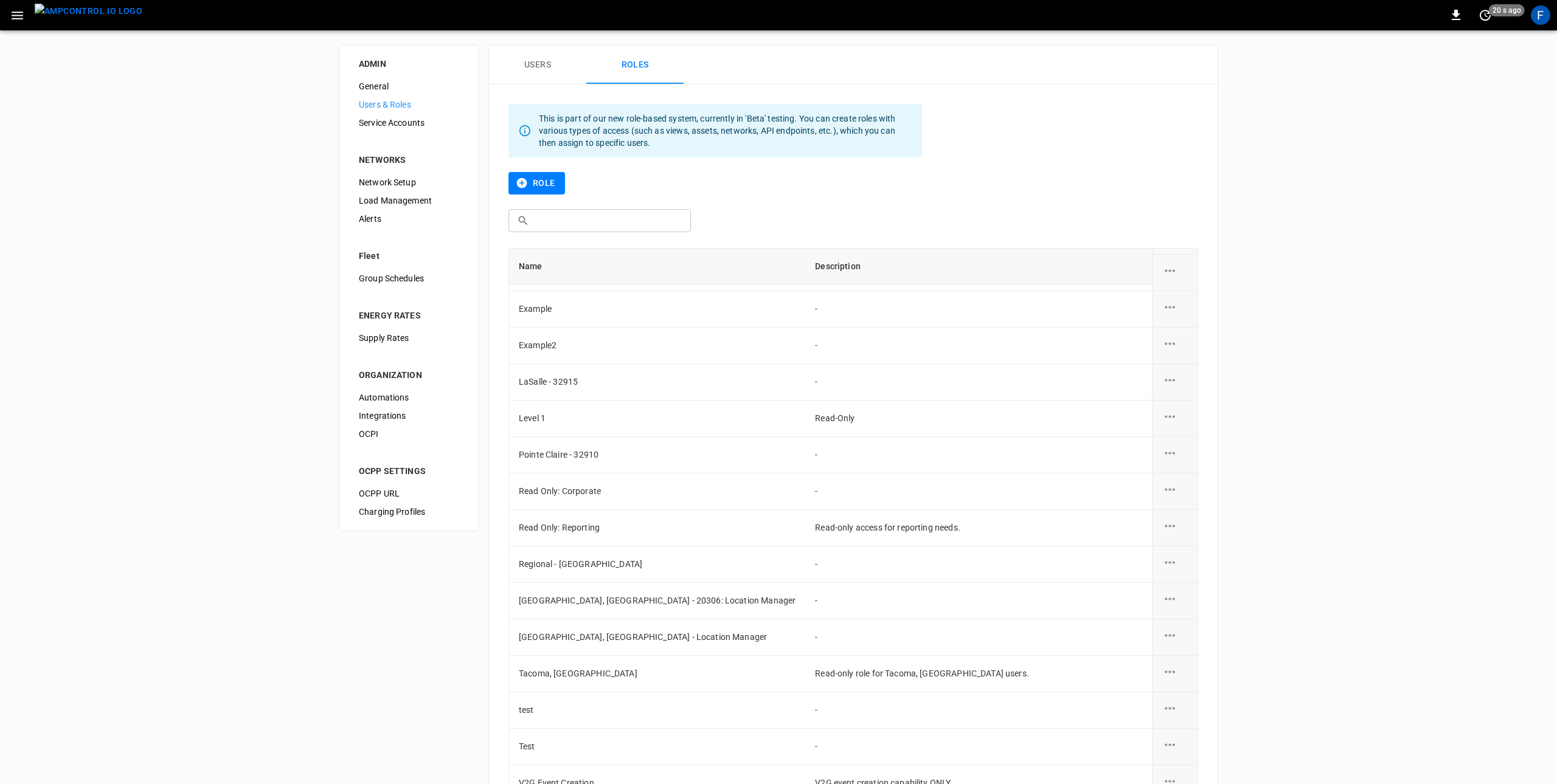
scroll to position [108, 0]
click at [1170, 736] on icon "role action options" at bounding box center [1170, 740] width 16 height 16
click at [1185, 734] on li "Edit" at bounding box center [1184, 739] width 43 height 20
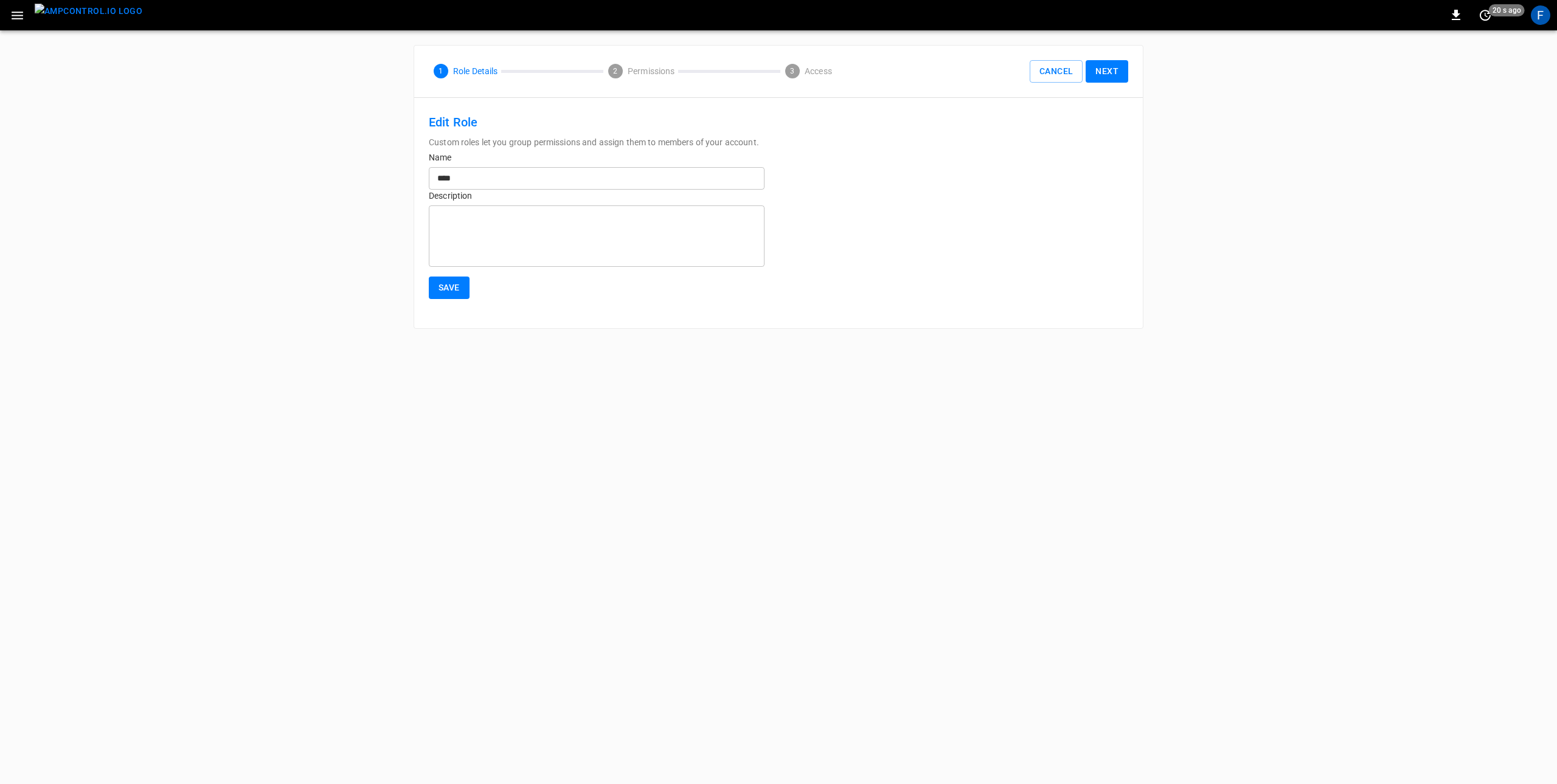
click at [1120, 91] on div "1 Role Details 2 Permissions 3 Access Cancel Next" at bounding box center [778, 72] width 728 height 52
click at [1119, 79] on button "Next" at bounding box center [1107, 71] width 43 height 22
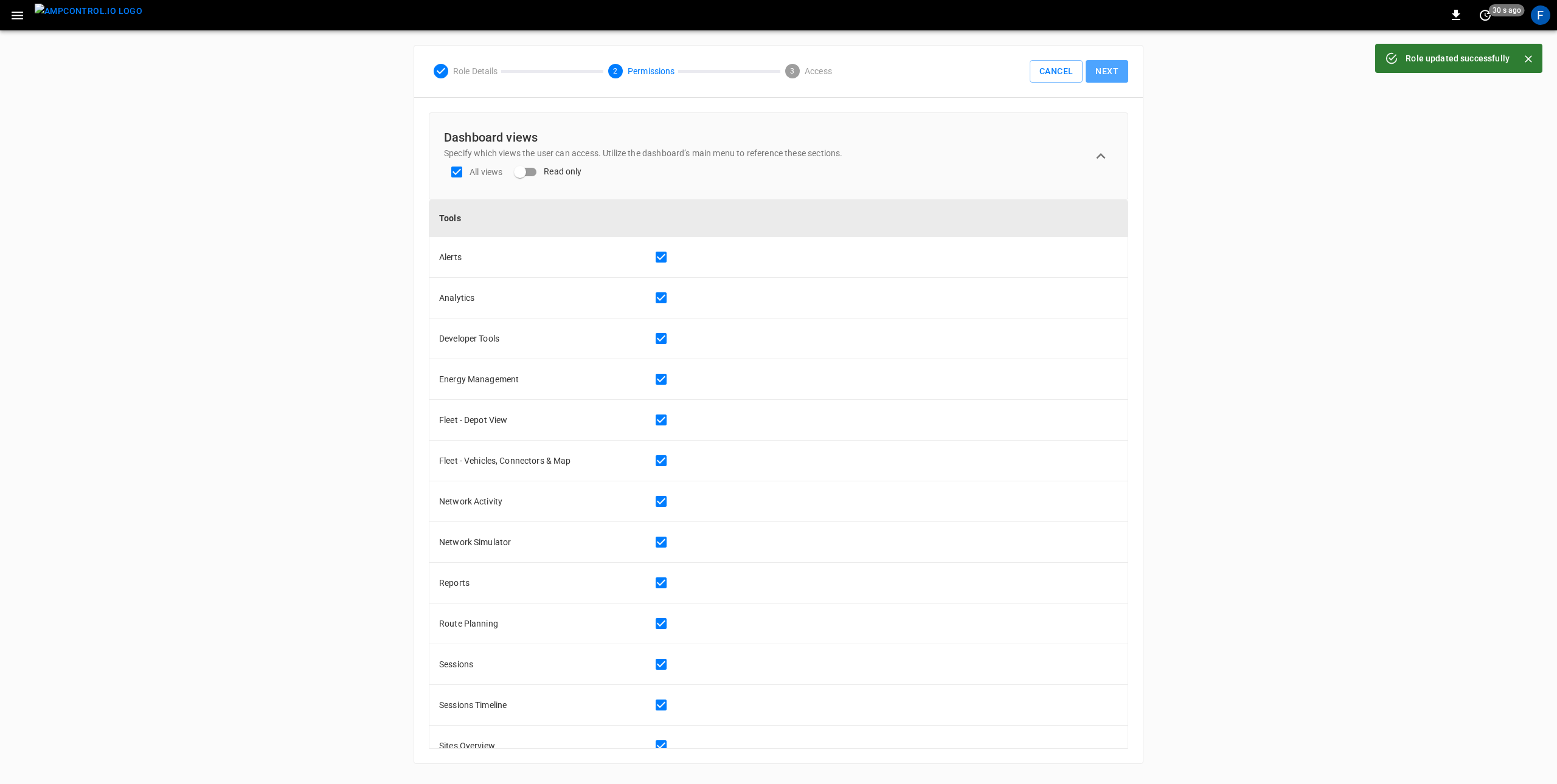
click at [1113, 75] on button "Next" at bounding box center [1107, 71] width 43 height 22
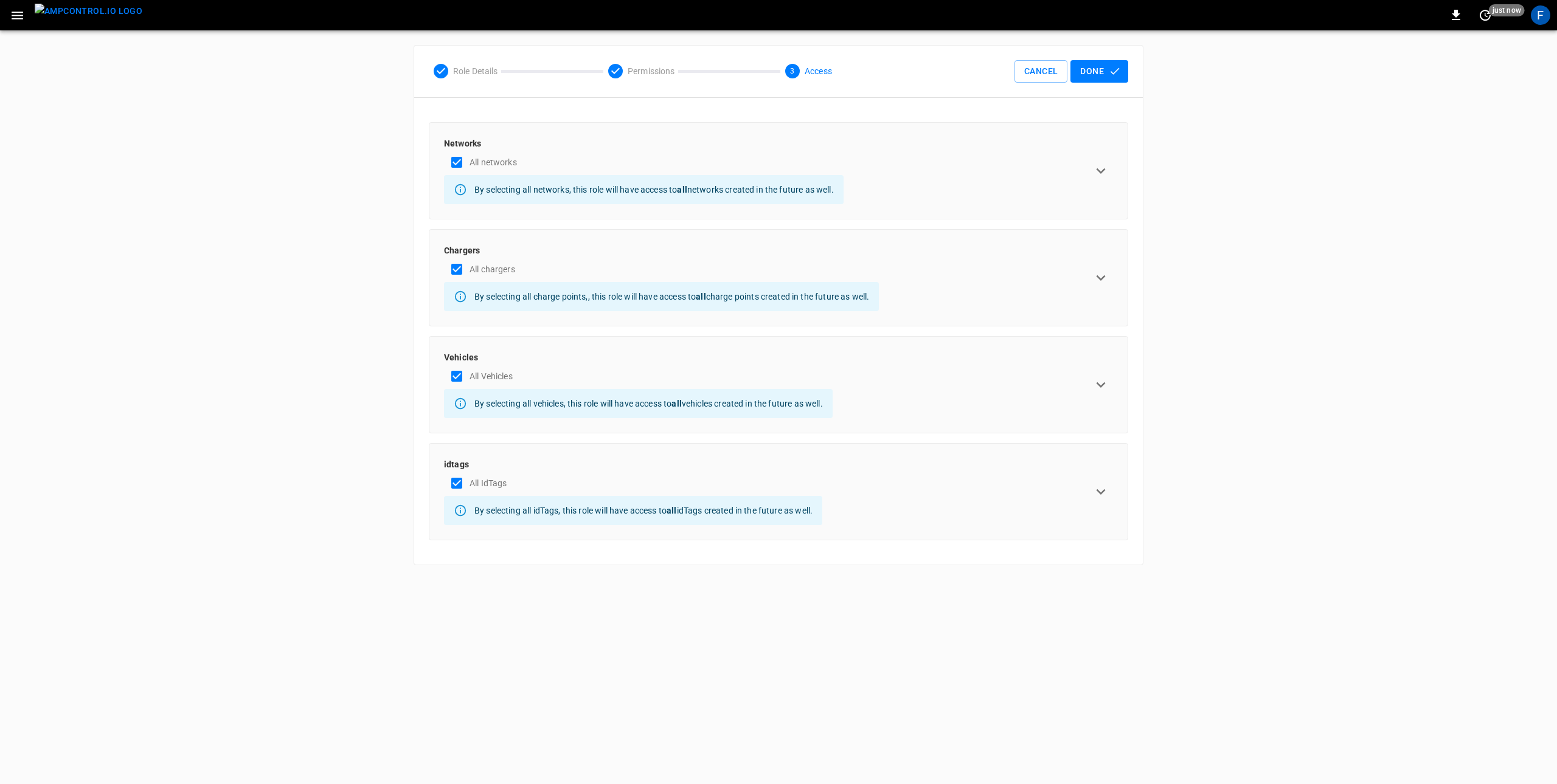
click at [899, 344] on div "Vehicles All Vehicles By selecting all vehicles, this role will have access to …" at bounding box center [778, 385] width 699 height 98
click at [886, 370] on div "Vehicles All Vehicles By selecting all vehicles, this role will have access to …" at bounding box center [778, 384] width 669 height 67
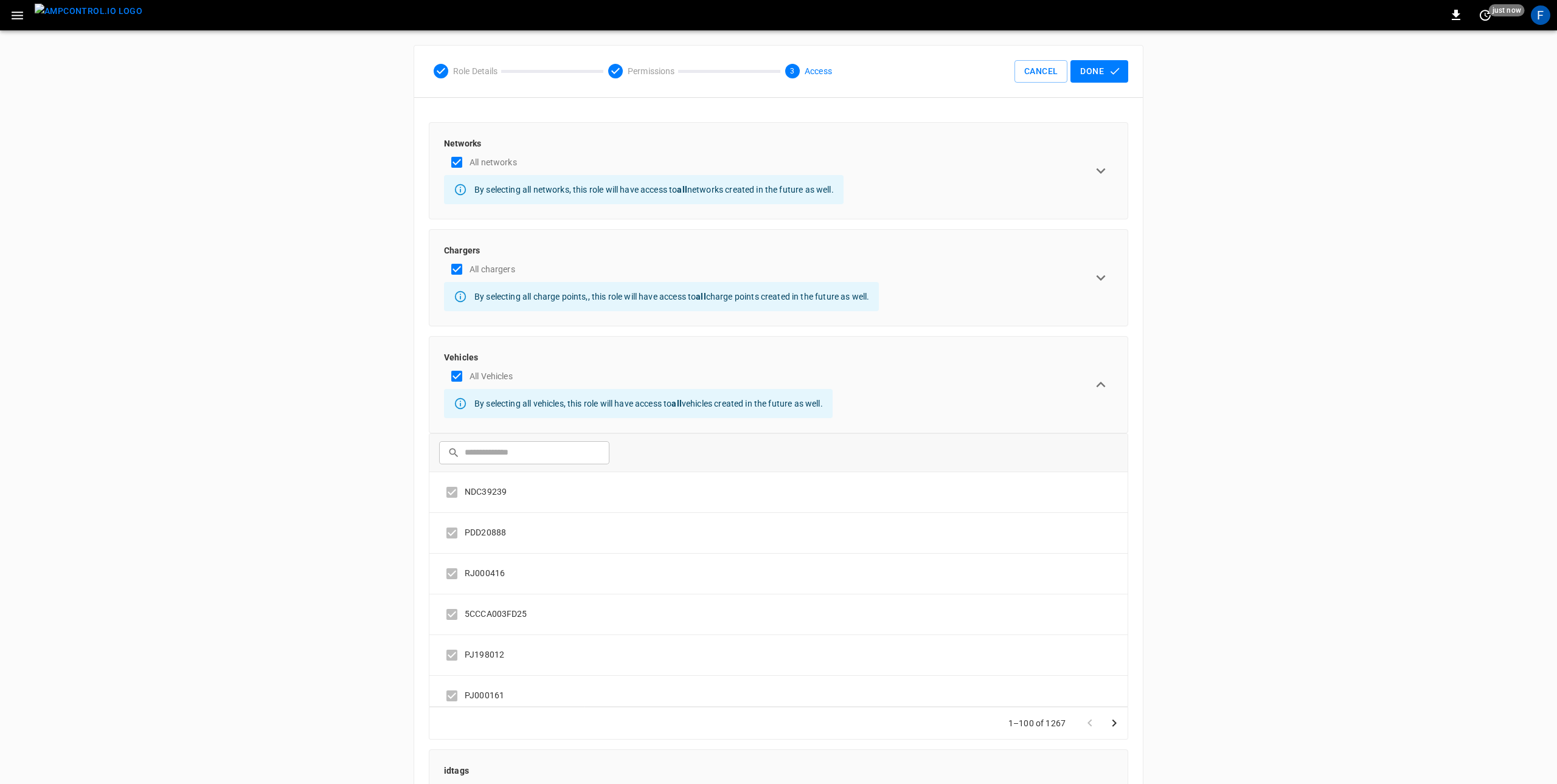
scroll to position [104, 0]
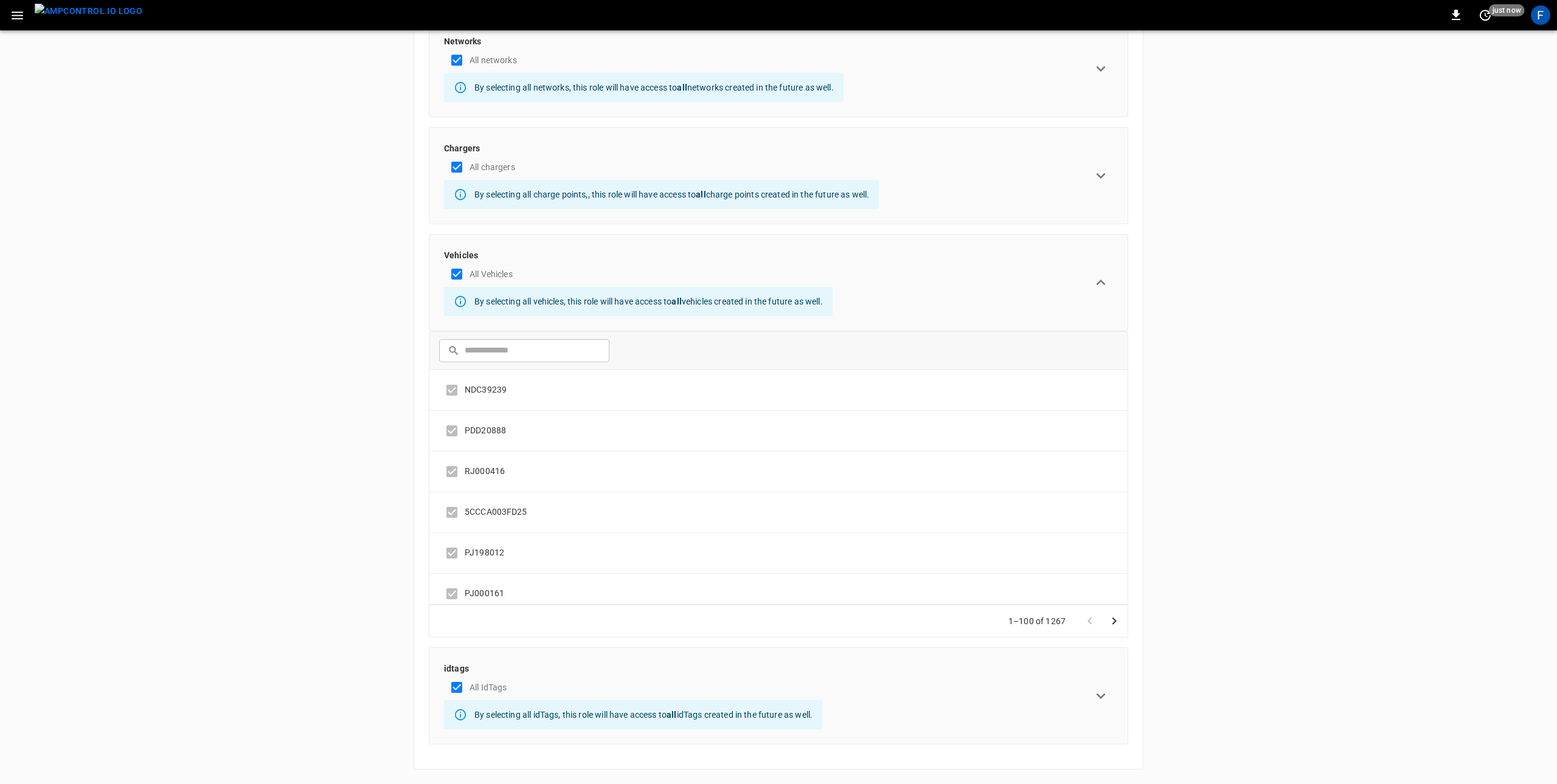
click at [535, 345] on input "text" at bounding box center [532, 350] width 136 height 22
click at [562, 250] on p "Vehicles" at bounding box center [638, 255] width 389 height 12
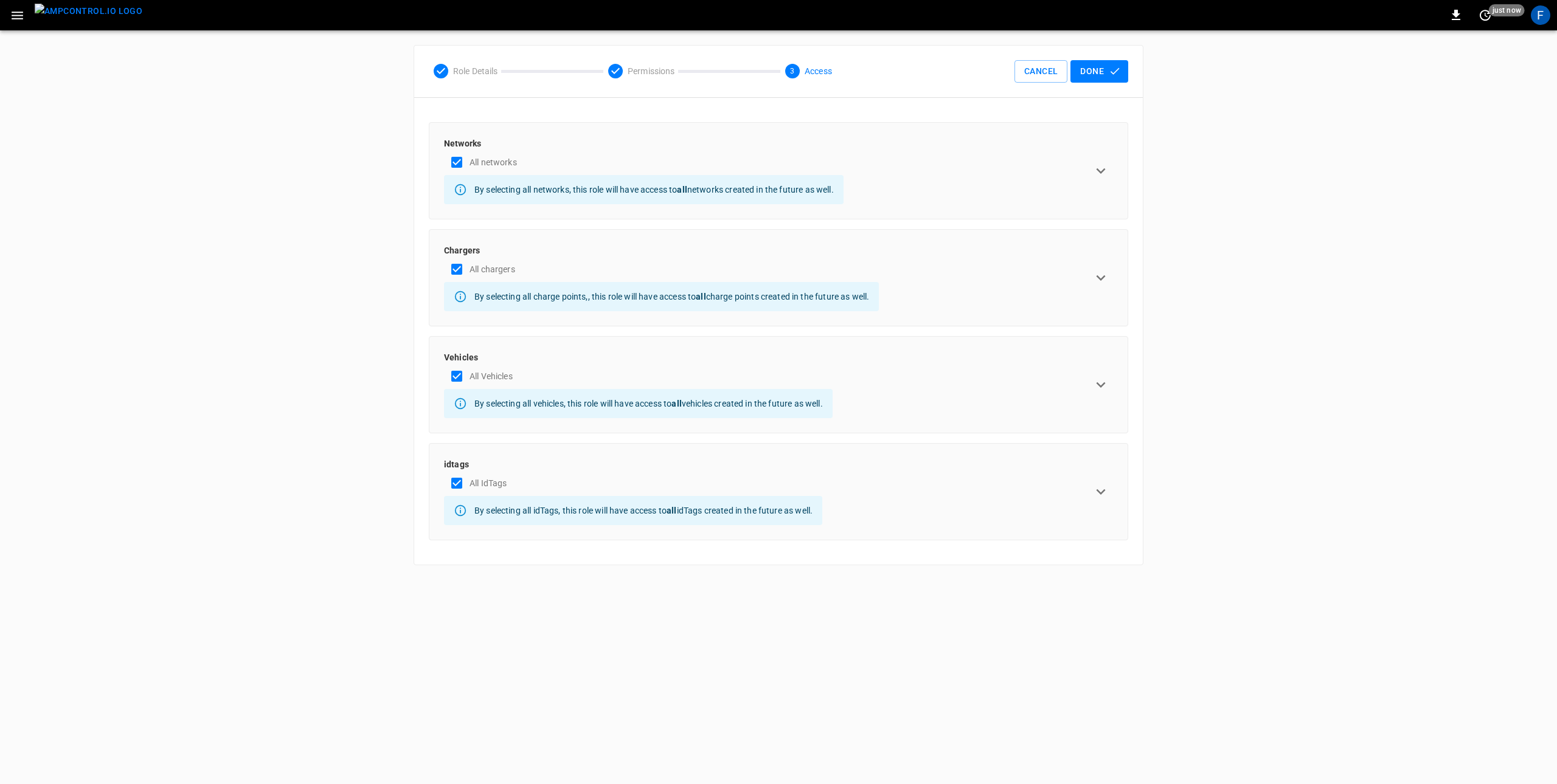
scroll to position [0, 0]
click at [532, 267] on div "All chargers" at bounding box center [661, 269] width 435 height 26
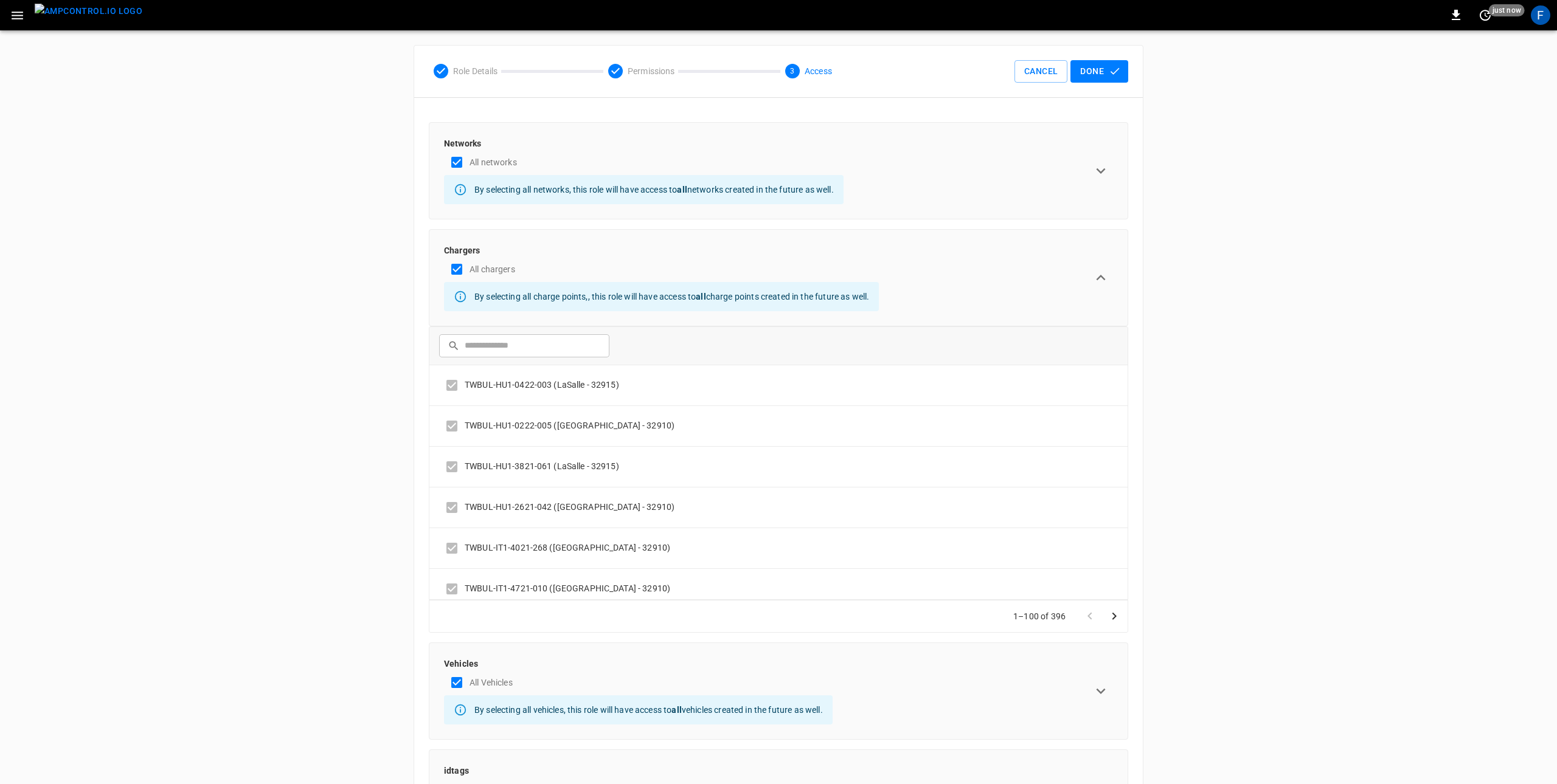
click at [532, 267] on div "All chargers" at bounding box center [661, 269] width 435 height 26
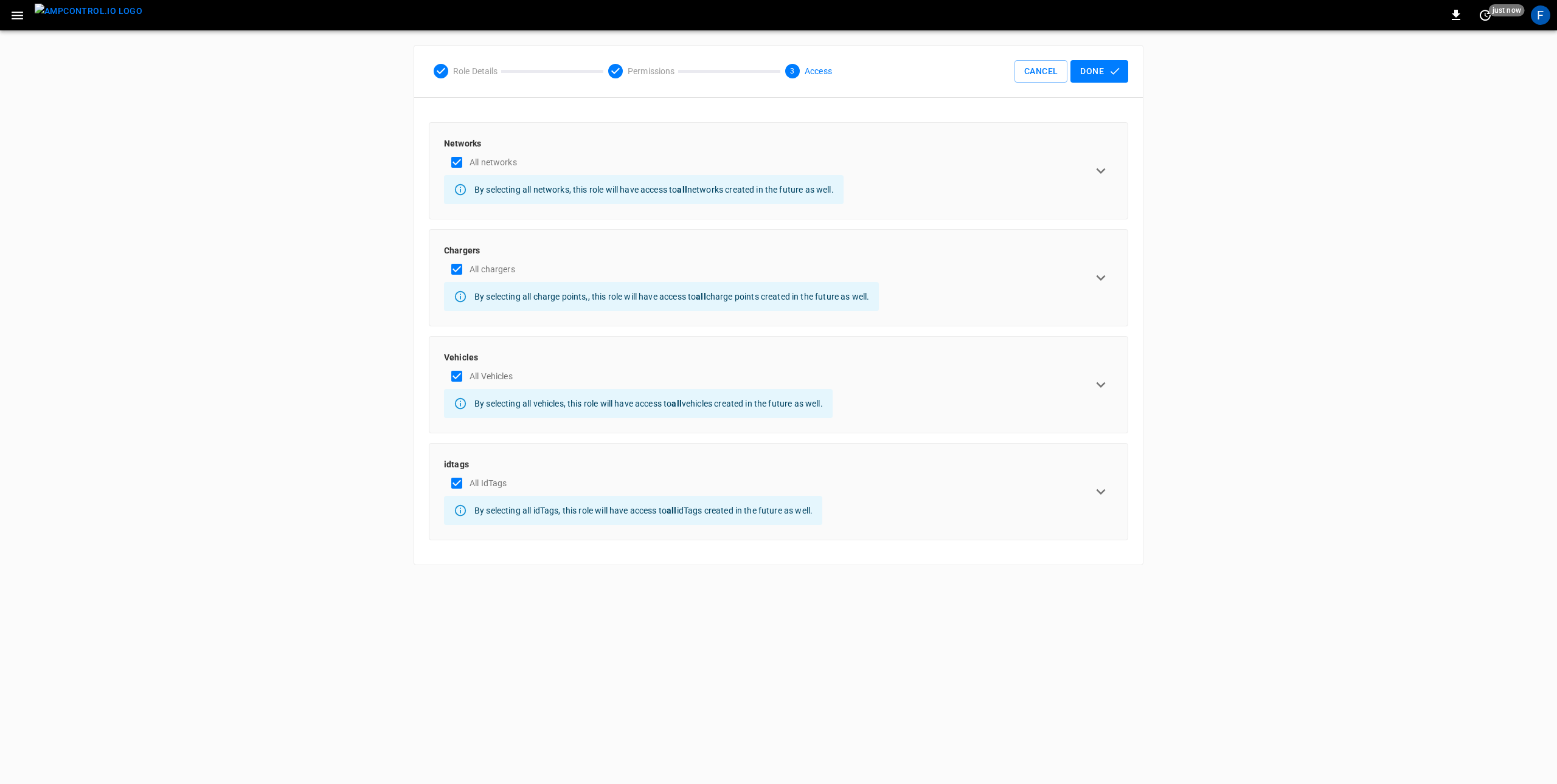
click at [537, 352] on p "Vehicles" at bounding box center [638, 357] width 389 height 12
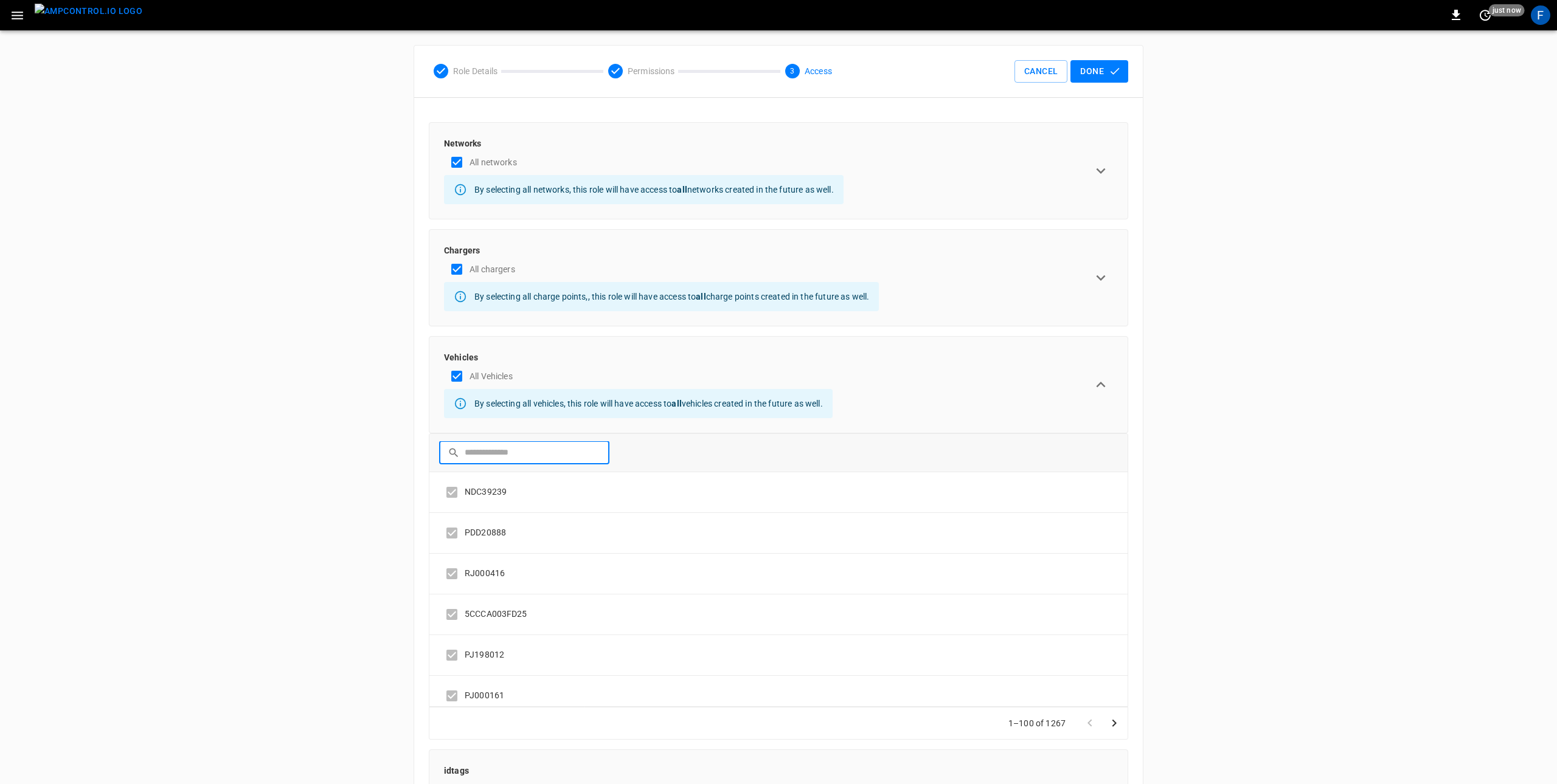
click at [517, 454] on input "text" at bounding box center [532, 452] width 136 height 22
click at [16, 16] on icon "button" at bounding box center [17, 16] width 16 height 16
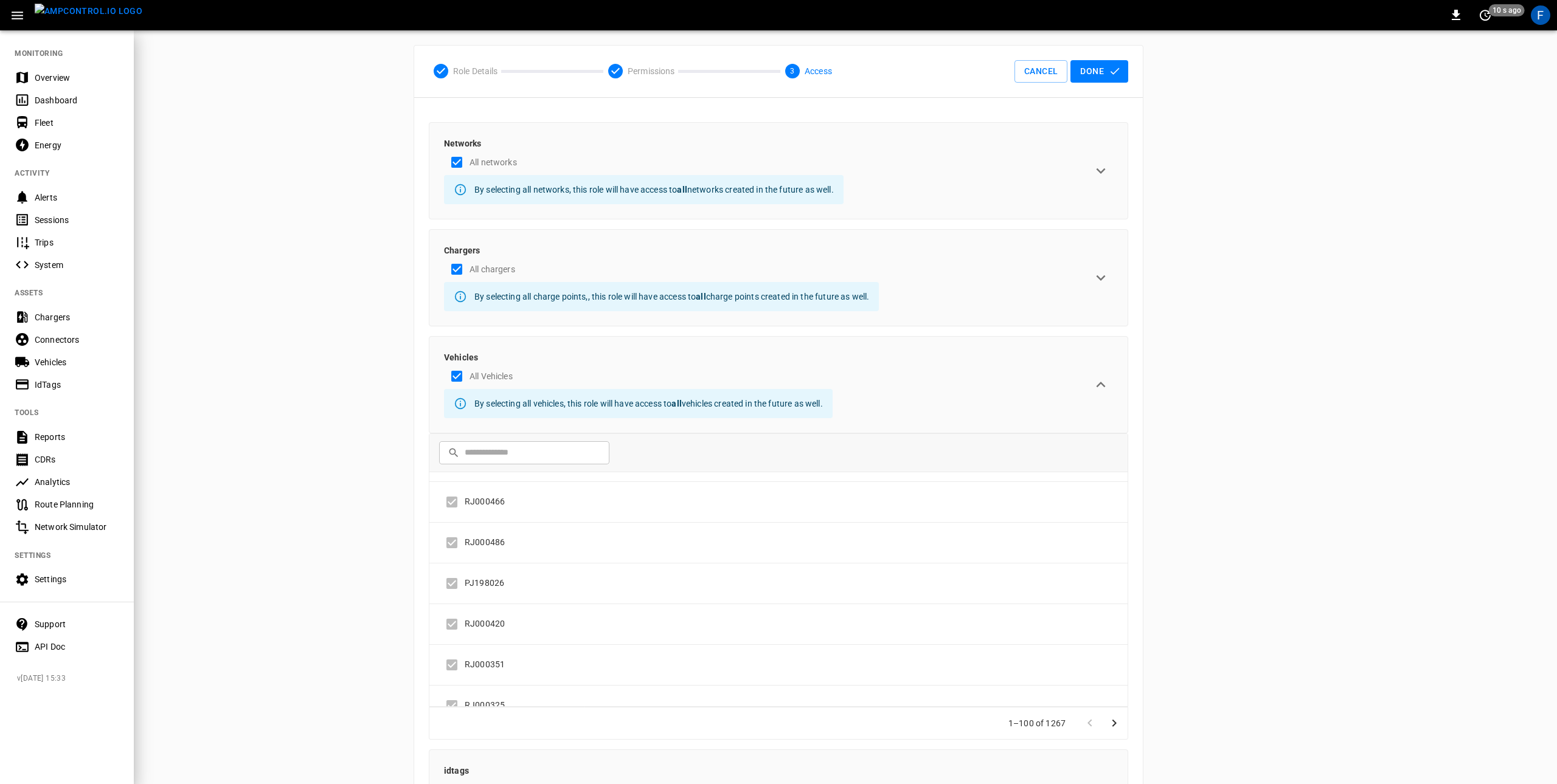
click at [244, 508] on div at bounding box center [778, 392] width 1557 height 784
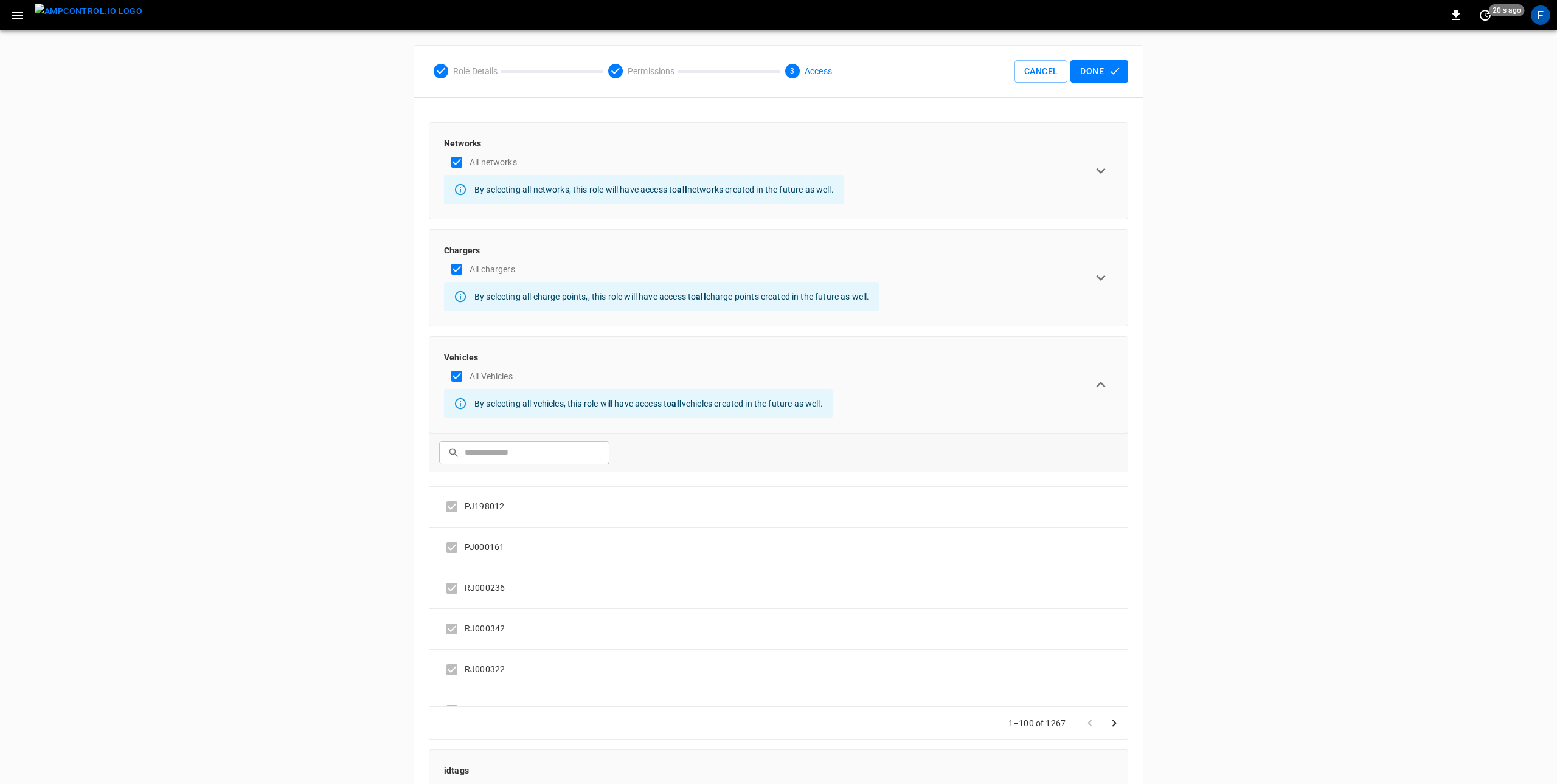
scroll to position [0, 0]
click at [412, 553] on div "ADMIN General Users & Roles Service Accounts NETWORKS Network Setup Load Manage…" at bounding box center [778, 458] width 1557 height 856
click at [1105, 395] on button "expand row" at bounding box center [1100, 384] width 24 height 24
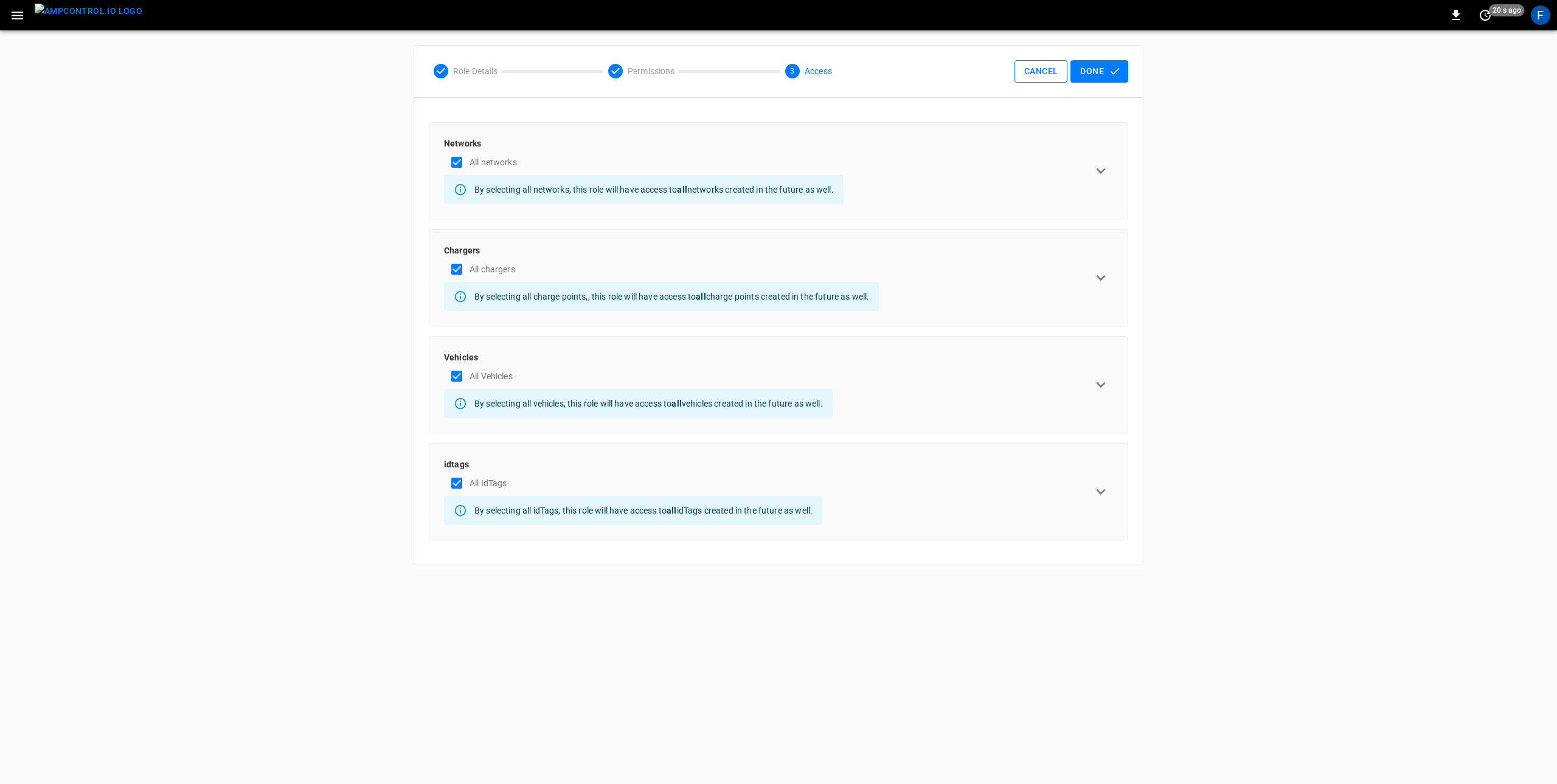
click at [1028, 74] on button "Cancel" at bounding box center [1041, 71] width 53 height 22
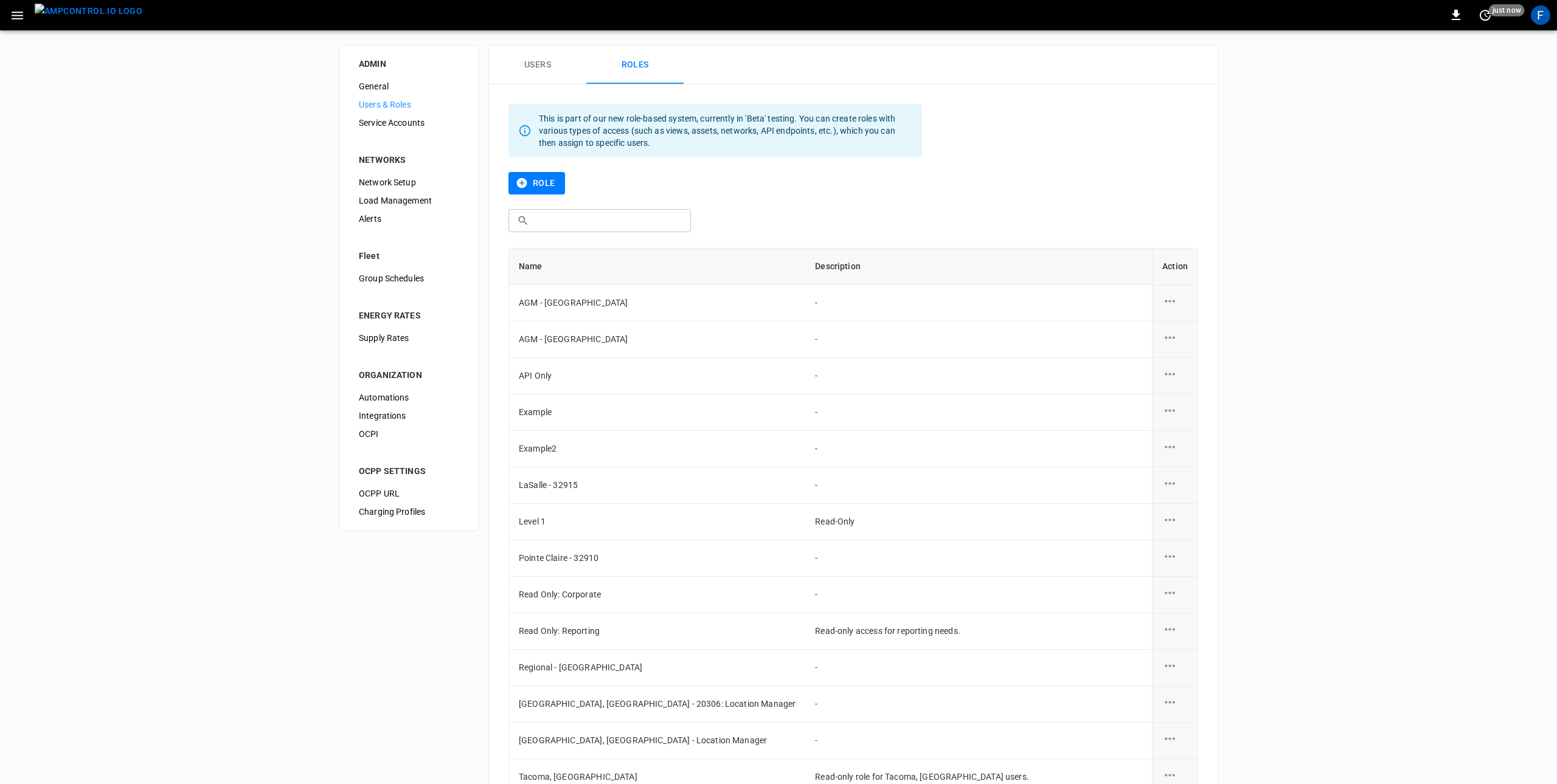
click at [548, 183] on button "Role" at bounding box center [537, 183] width 56 height 22
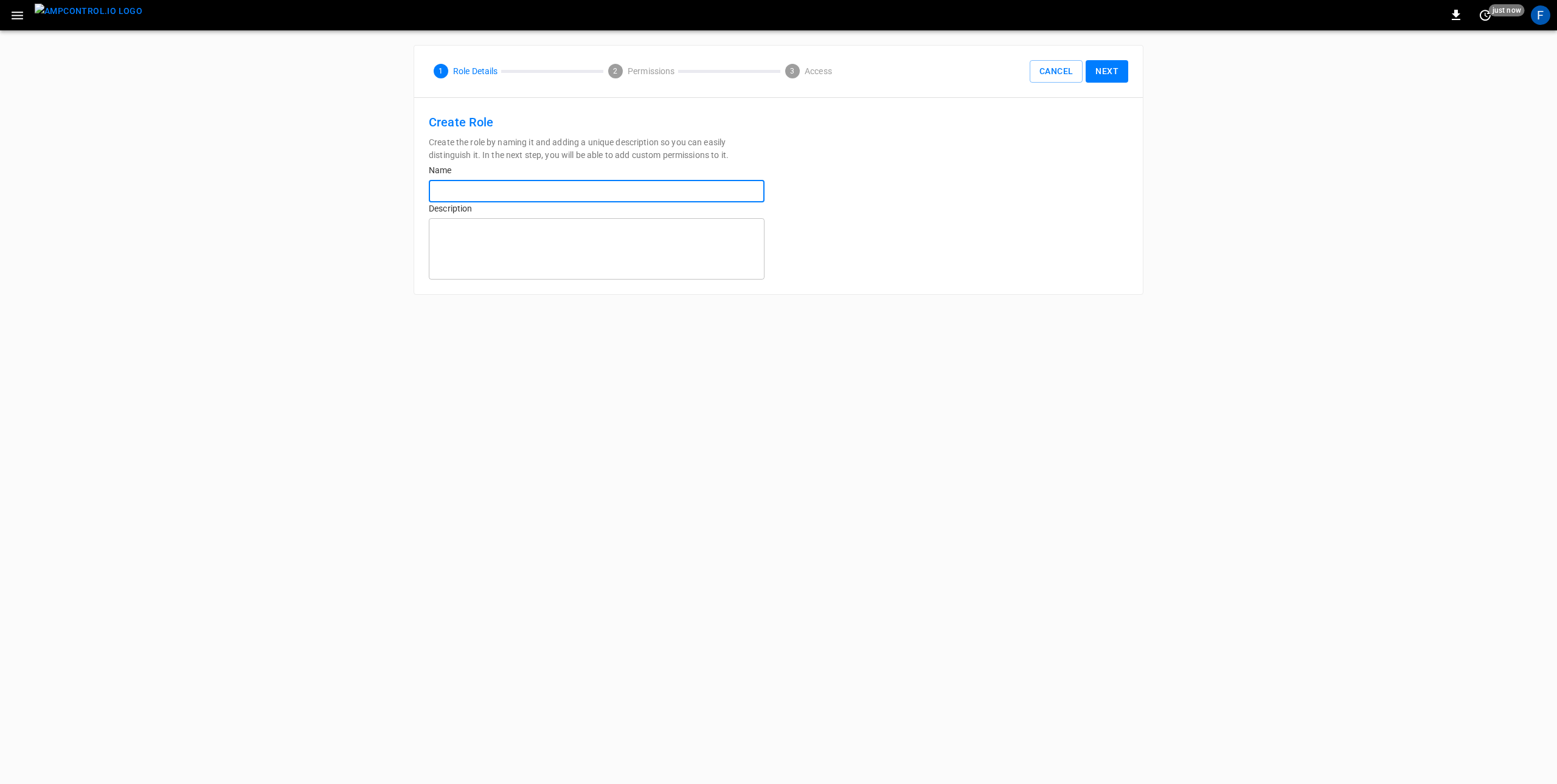
click at [618, 184] on input "text" at bounding box center [597, 191] width 336 height 22
type input "**********"
click at [1107, 68] on button "Next" at bounding box center [1107, 71] width 43 height 22
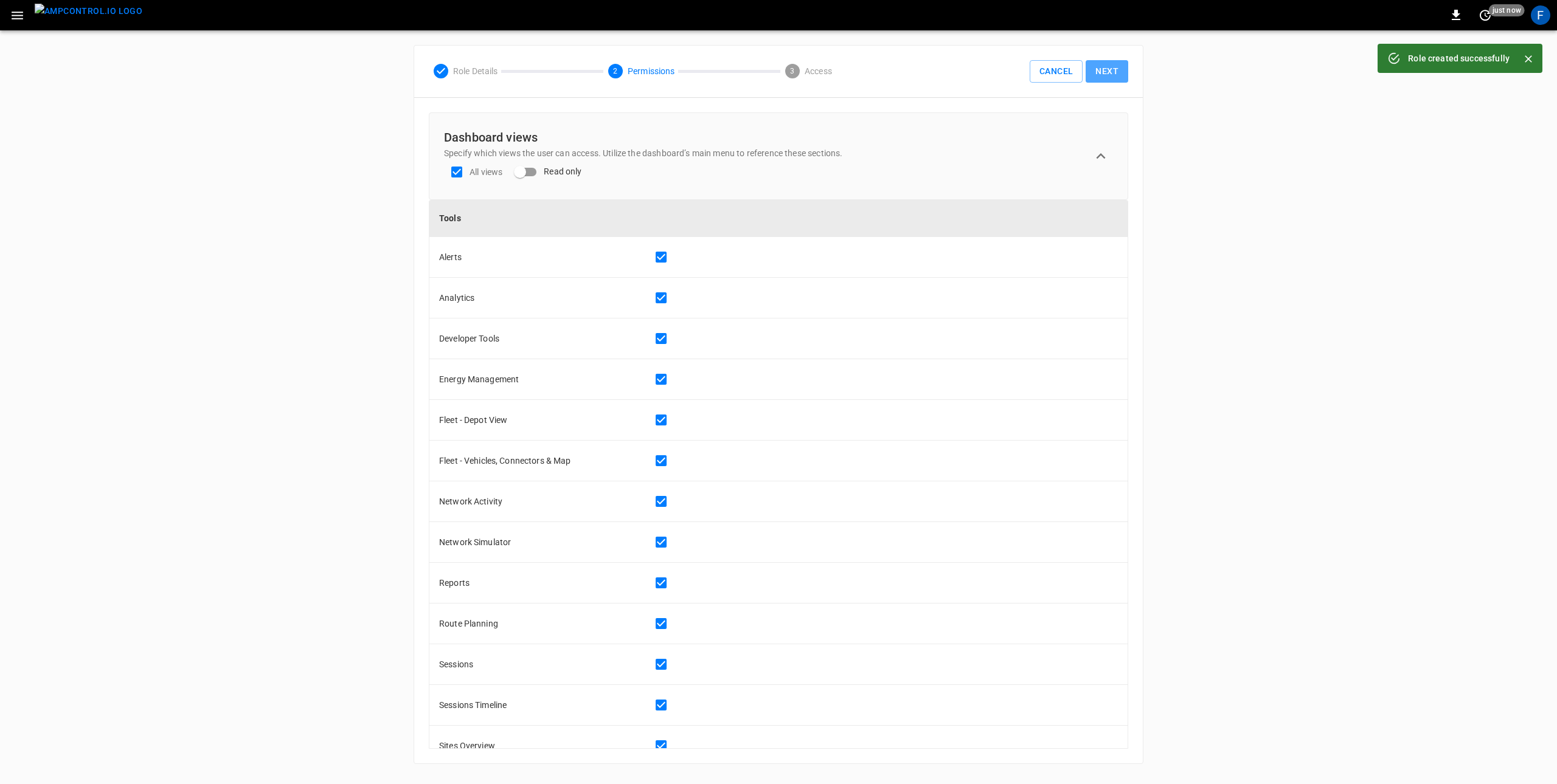
click at [1120, 80] on button "Next" at bounding box center [1107, 71] width 43 height 22
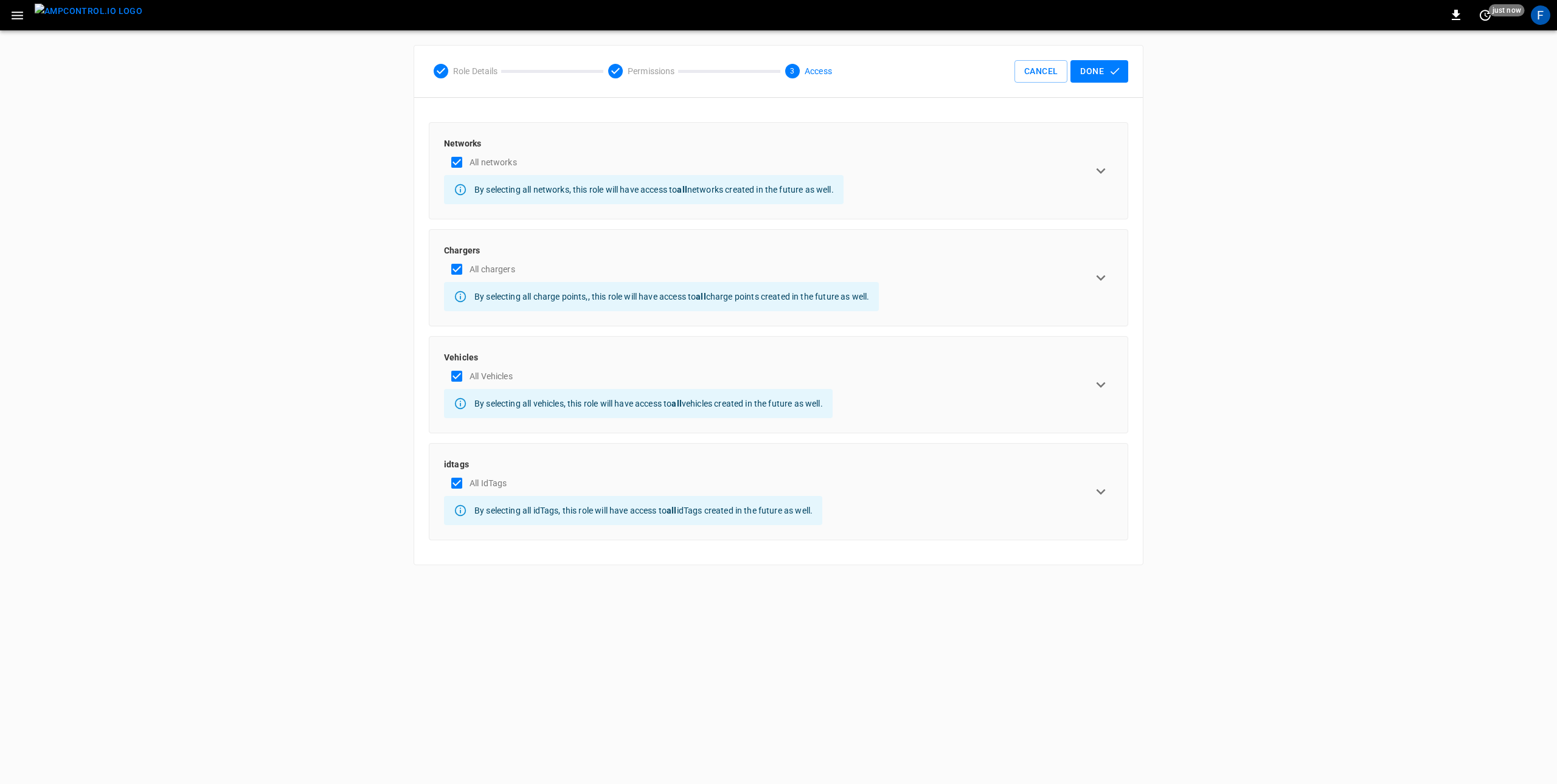
click at [772, 330] on div "Networks All networks By selecting all networks, this role will have access to …" at bounding box center [778, 343] width 728 height 443
click at [762, 358] on p "Vehicles" at bounding box center [638, 357] width 389 height 12
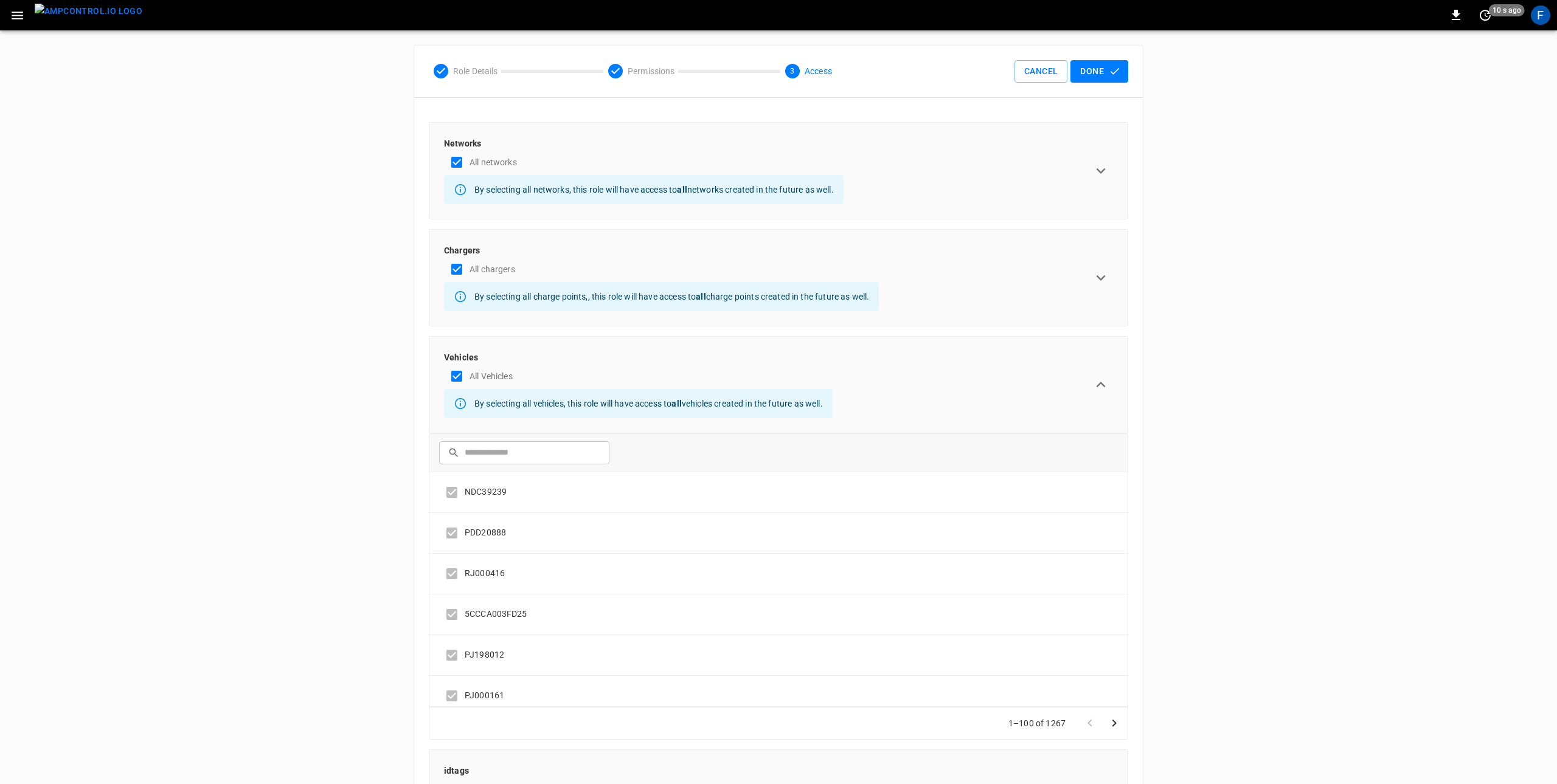
scroll to position [104, 0]
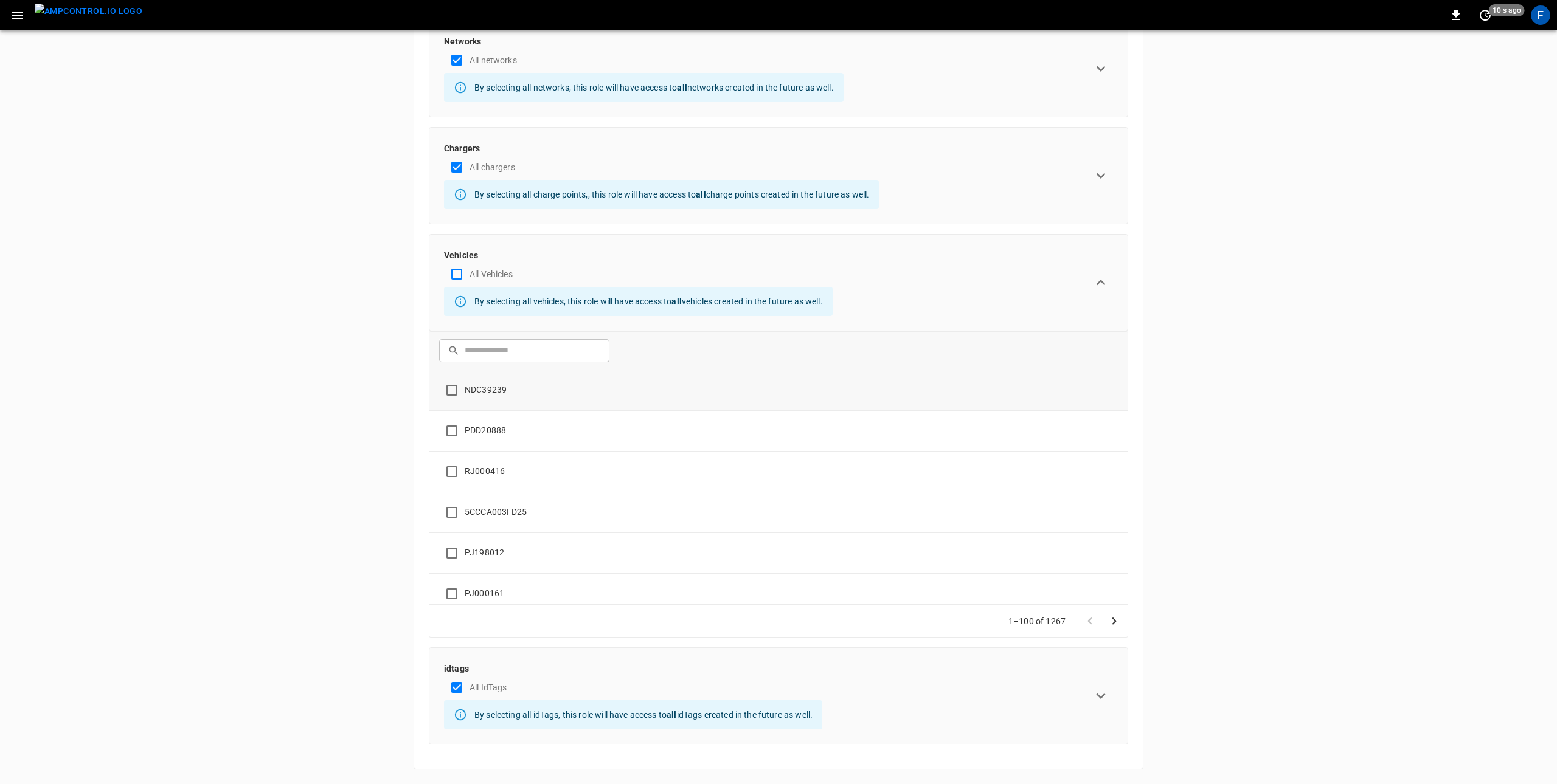
click at [505, 394] on p "NDC39239" at bounding box center [485, 389] width 42 height 13
click at [532, 358] on input "text" at bounding box center [532, 350] width 136 height 22
type input "*"
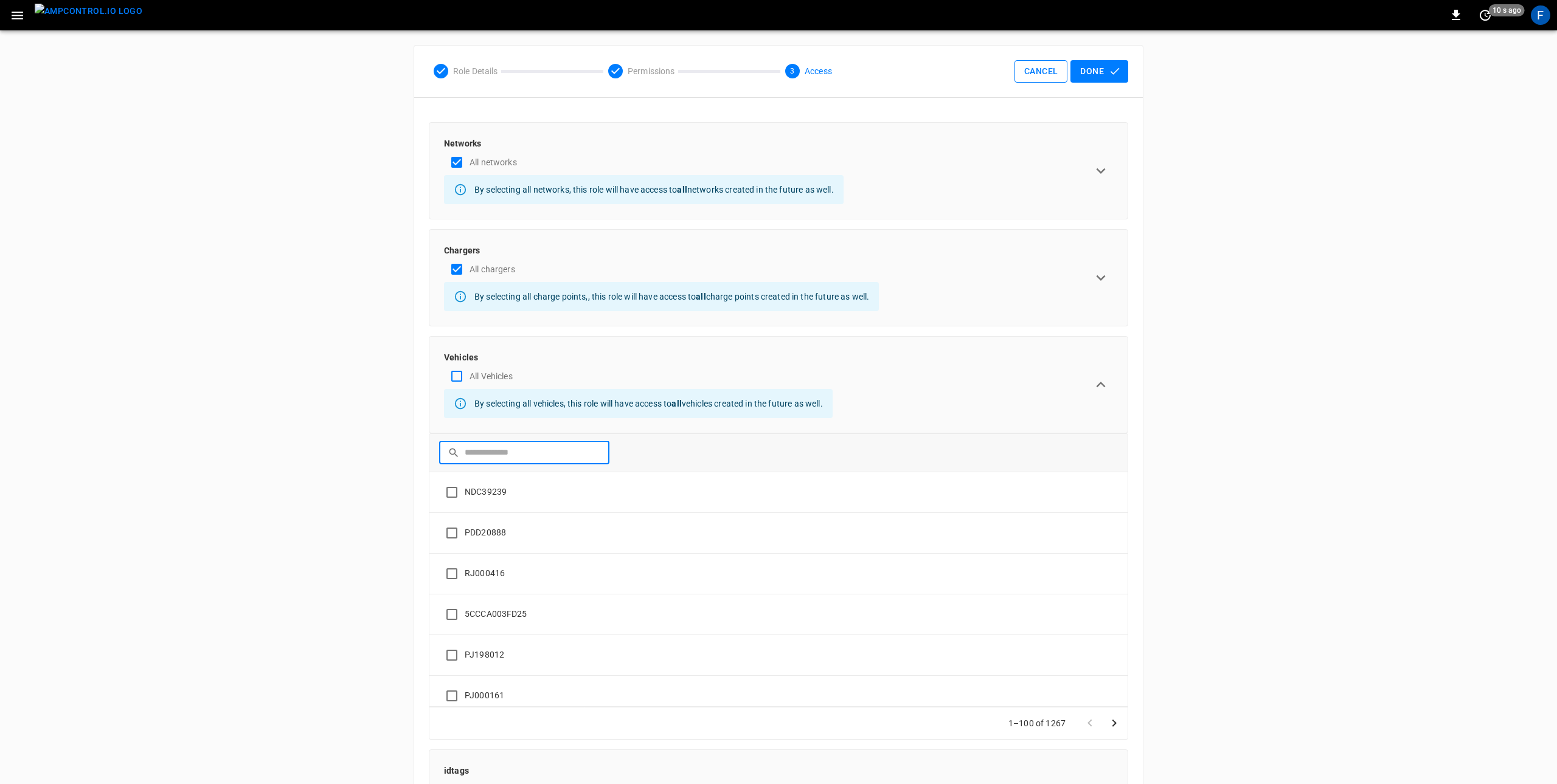
click at [1038, 65] on button "Cancel" at bounding box center [1041, 71] width 53 height 22
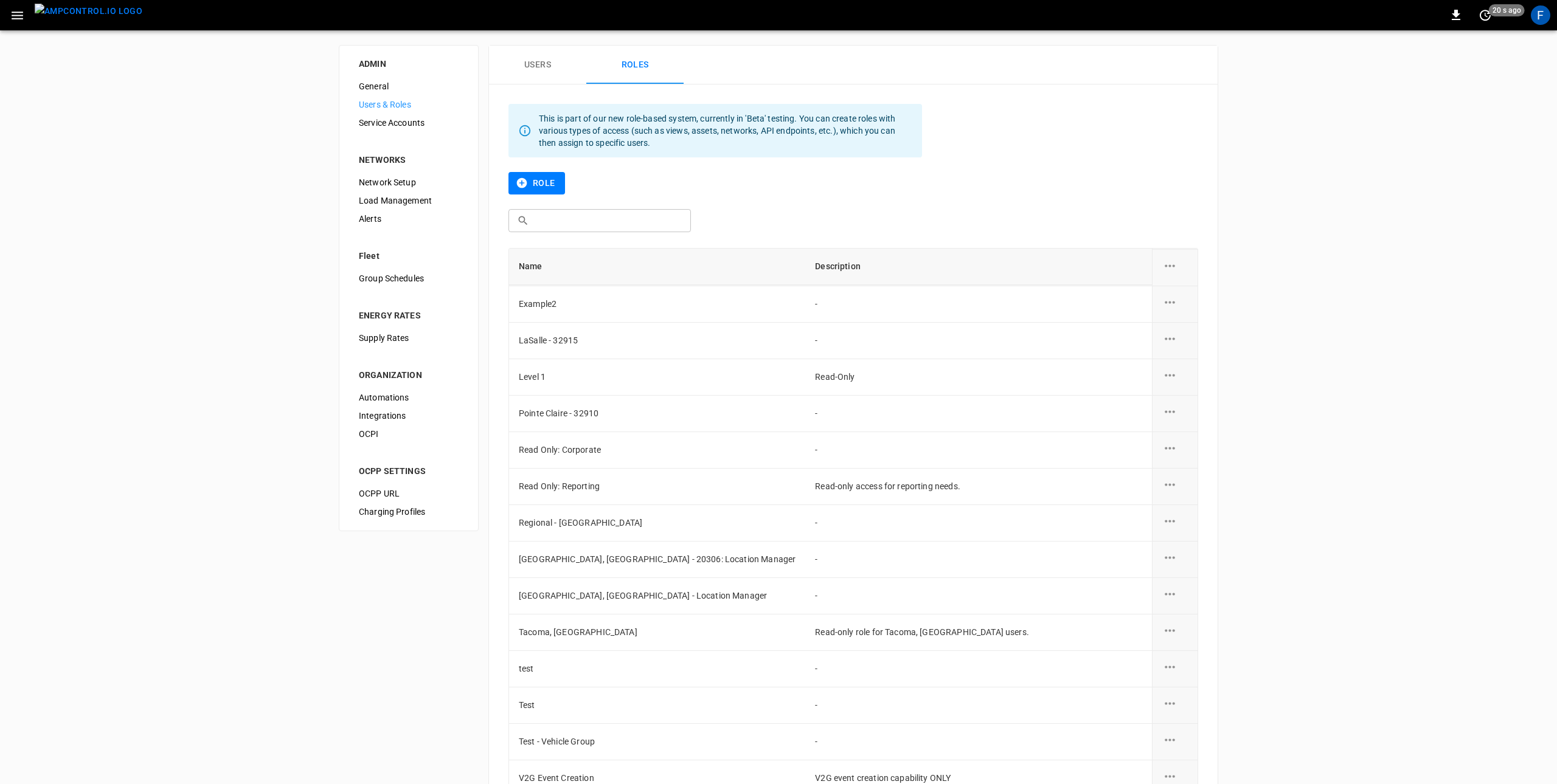
scroll to position [81, 0]
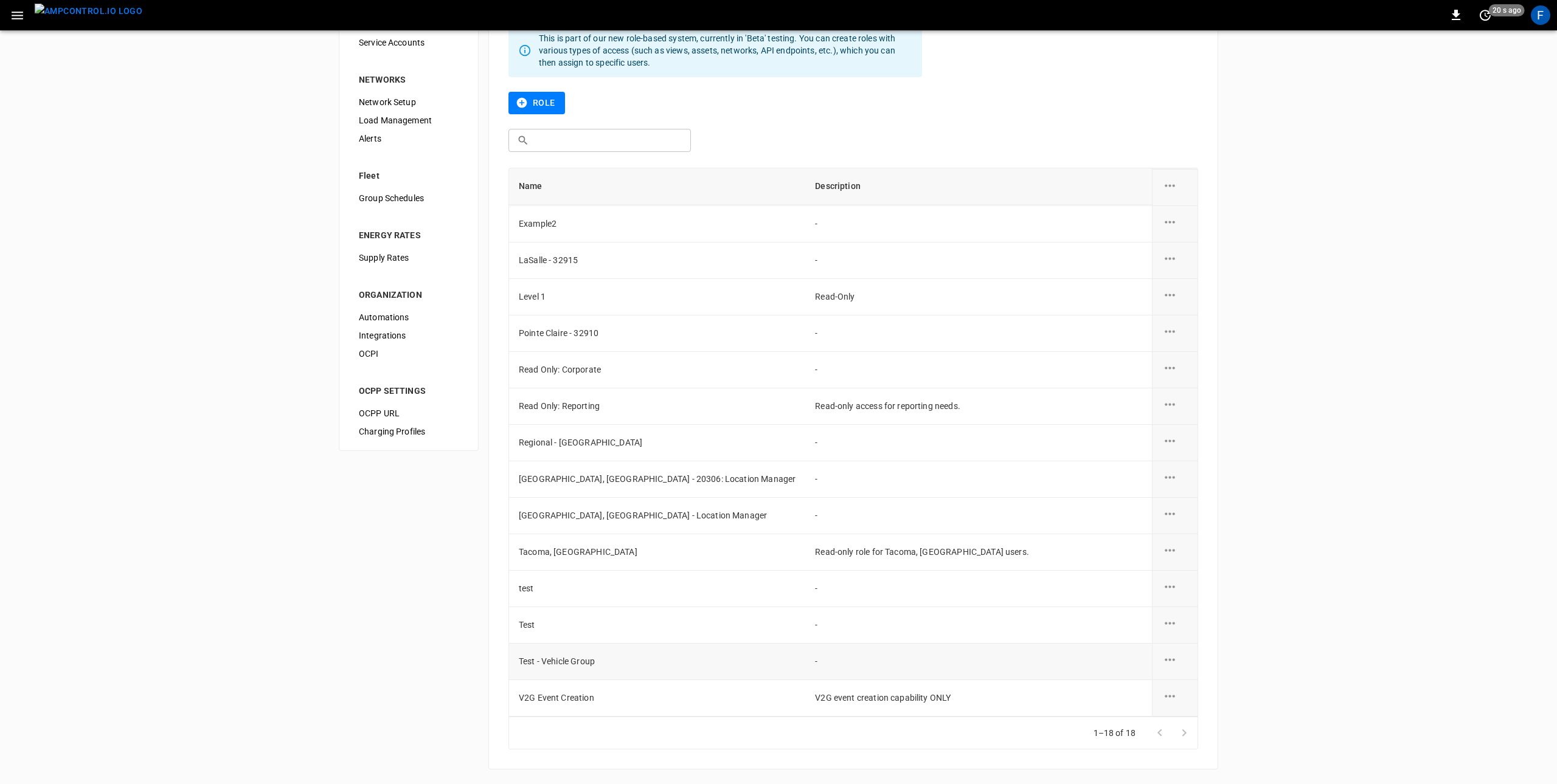
click at [1173, 661] on icon "role action options" at bounding box center [1170, 660] width 16 height 16
click at [1178, 687] on li "Delete" at bounding box center [1184, 686] width 43 height 20
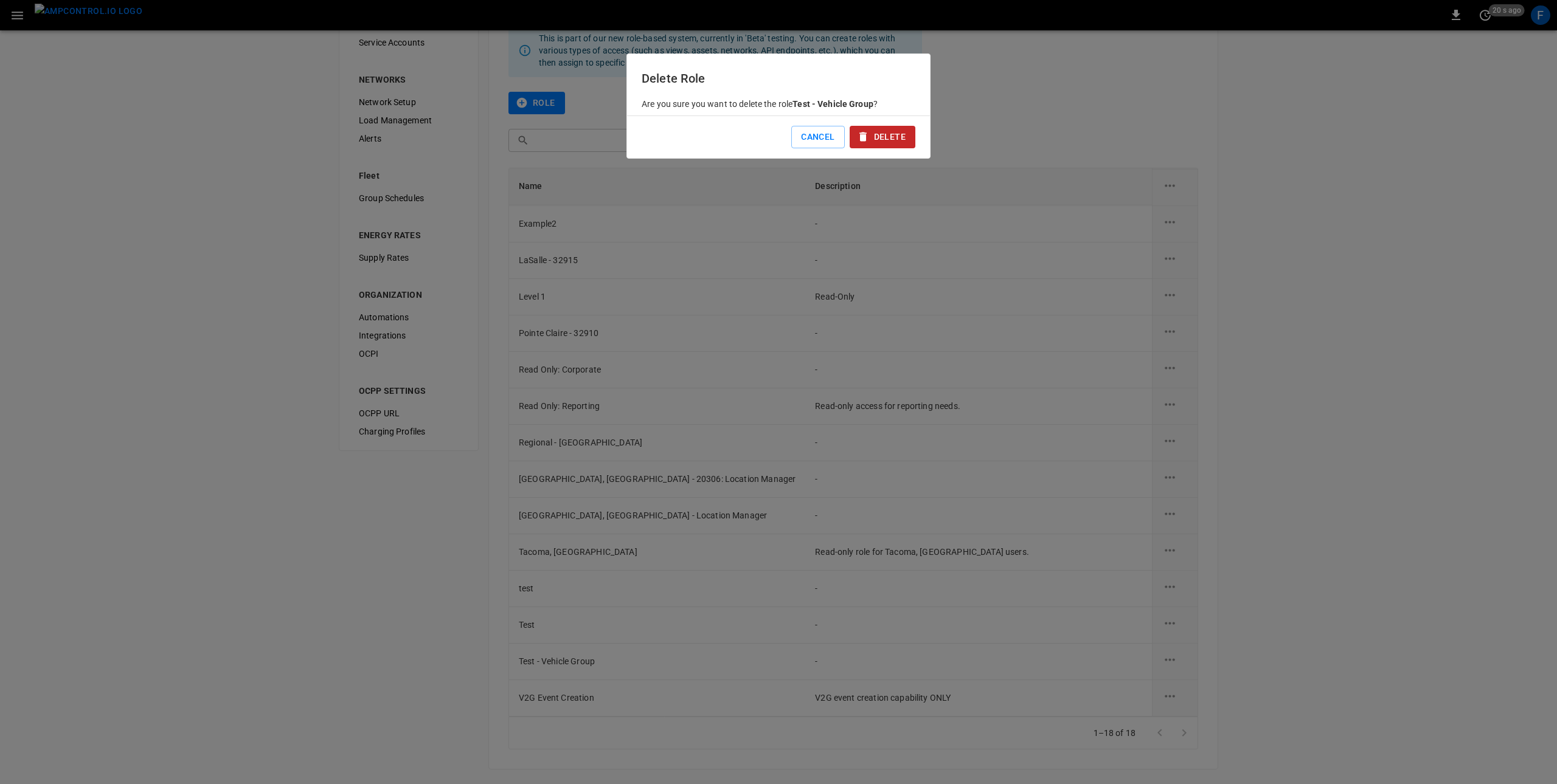
click at [880, 138] on button "Delete" at bounding box center [882, 137] width 66 height 22
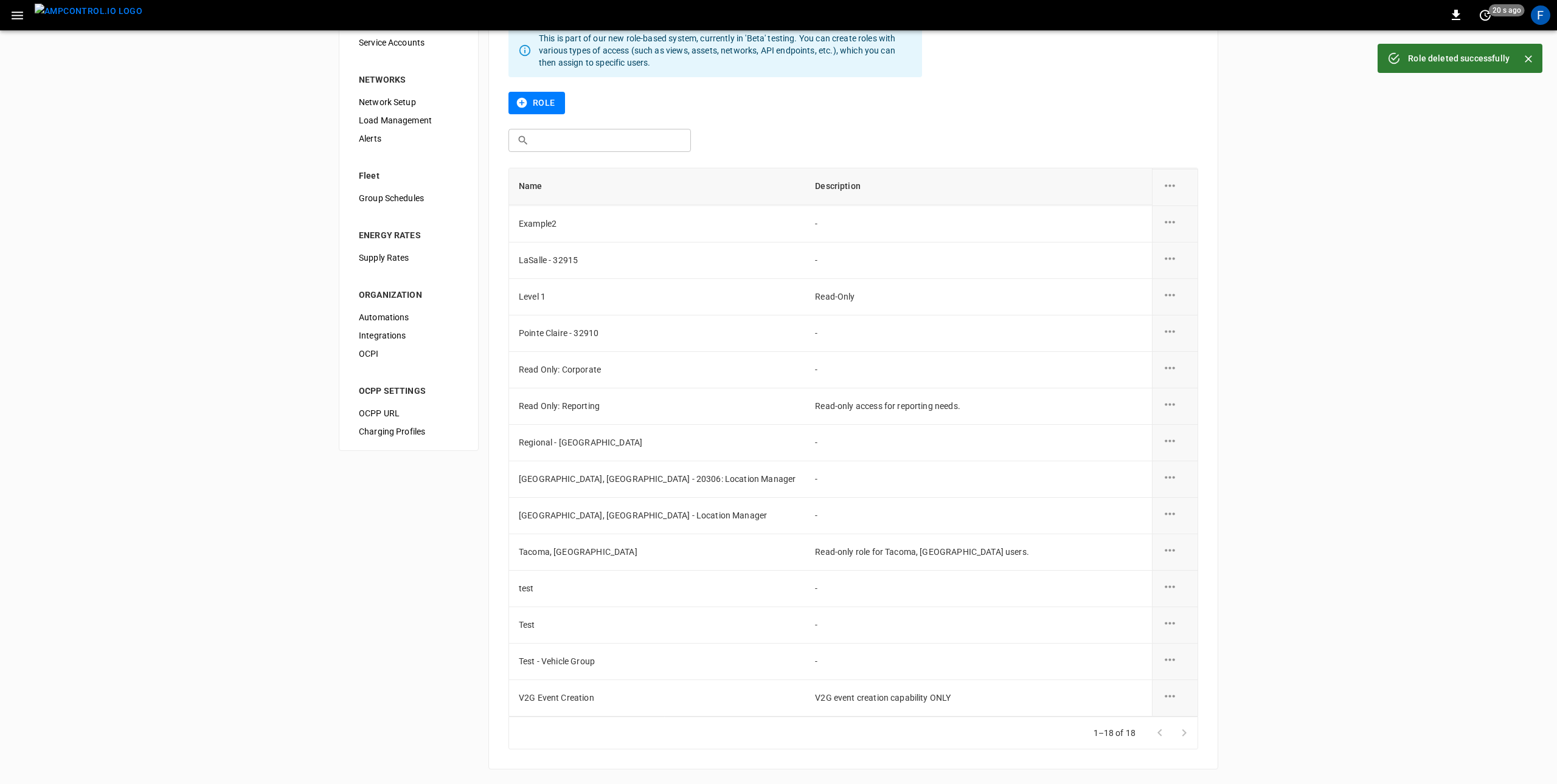
scroll to position [108, 0]
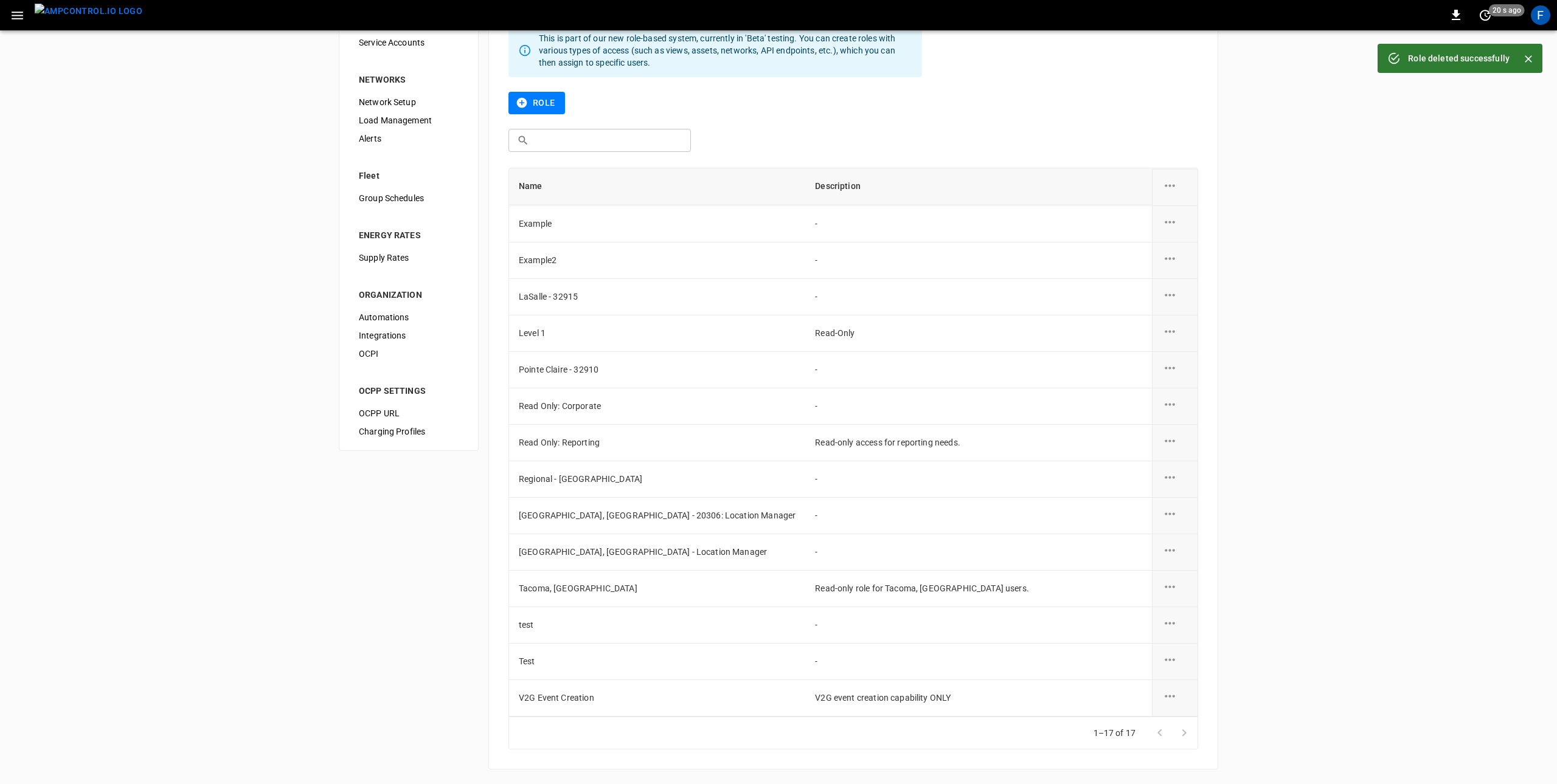
click at [81, 18] on img "menu" at bounding box center [89, 11] width 108 height 16
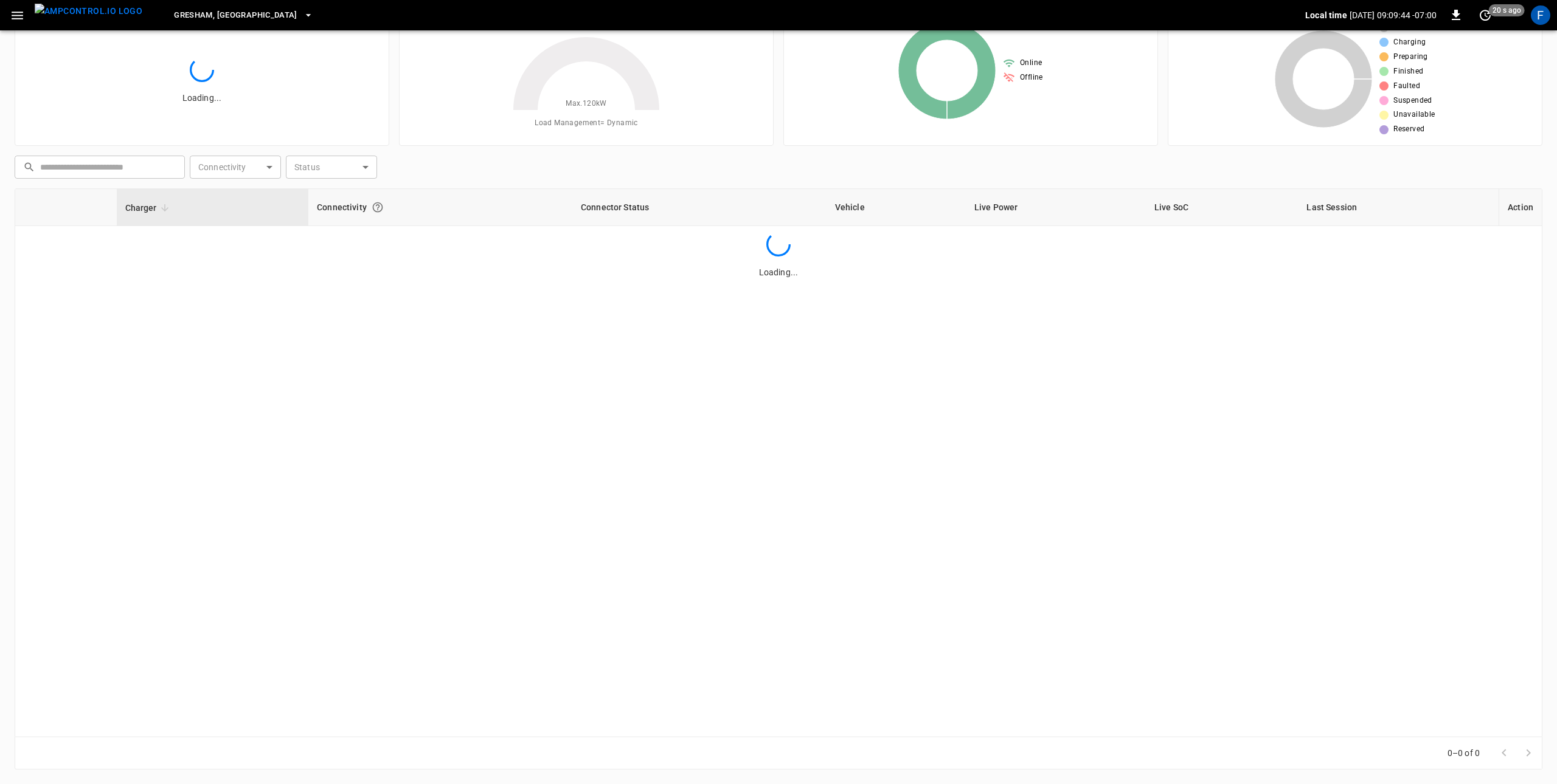
scroll to position [55, 0]
